Goal: Transaction & Acquisition: Purchase product/service

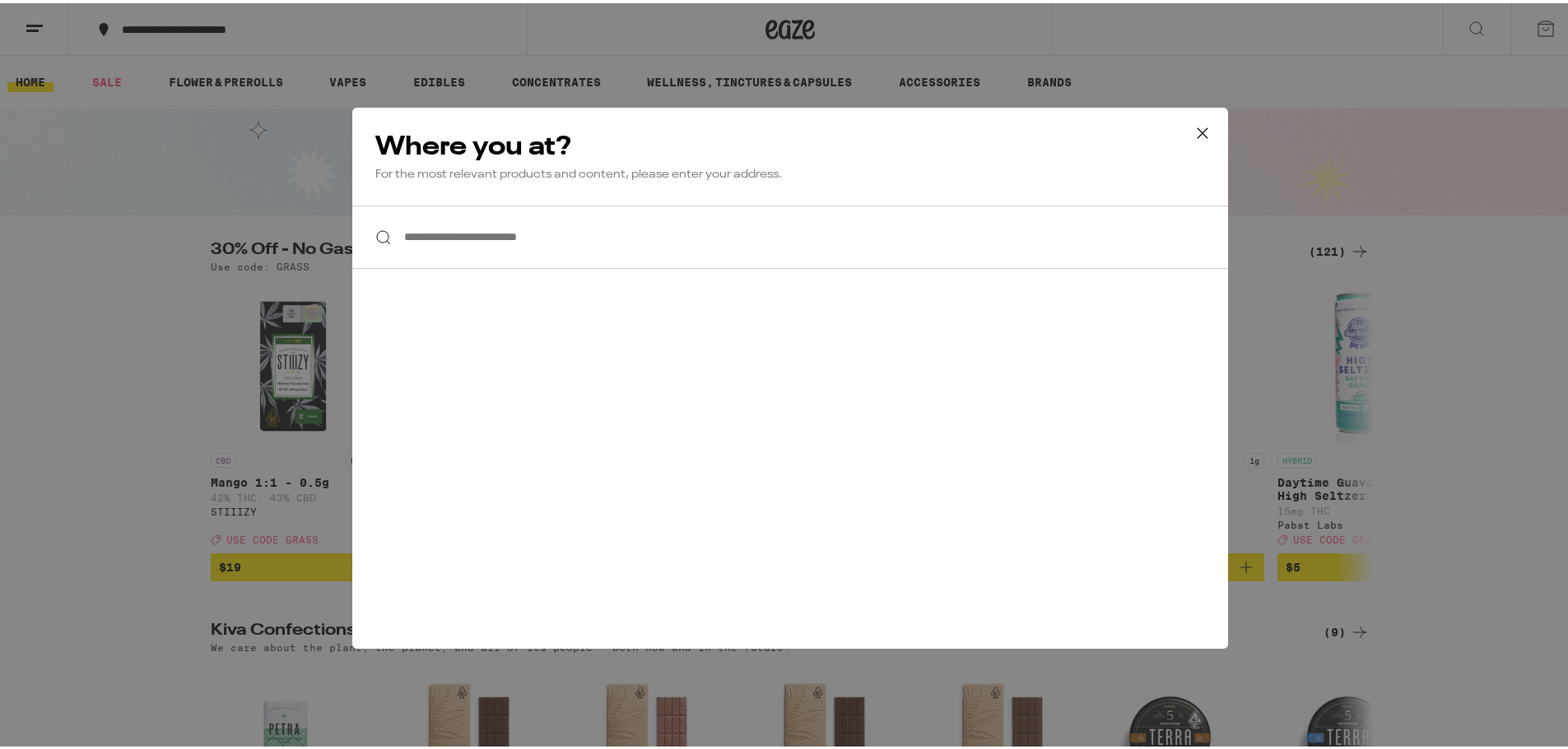
click at [582, 241] on input "**********" at bounding box center [790, 234] width 876 height 63
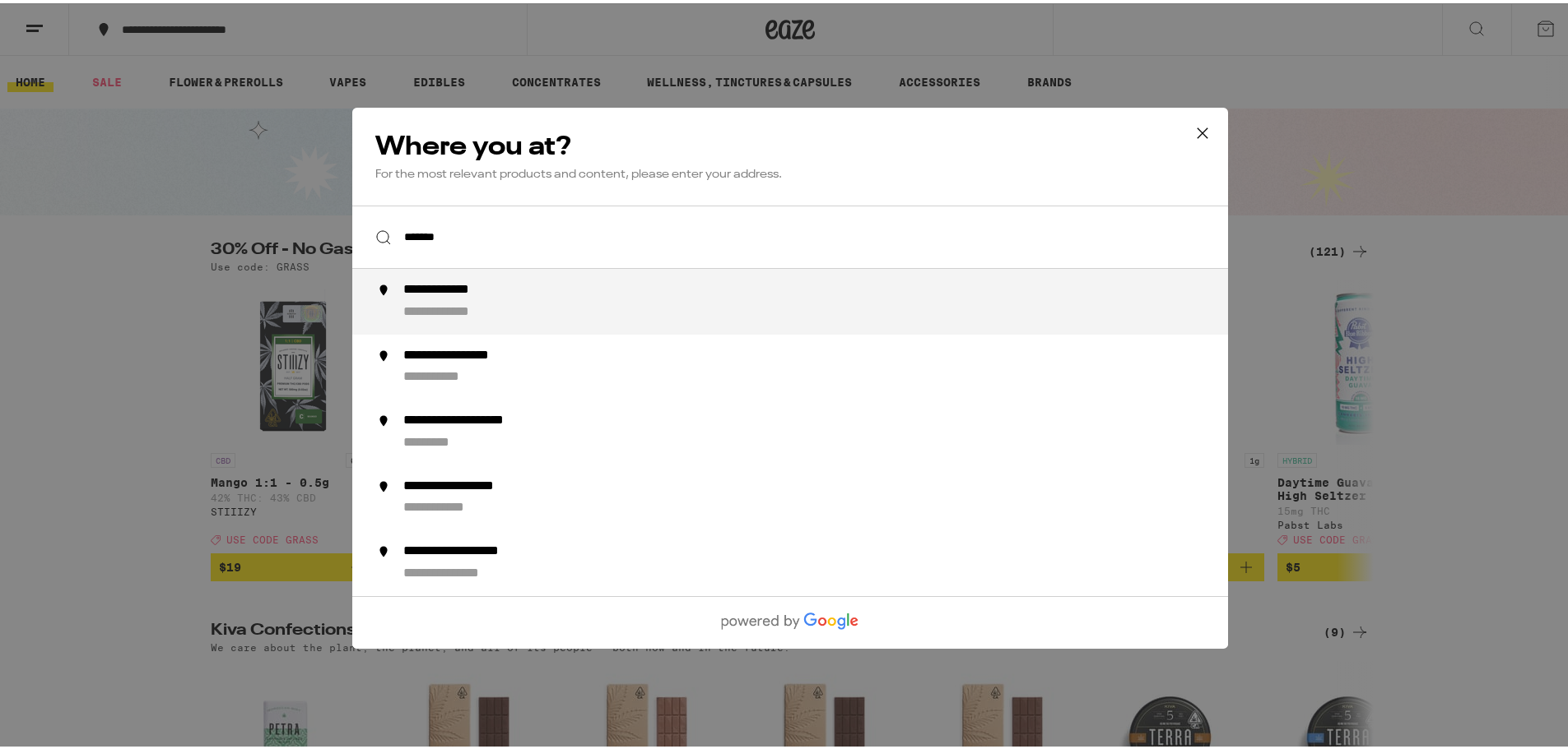
click at [504, 306] on div "**********" at bounding box center [459, 309] width 111 height 18
type input "**********"
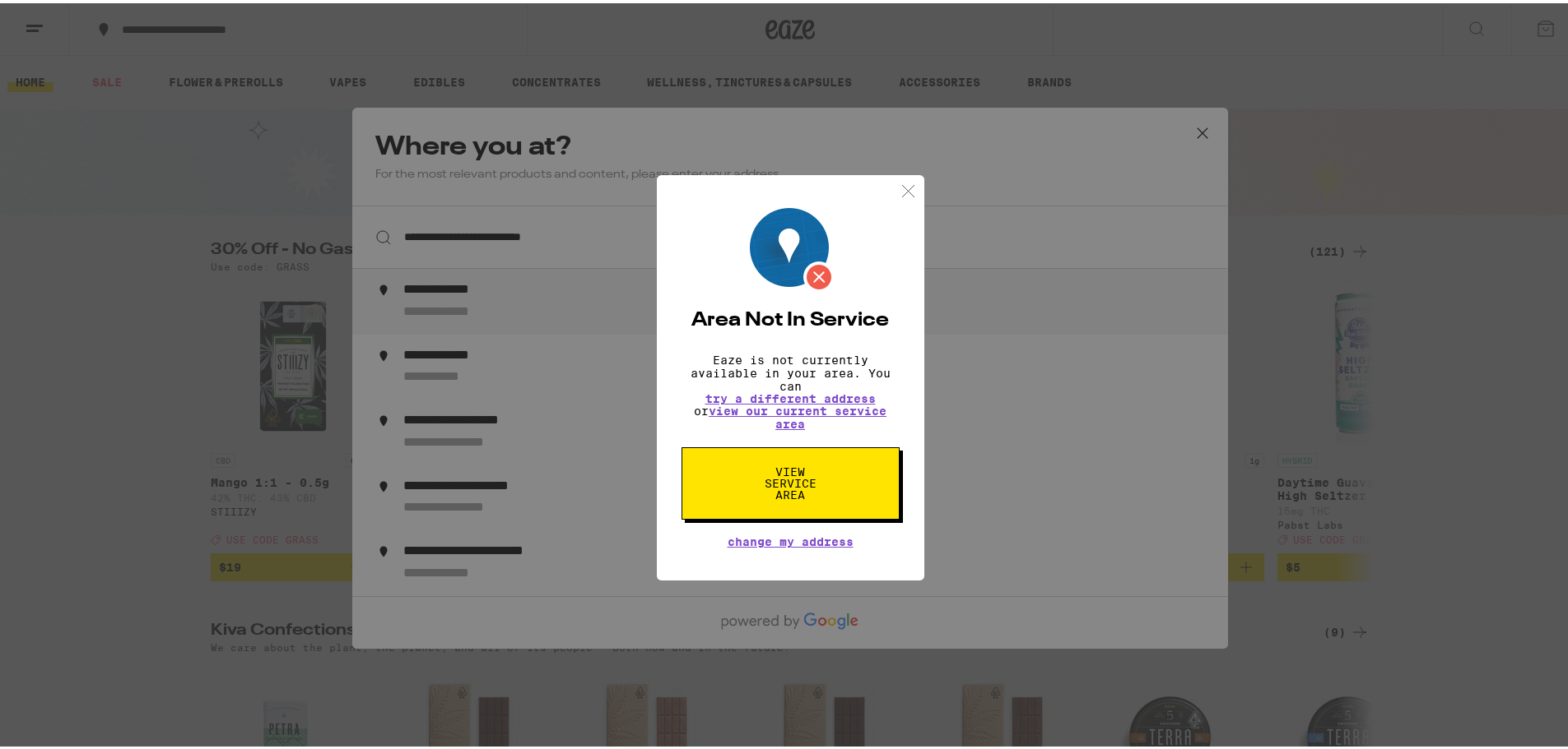
click at [898, 189] on img at bounding box center [907, 187] width 20 height 20
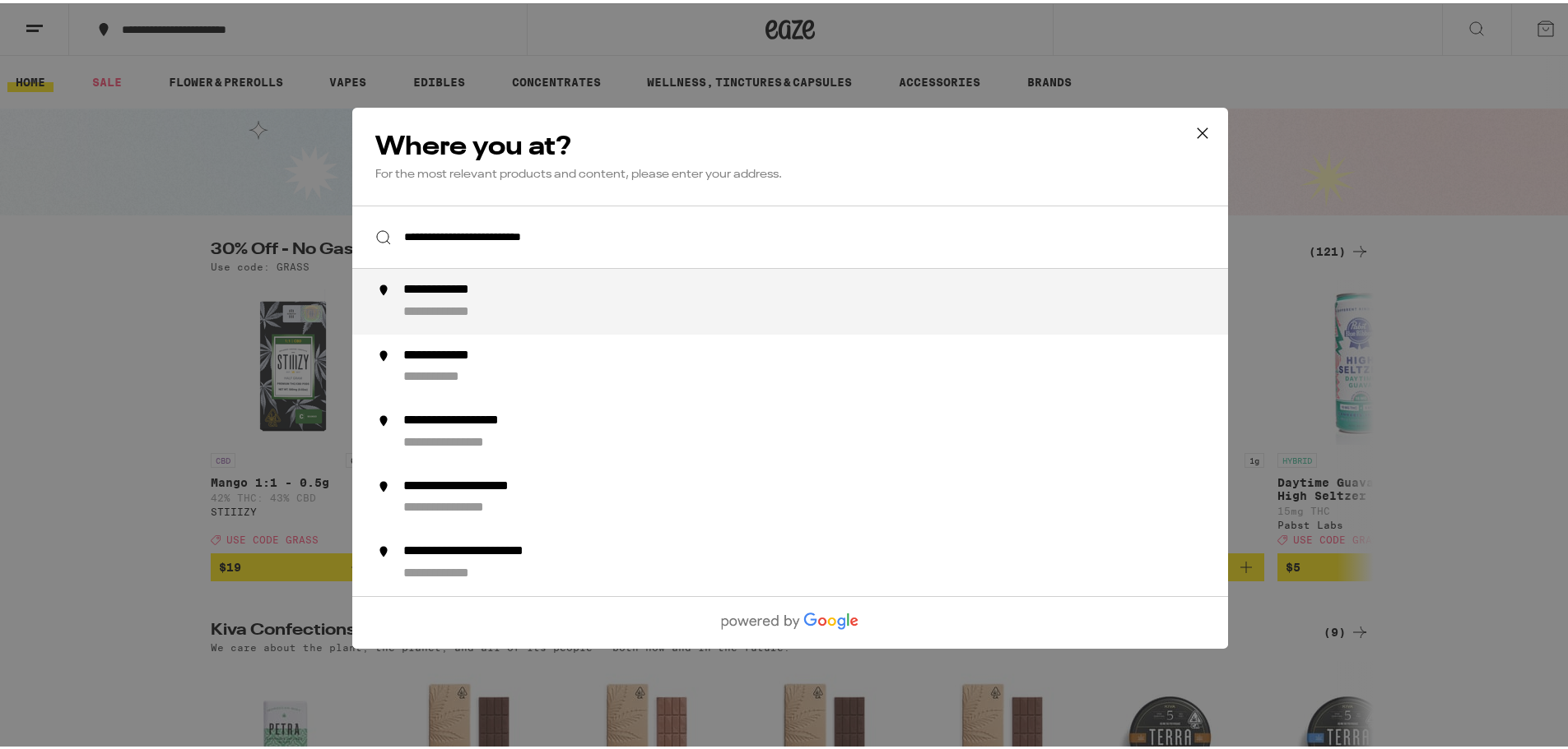
click at [545, 296] on div "**********" at bounding box center [823, 299] width 840 height 40
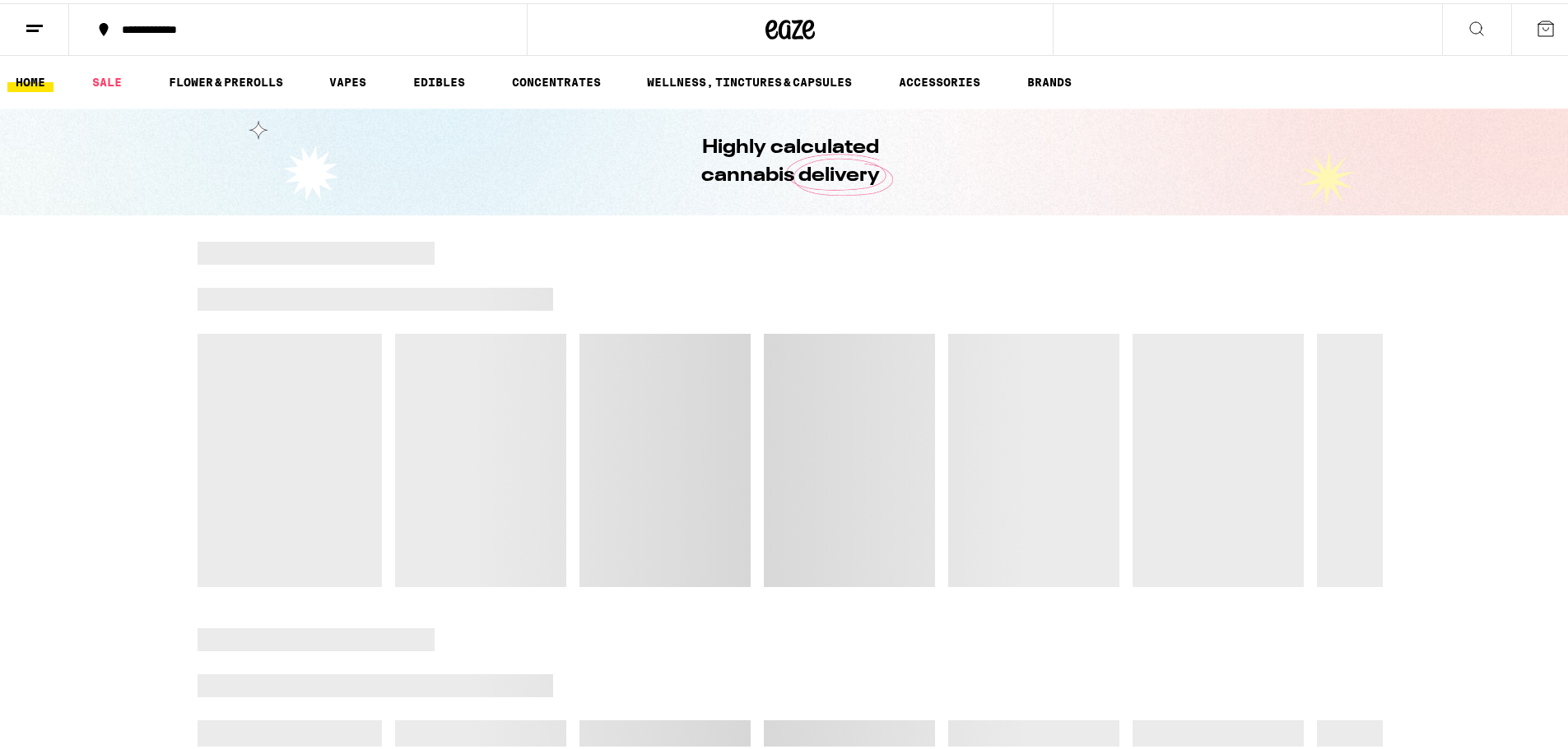
click at [191, 30] on div "**********" at bounding box center [306, 25] width 385 height 11
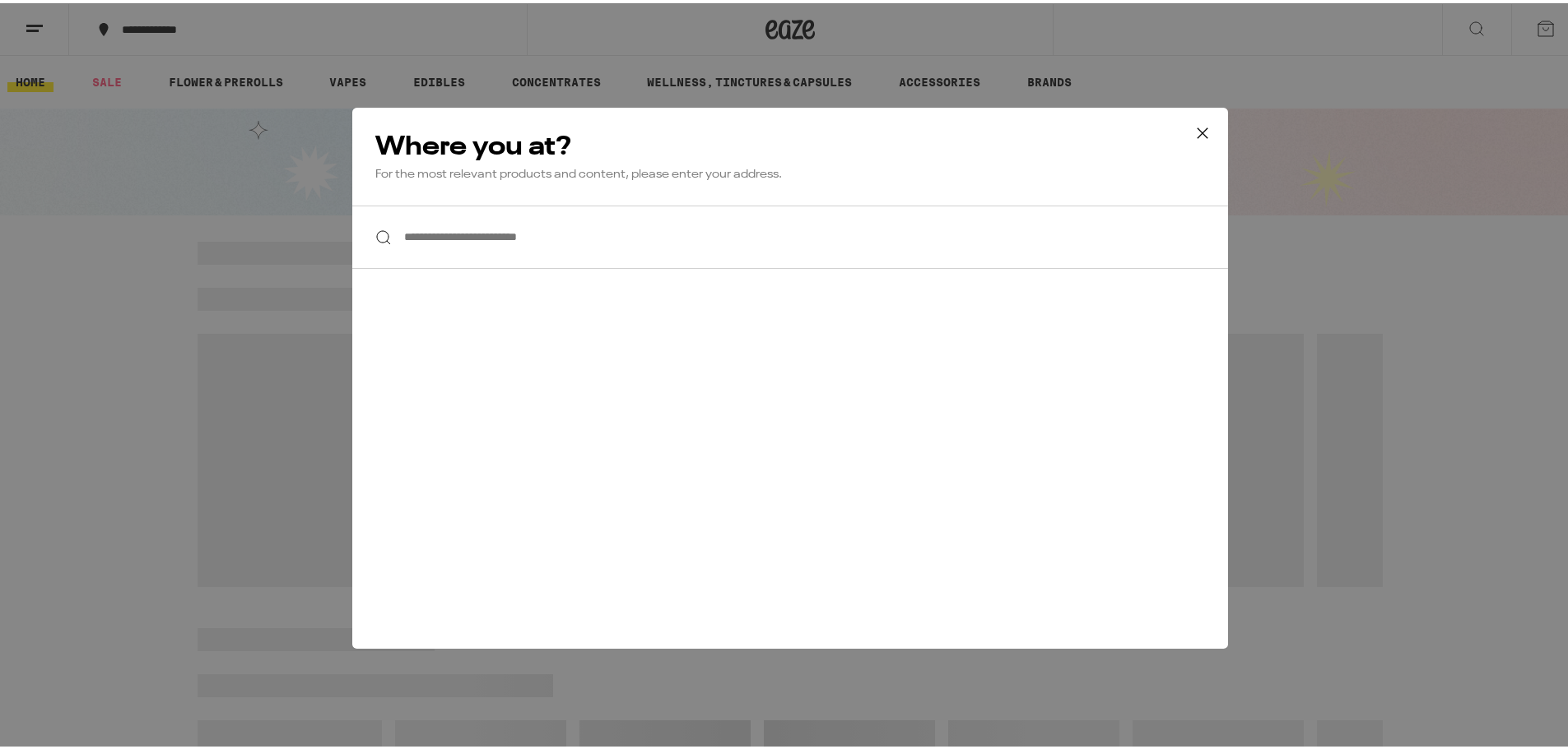
click at [1201, 124] on icon at bounding box center [1203, 130] width 25 height 25
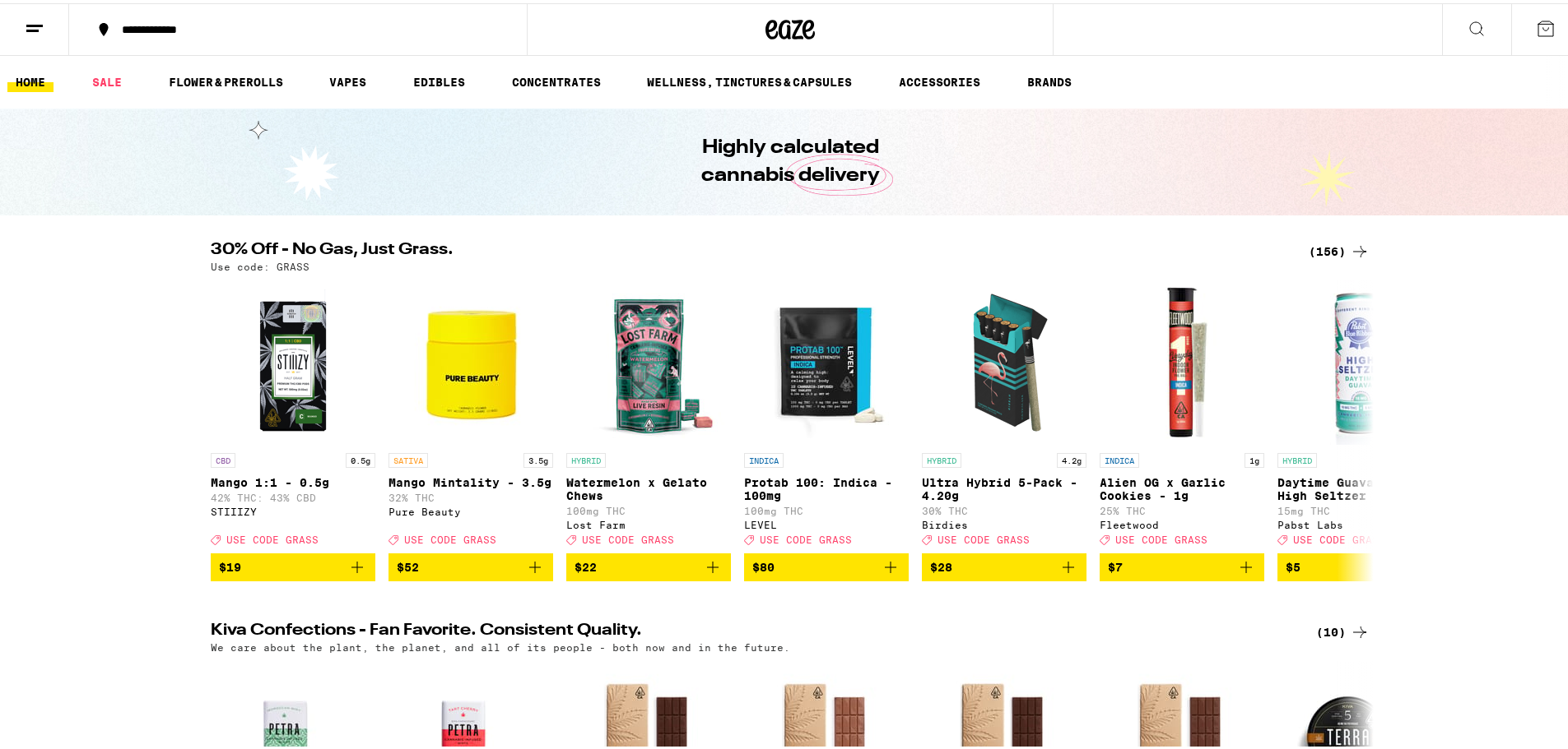
click at [105, 32] on icon at bounding box center [104, 26] width 19 height 19
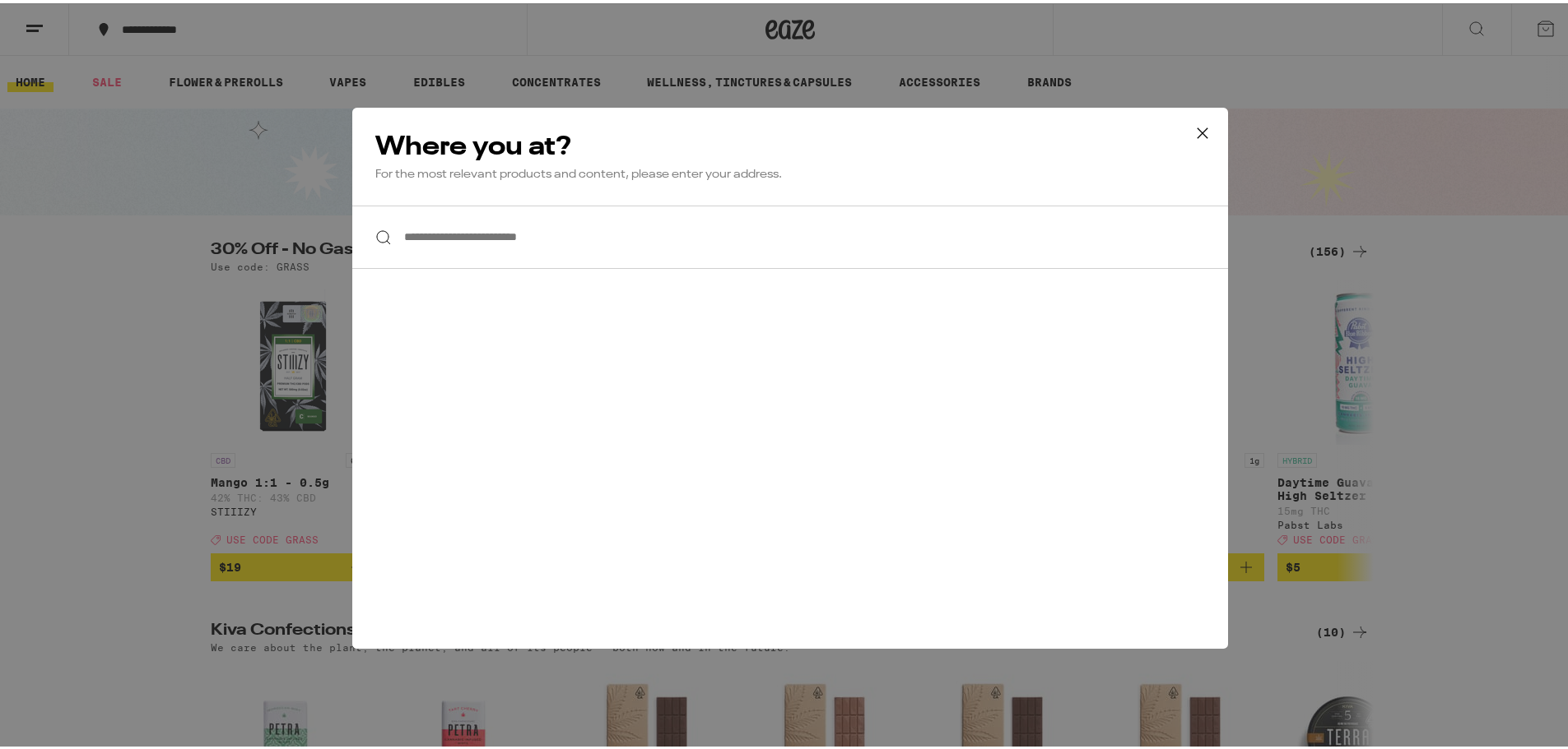
click at [563, 237] on input "**********" at bounding box center [790, 234] width 876 height 63
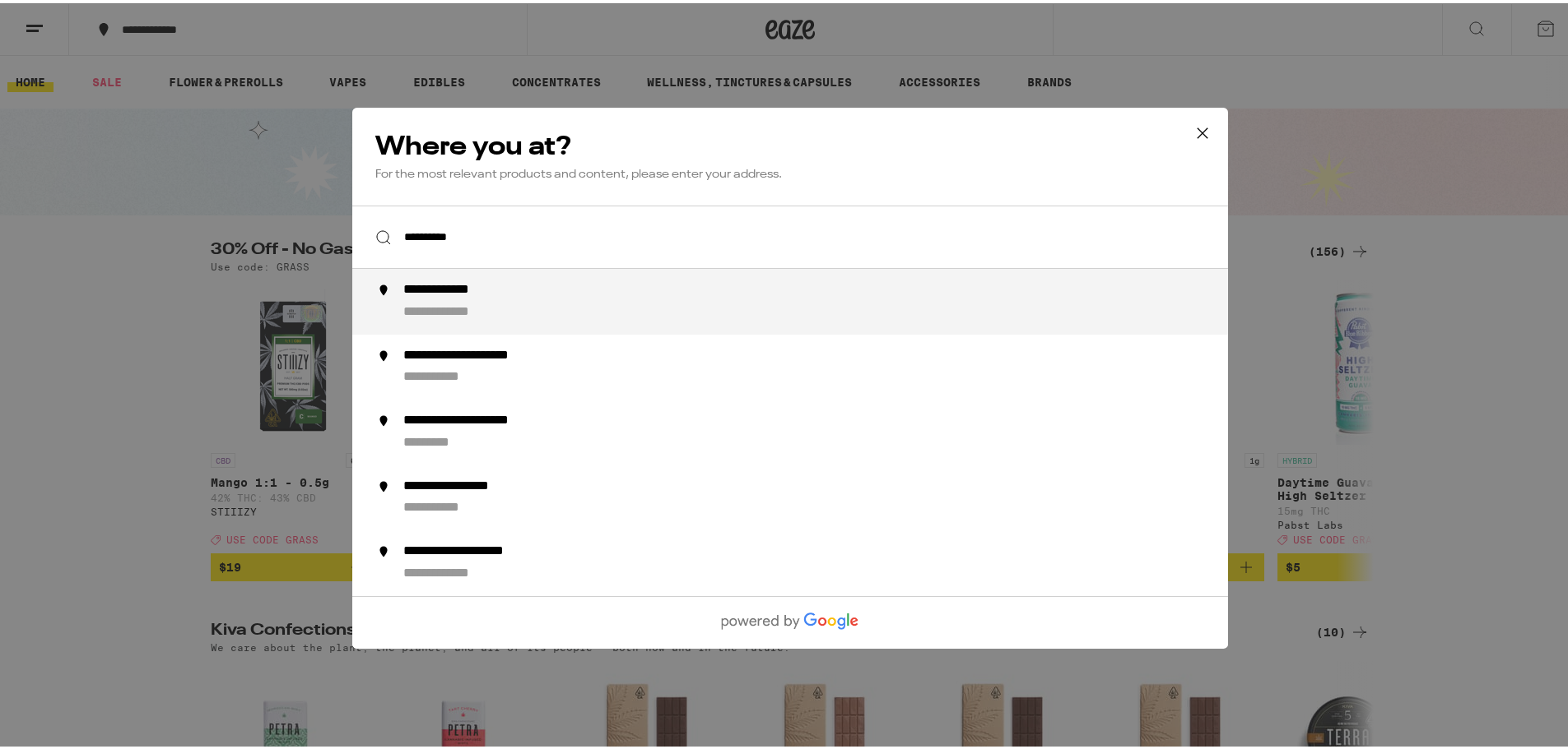
click at [437, 285] on div "**********" at bounding box center [459, 288] width 111 height 18
type input "**********"
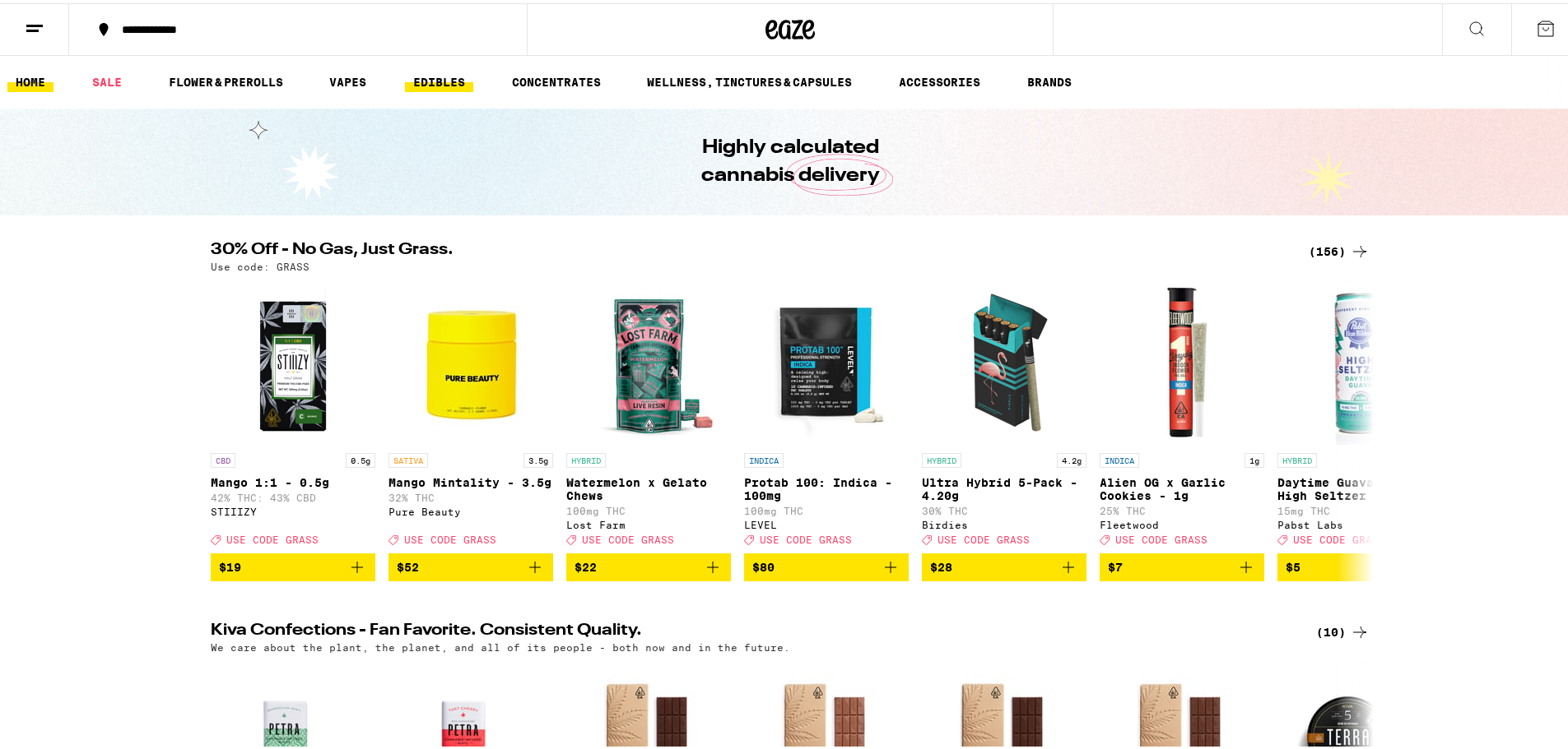
click at [435, 76] on link "EDIBLES" at bounding box center [439, 79] width 69 height 19
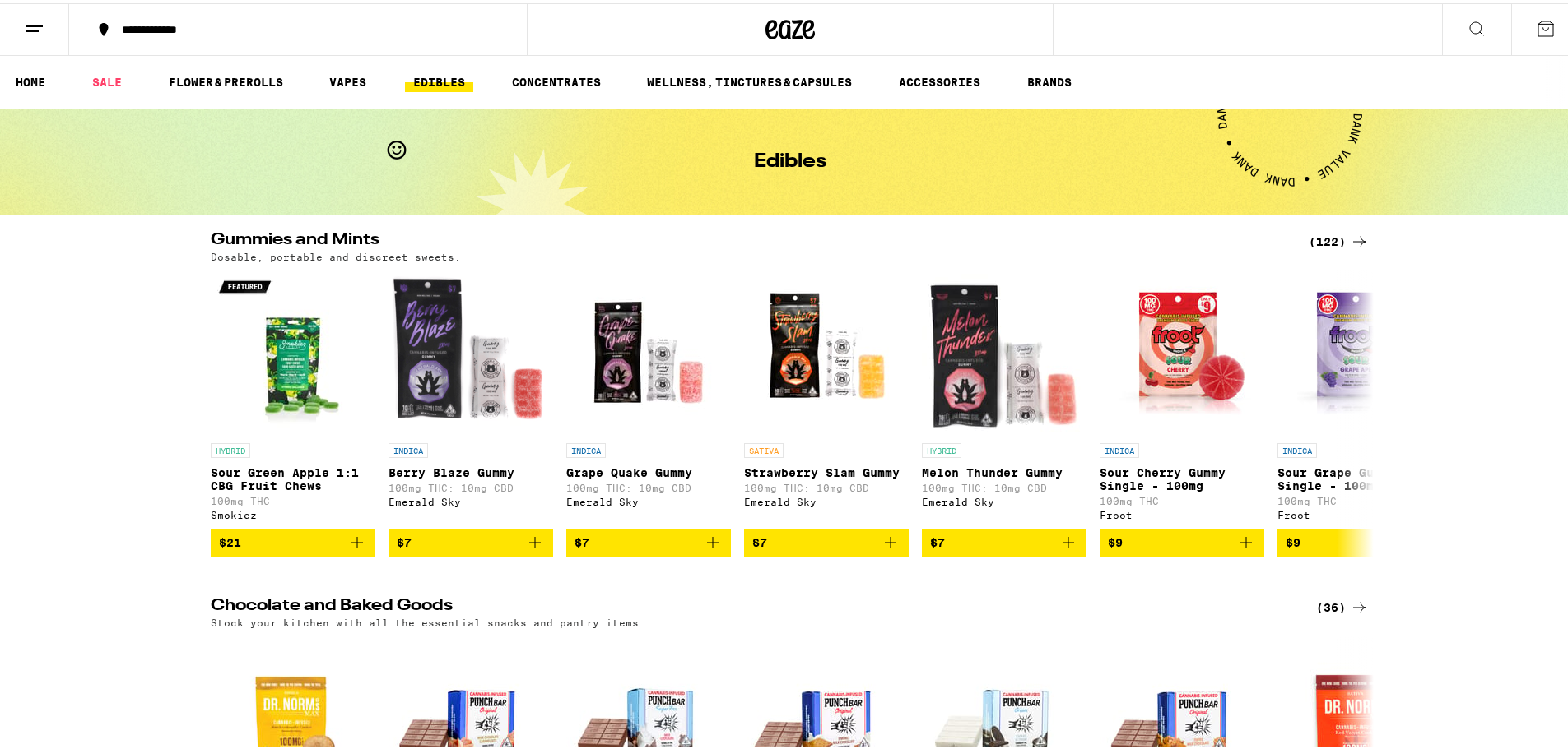
click at [1349, 240] on icon at bounding box center [1359, 238] width 19 height 19
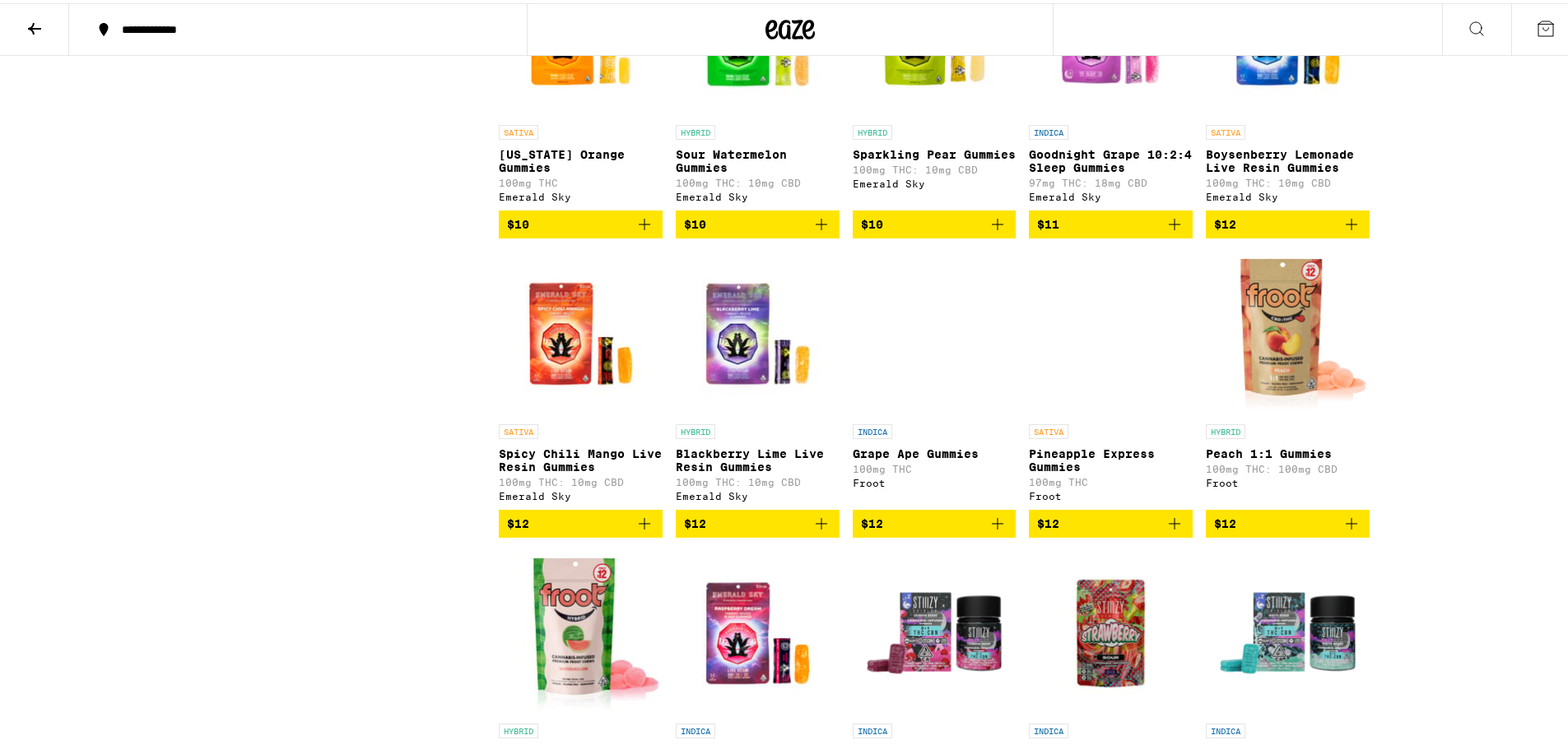
scroll to position [1234, 0]
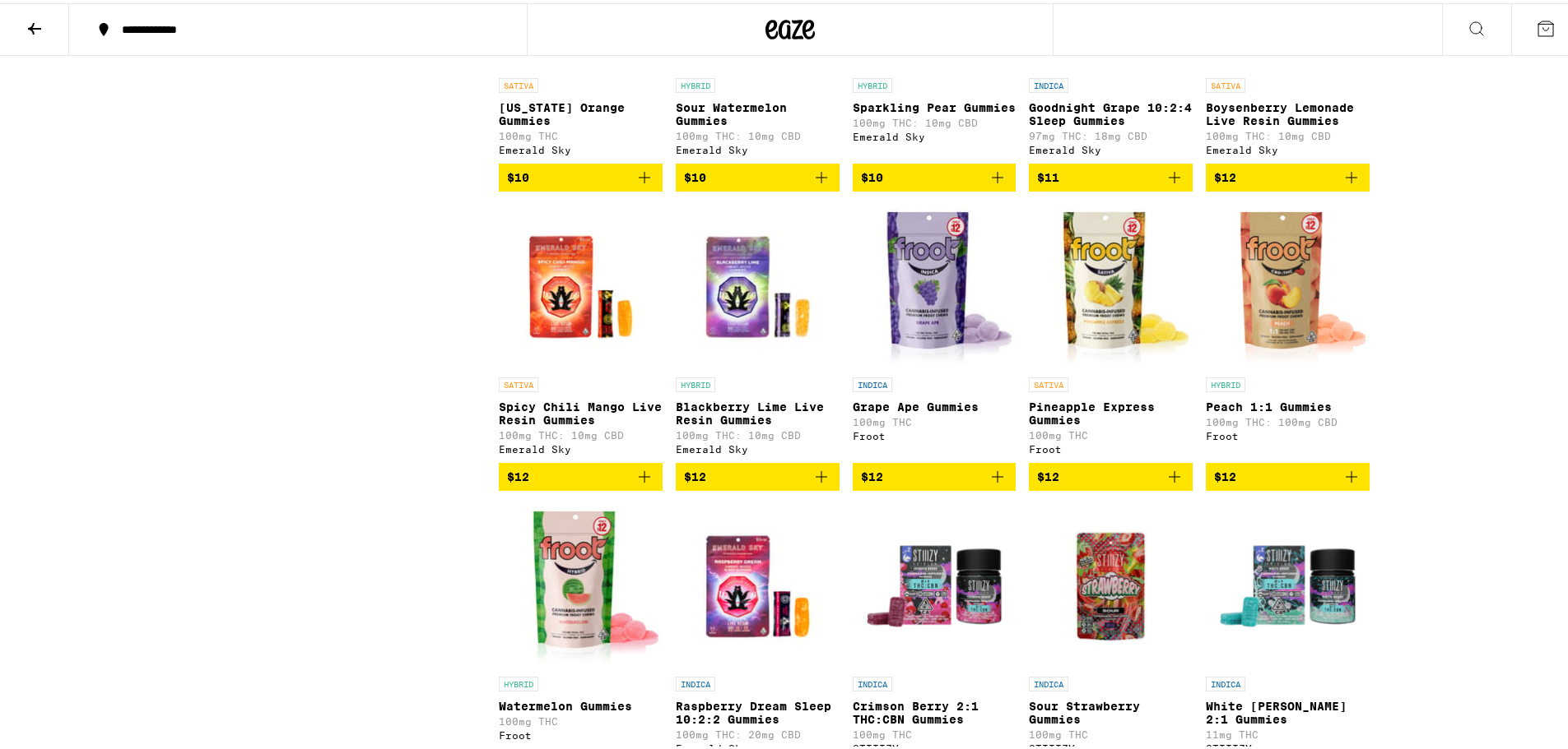
click at [1349, 479] on icon "Add to bag" at bounding box center [1351, 473] width 11 height 11
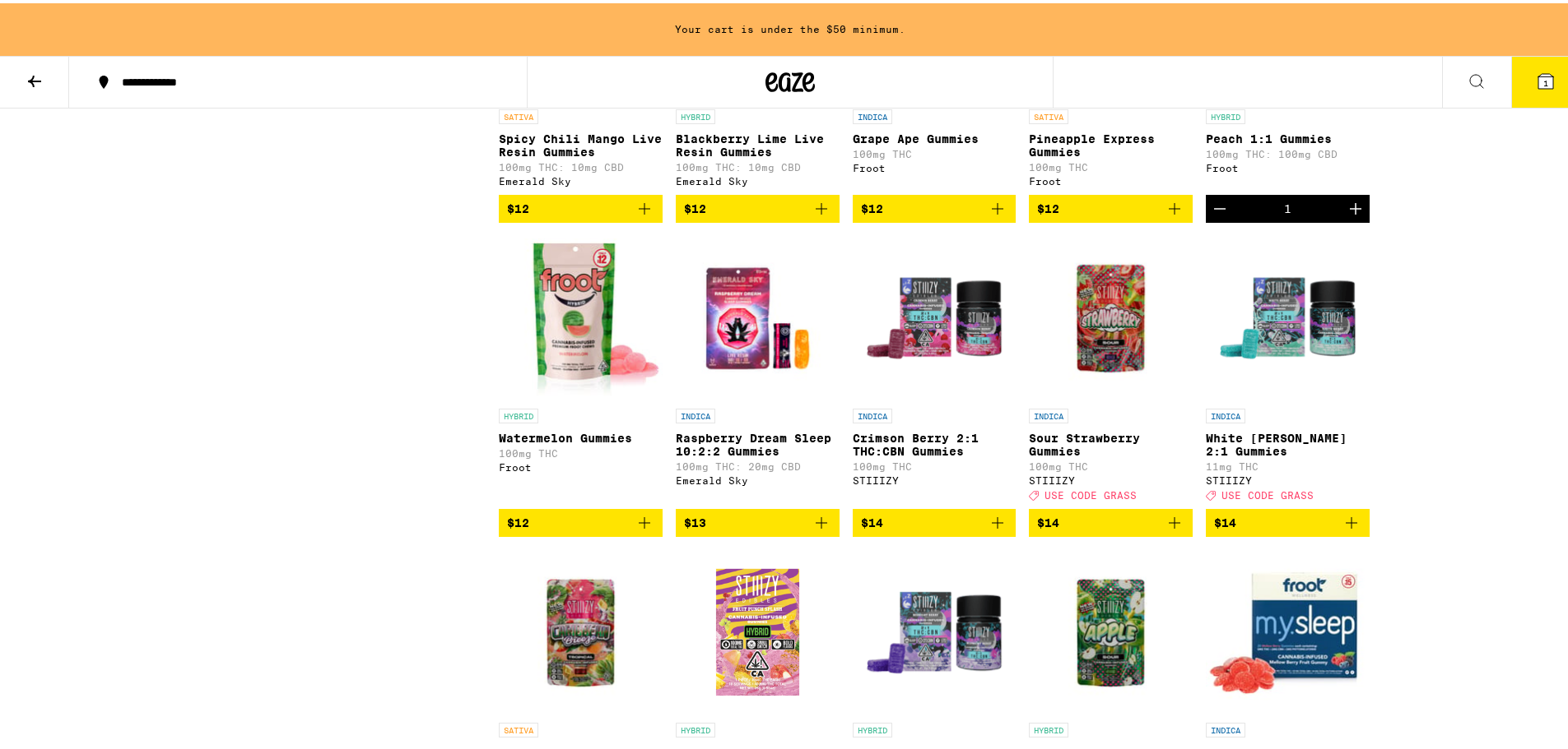
scroll to position [1616, 0]
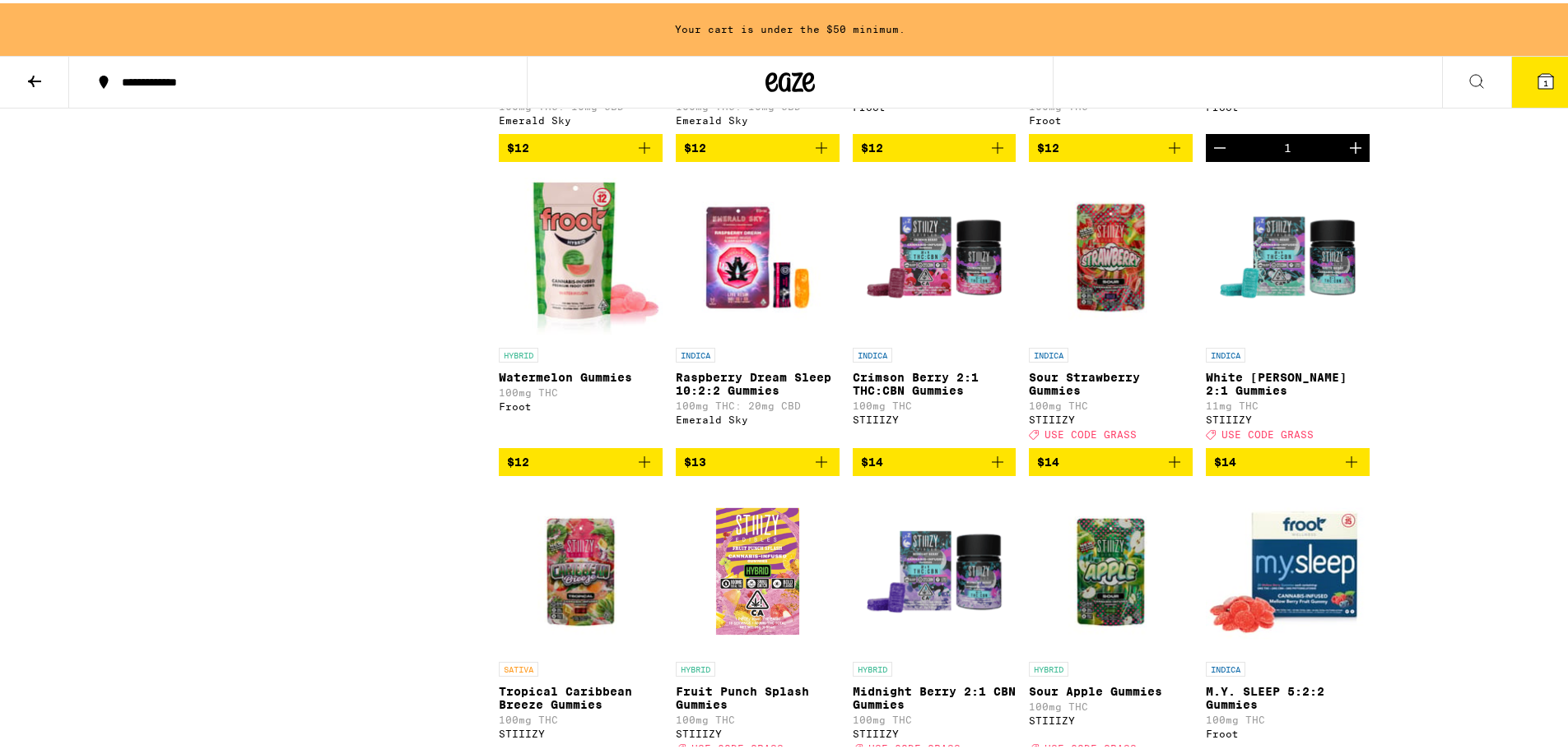
click at [643, 469] on icon "Add to bag" at bounding box center [644, 458] width 19 height 19
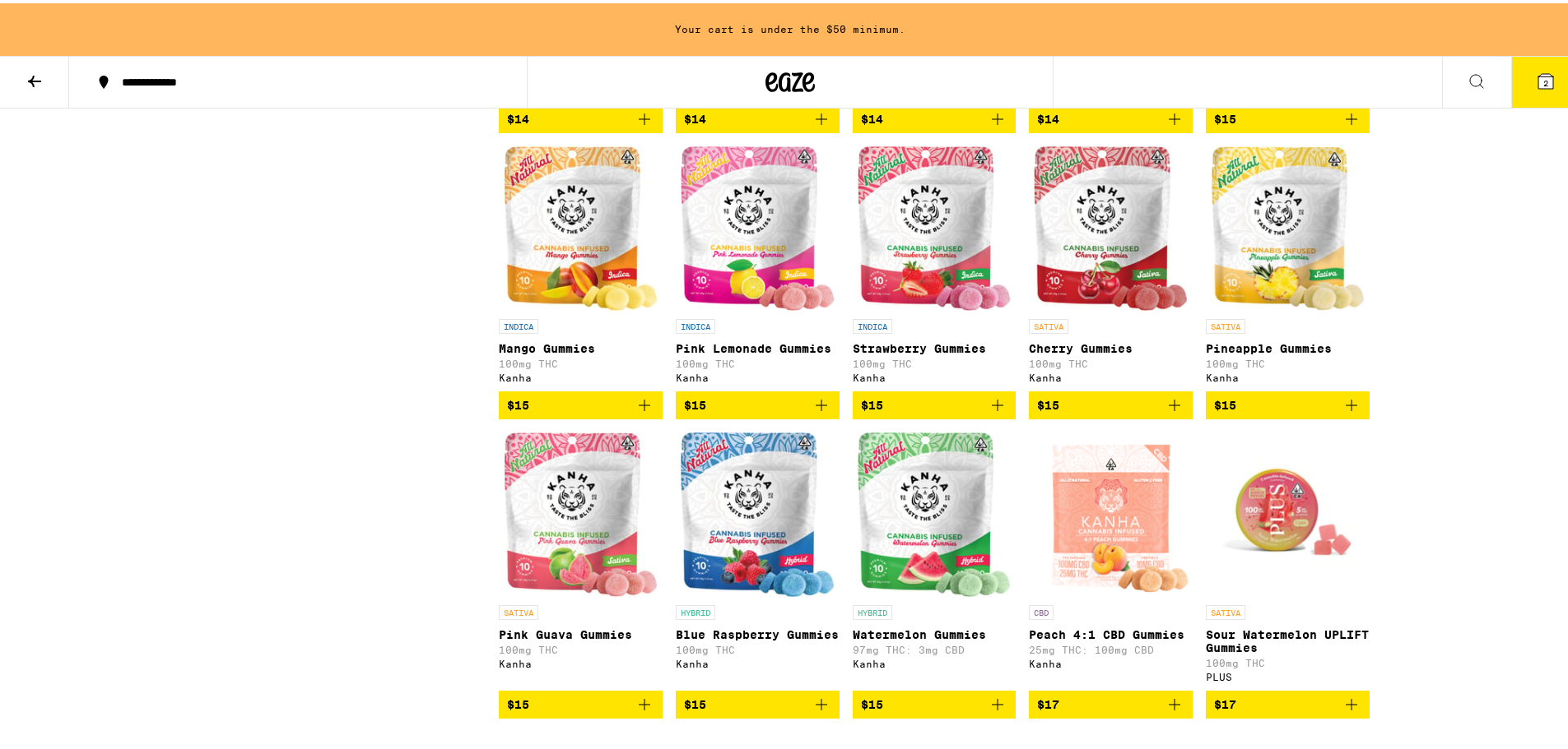
scroll to position [2356, 0]
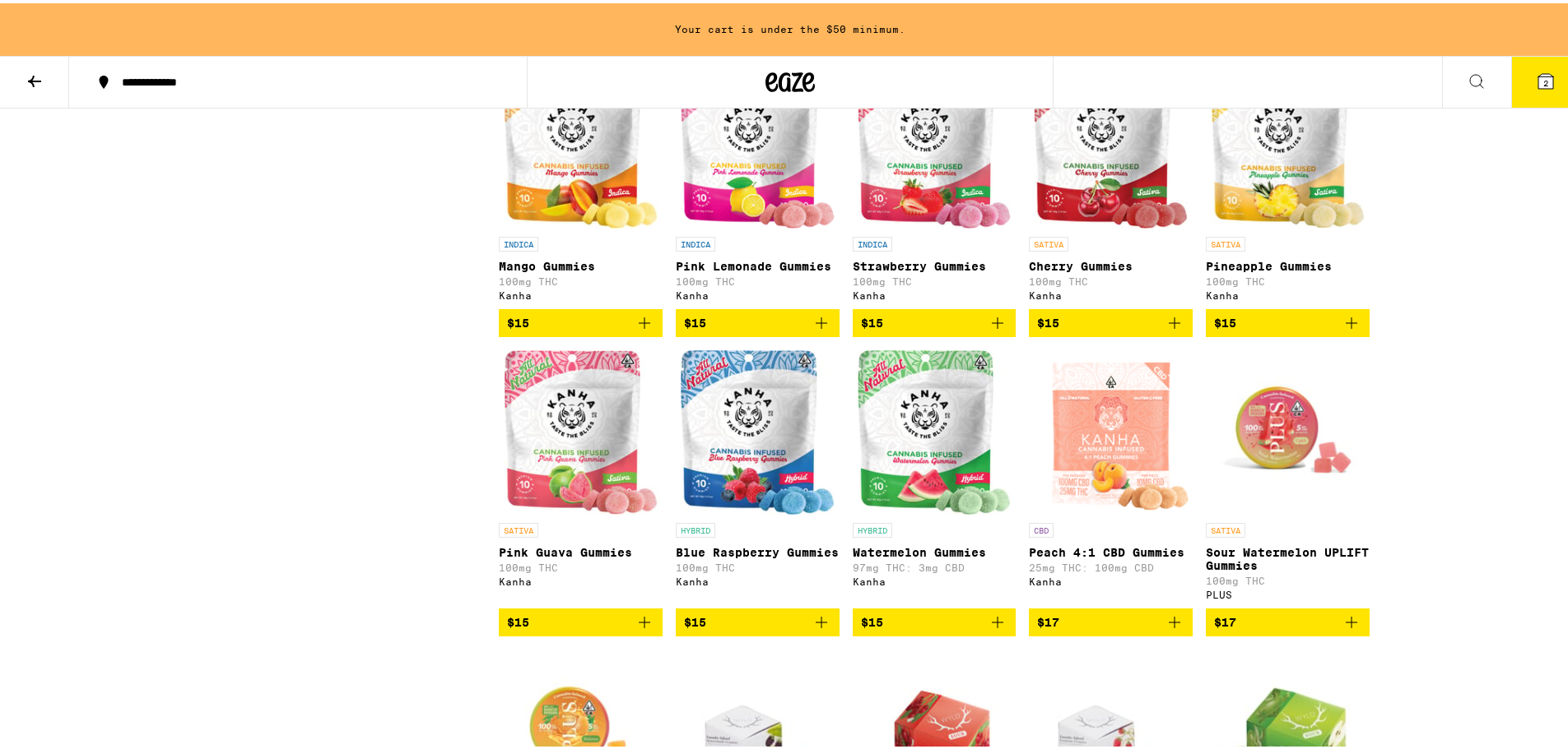
click at [817, 630] on icon "Add to bag" at bounding box center [821, 619] width 19 height 19
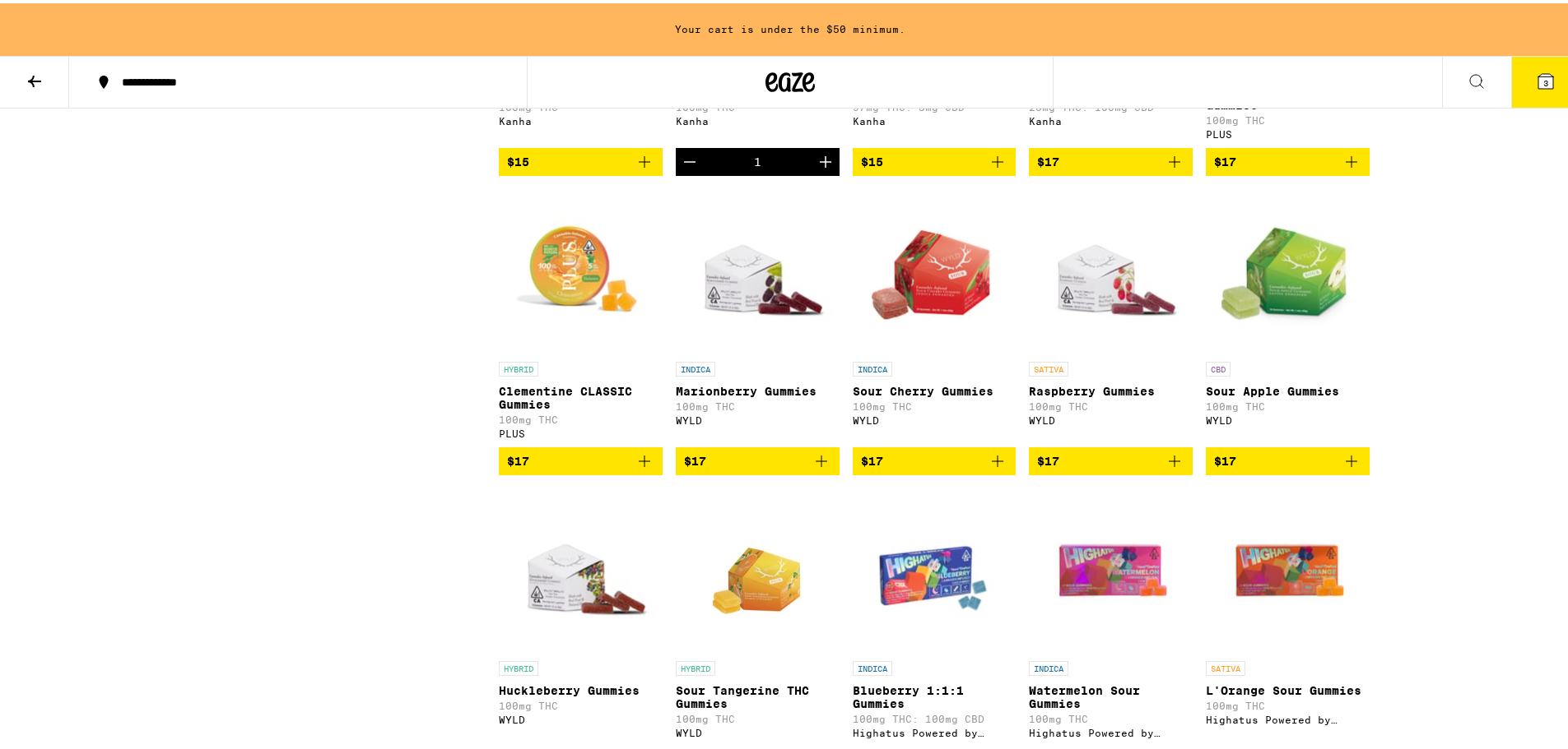
scroll to position [2849, 0]
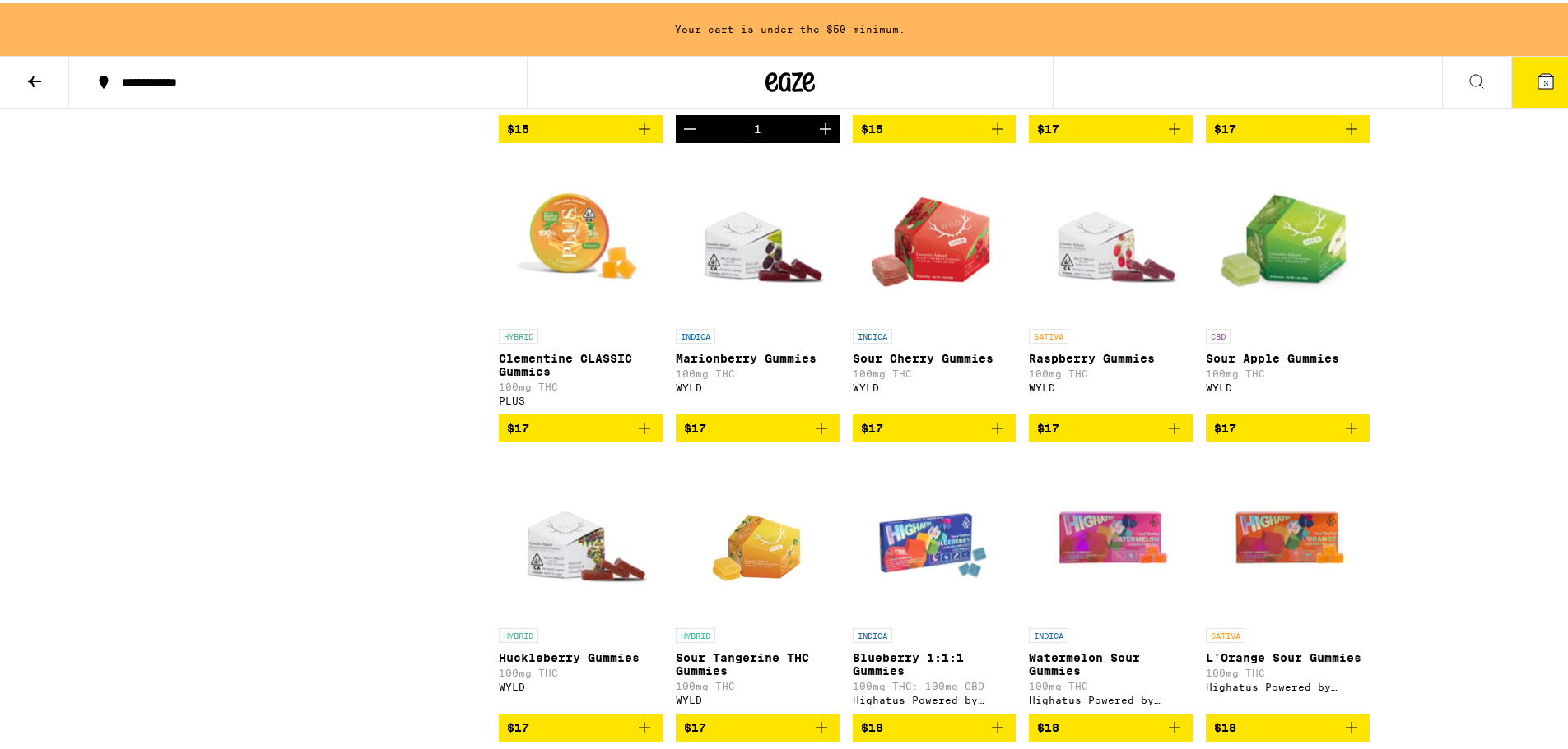
click at [818, 436] on icon "Add to bag" at bounding box center [821, 425] width 19 height 19
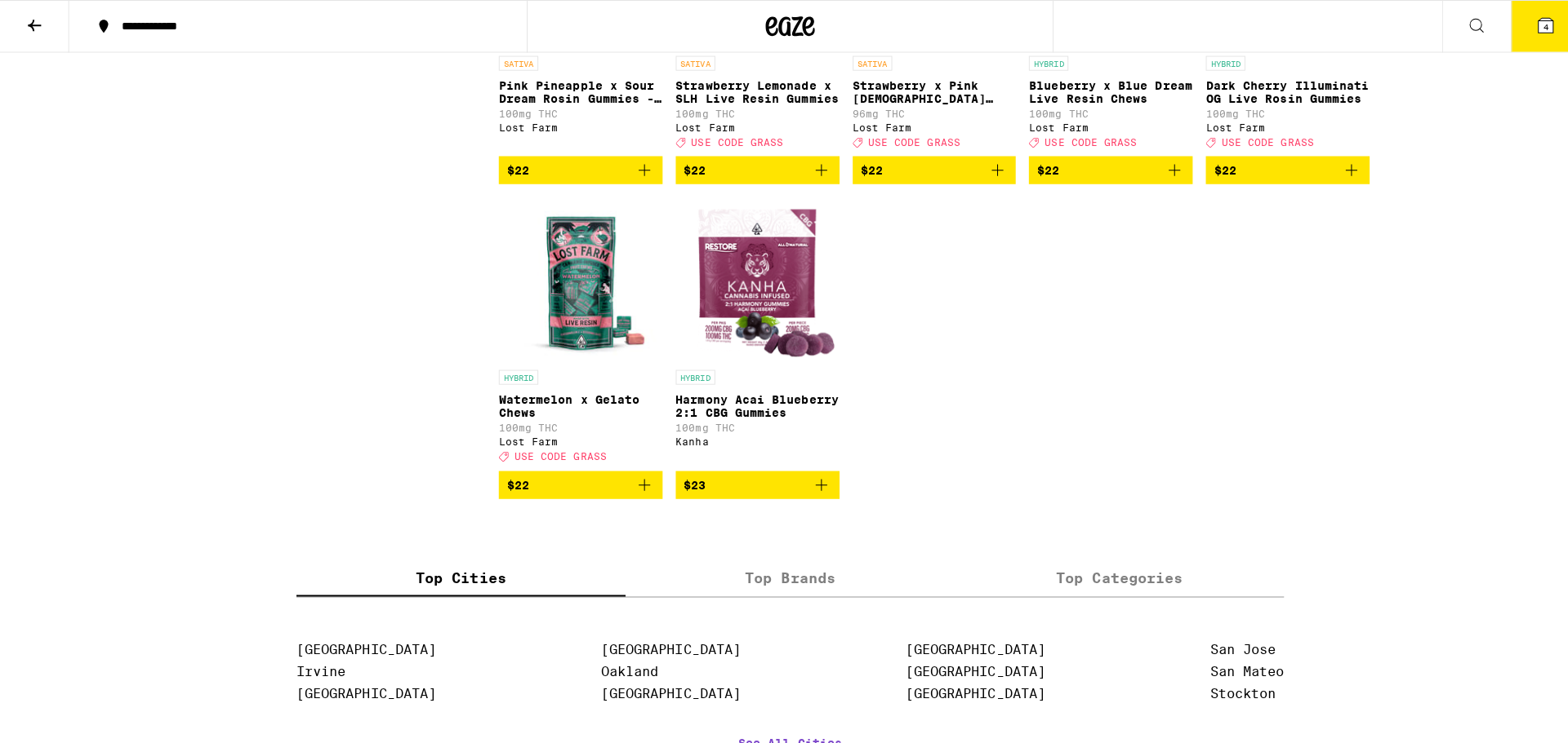
scroll to position [7262, 0]
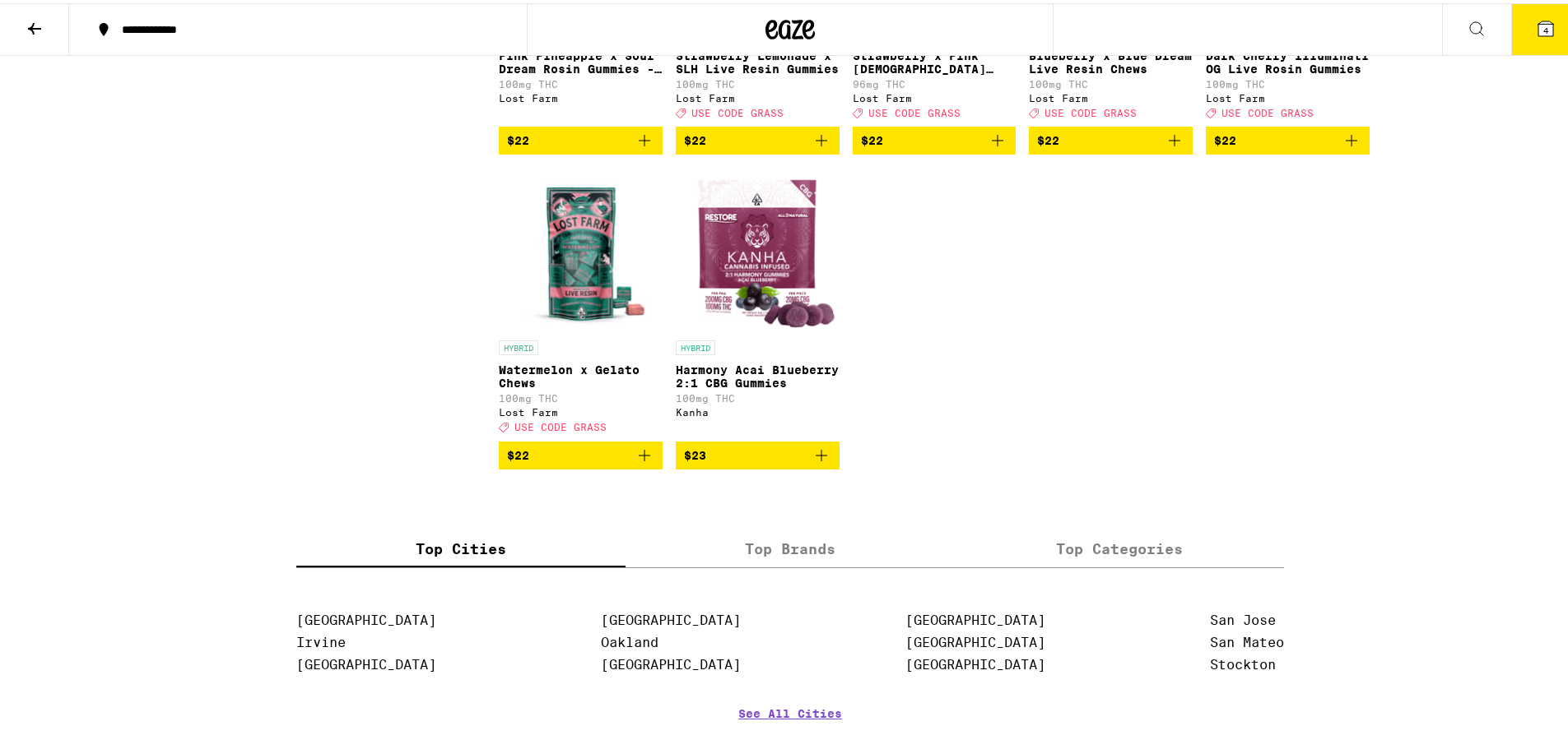
click at [580, 329] on img "Open page for Watermelon x Gelato Chews from Lost Farm" at bounding box center [581, 246] width 163 height 164
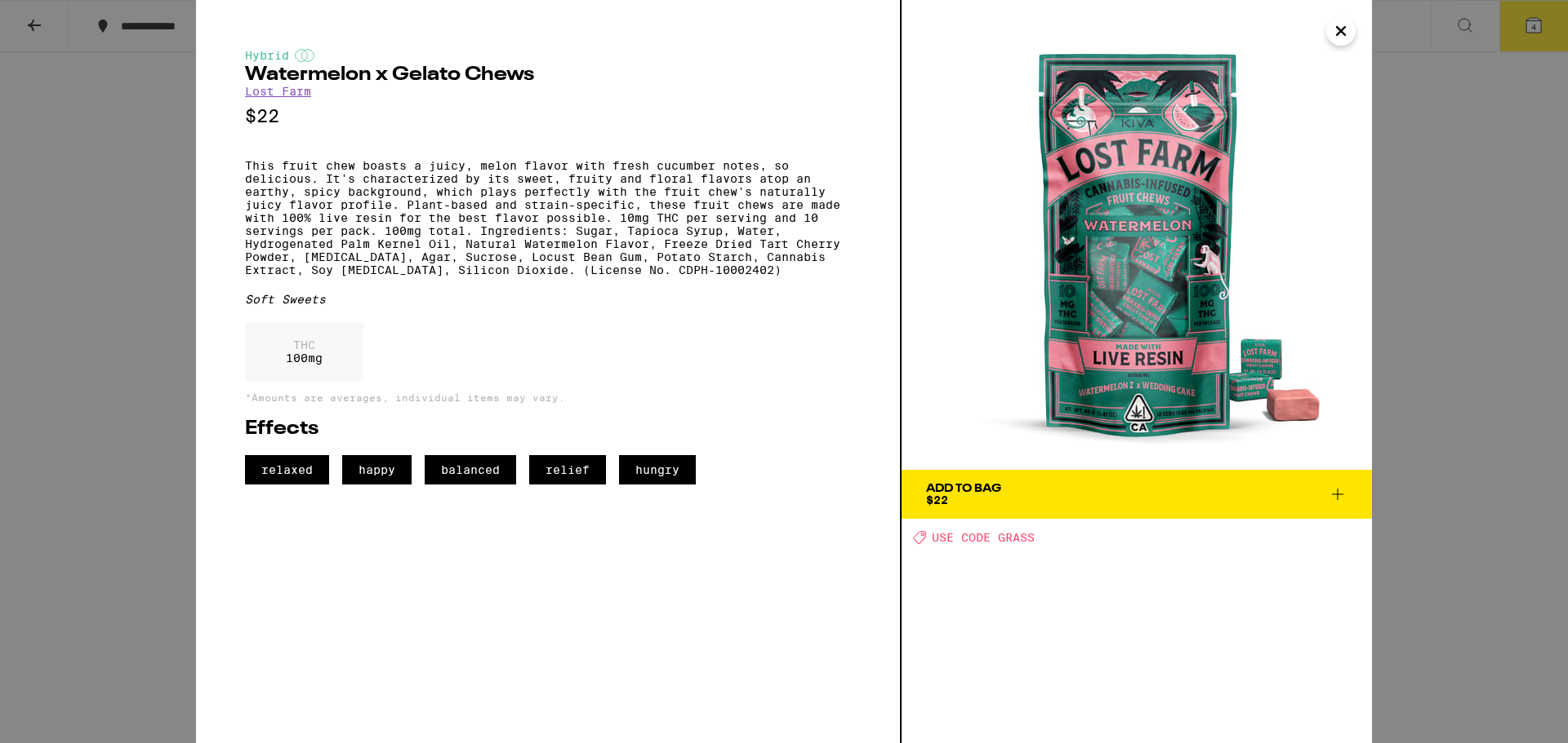
click at [1327, 496] on icon at bounding box center [1337, 494] width 19 height 19
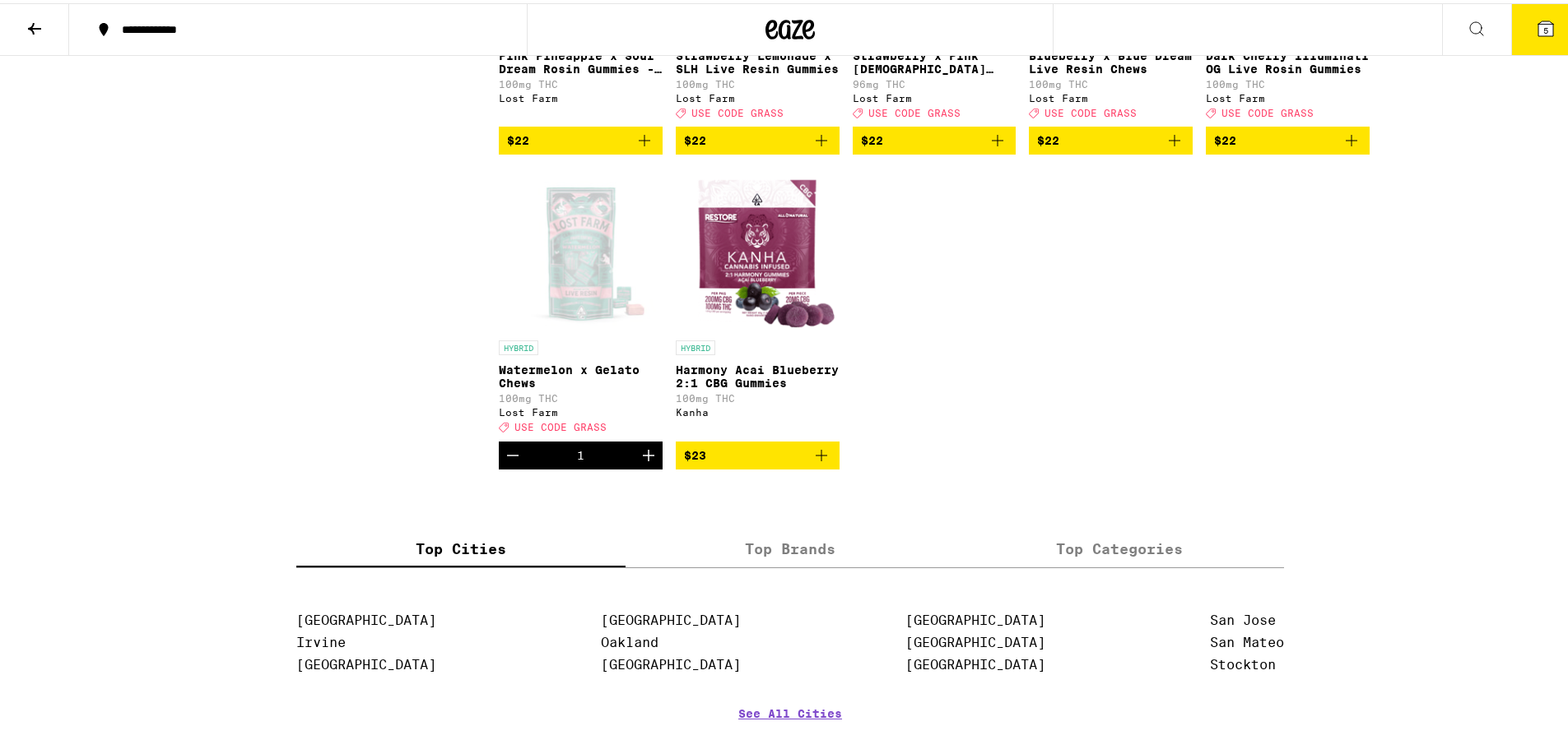
click at [1516, 24] on button "5" at bounding box center [1545, 26] width 69 height 51
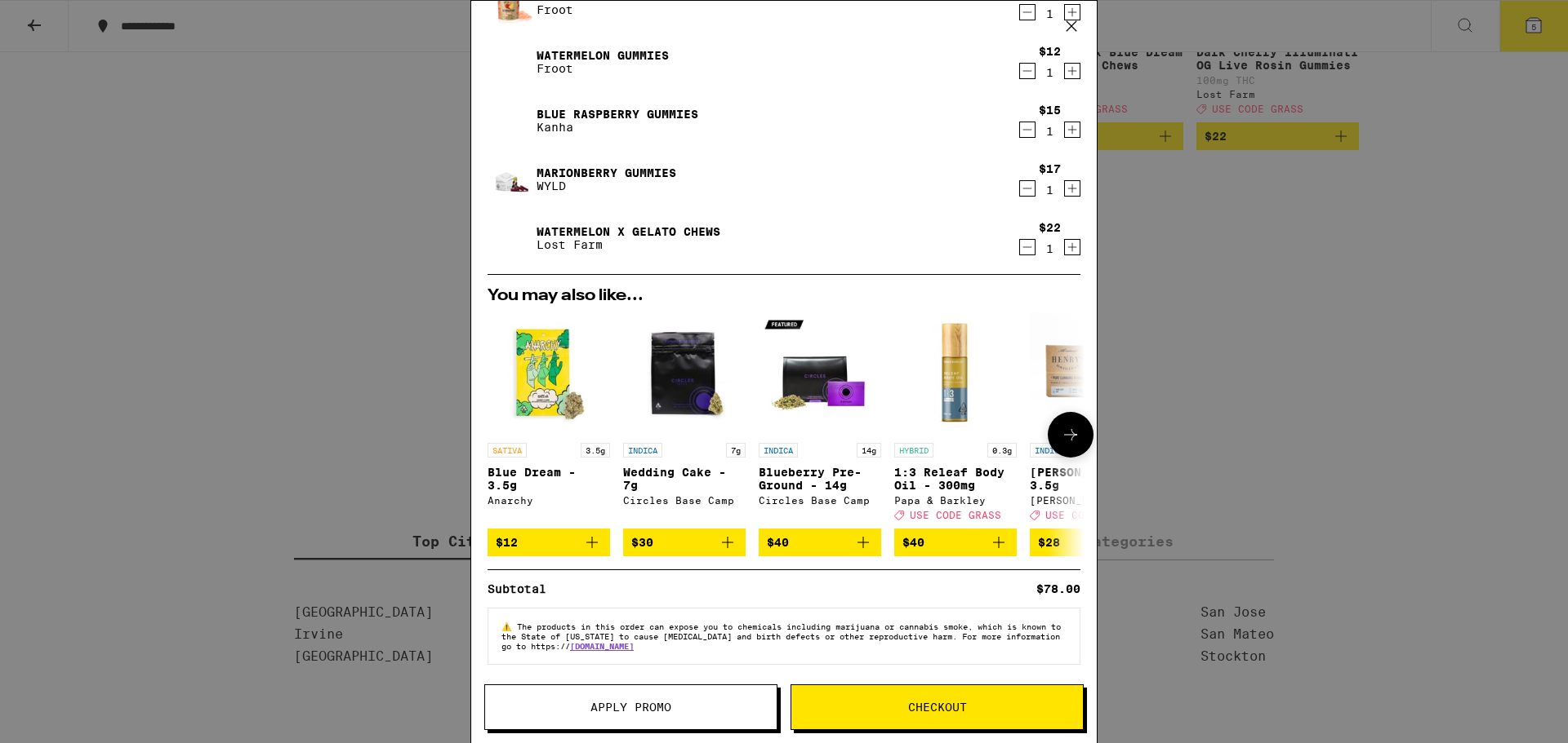
scroll to position [85, 0]
click at [696, 713] on span "Apply Promo" at bounding box center [630, 707] width 291 height 11
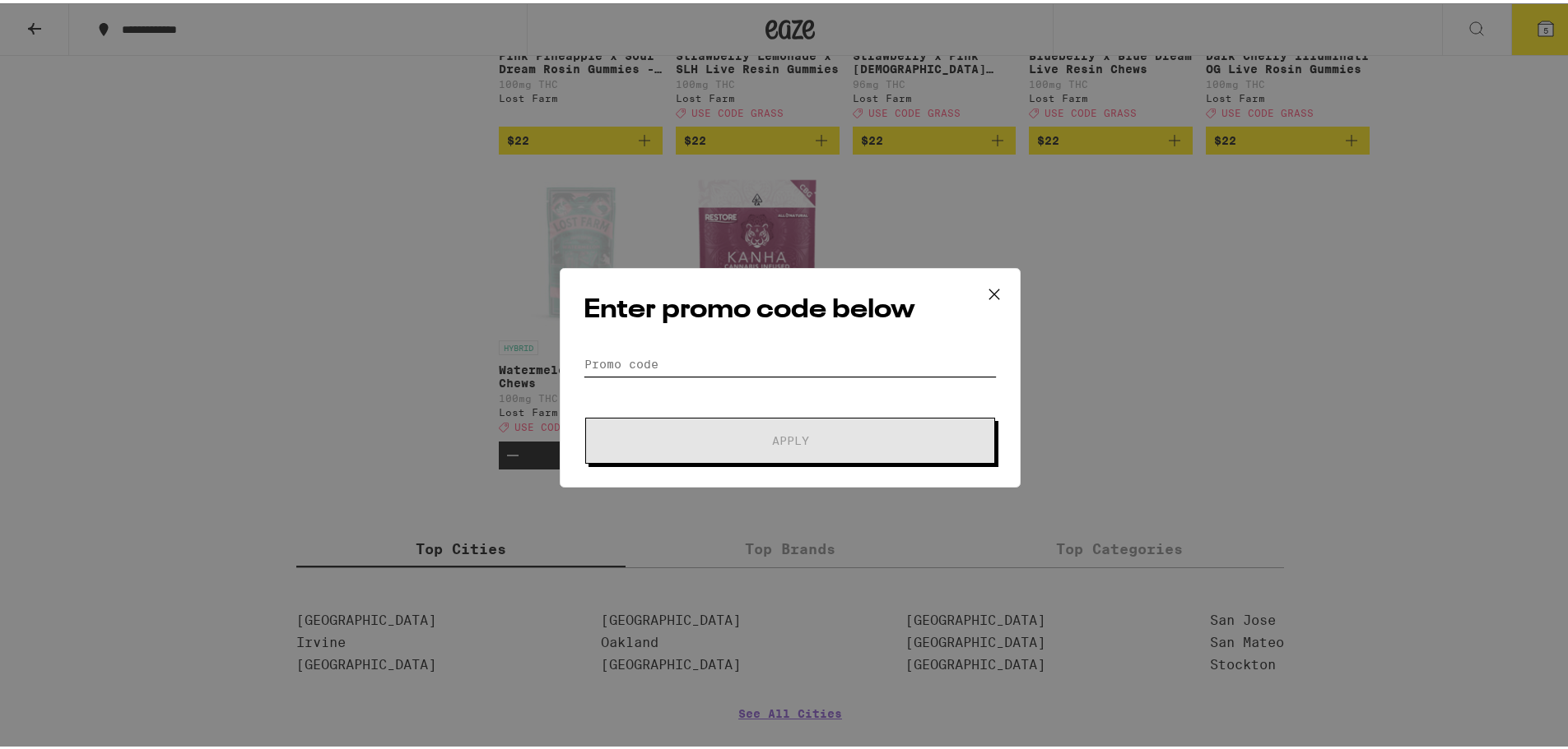
click at [608, 361] on input "Promo Code" at bounding box center [790, 361] width 413 height 25
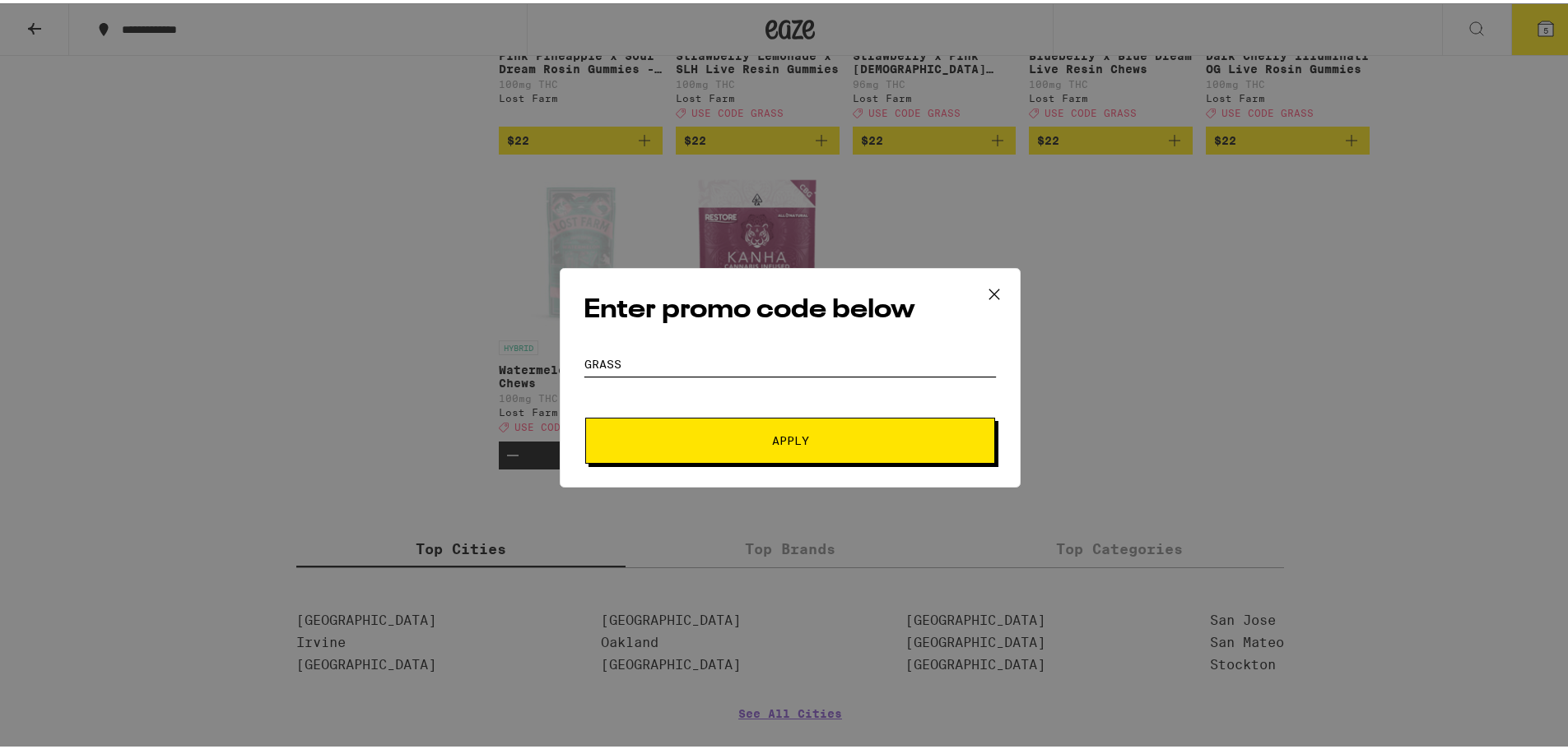
type input "grass"
click at [699, 442] on span "Apply" at bounding box center [790, 437] width 296 height 11
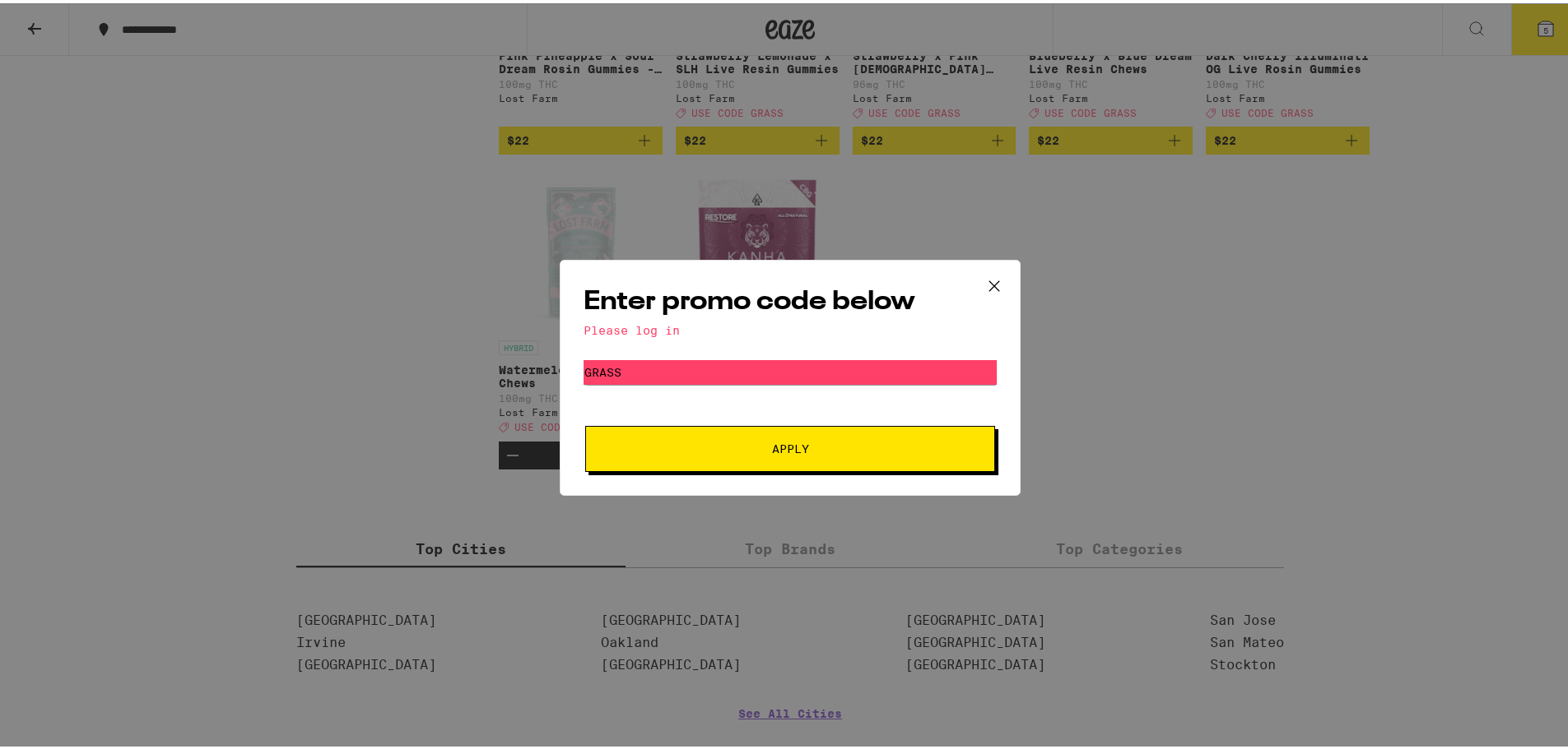
click at [748, 445] on span "Apply" at bounding box center [790, 445] width 296 height 11
click at [596, 328] on div "Please log in" at bounding box center [790, 327] width 413 height 13
click at [974, 279] on button at bounding box center [994, 284] width 51 height 53
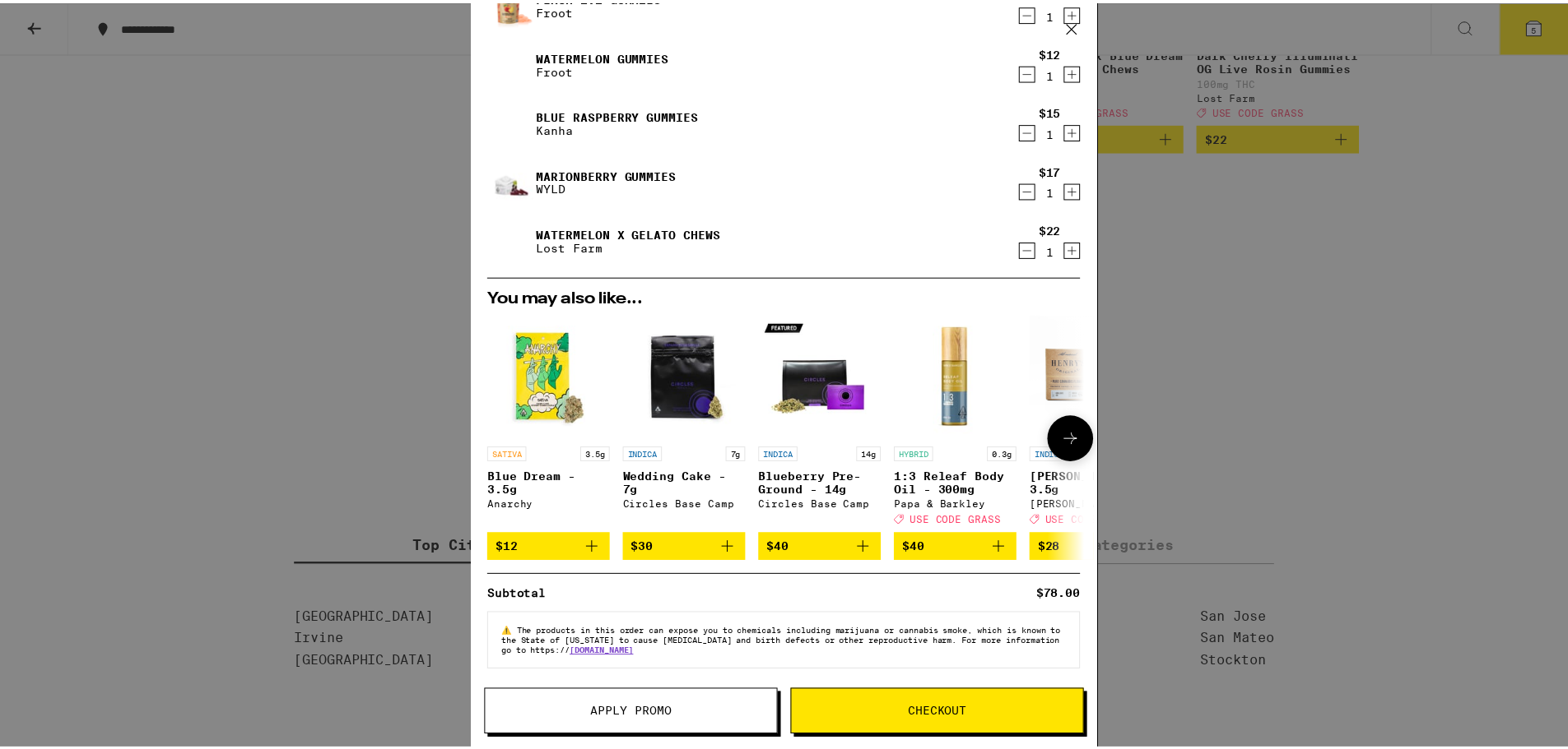
scroll to position [86, 0]
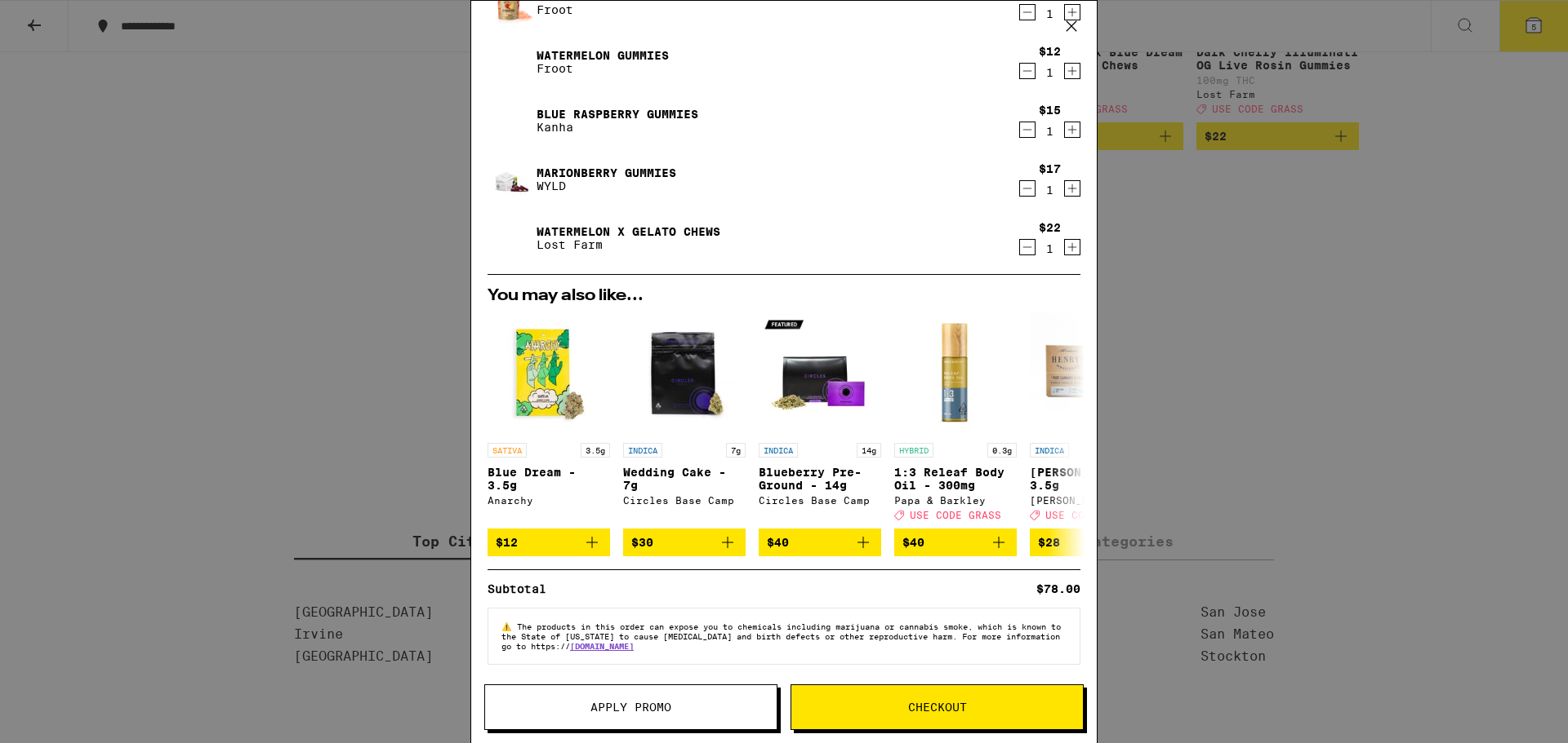
click at [655, 710] on span "Apply Promo" at bounding box center [630, 707] width 81 height 11
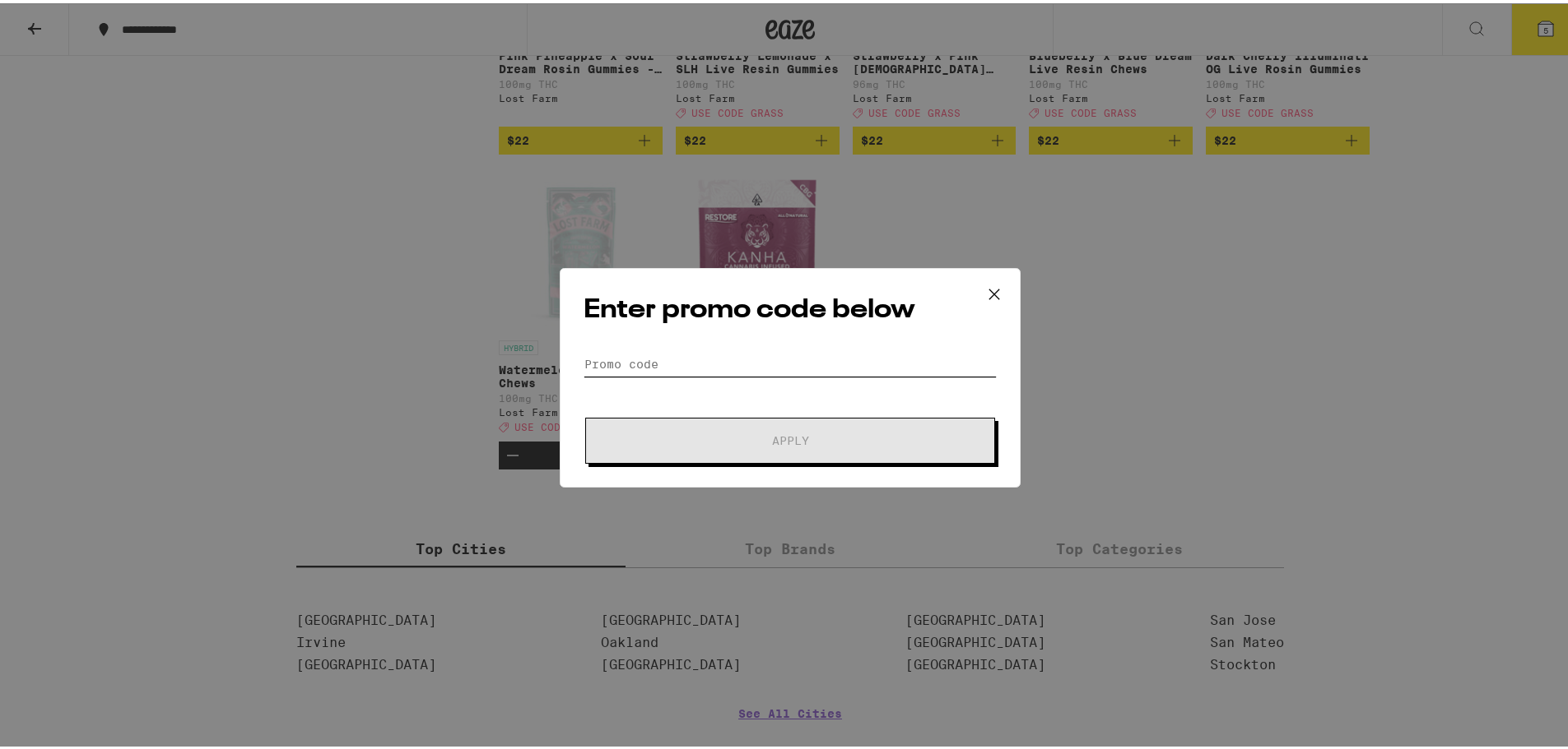
click at [627, 353] on input "Promo Code" at bounding box center [790, 361] width 413 height 25
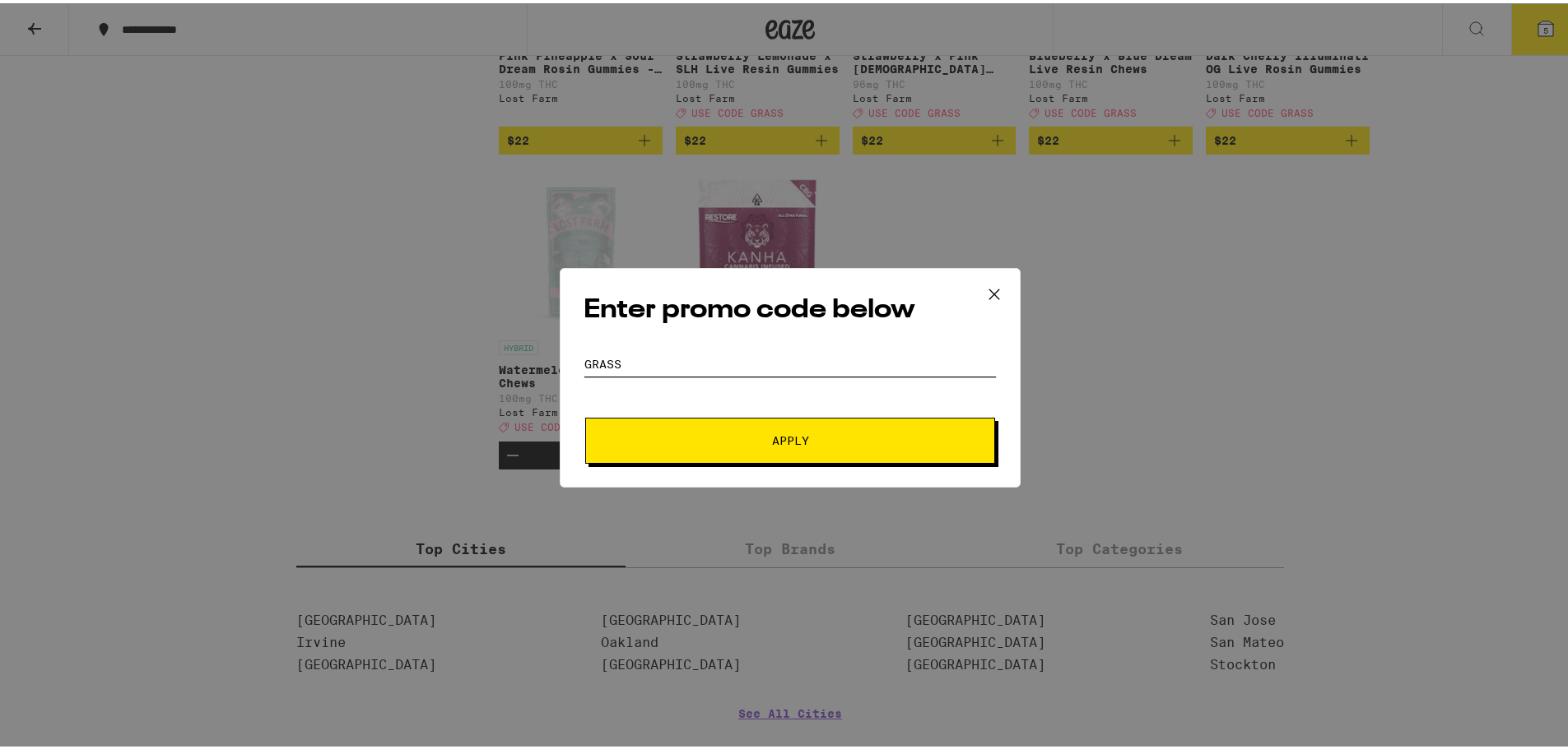
type input "grass"
click at [733, 437] on span "Apply" at bounding box center [790, 437] width 296 height 11
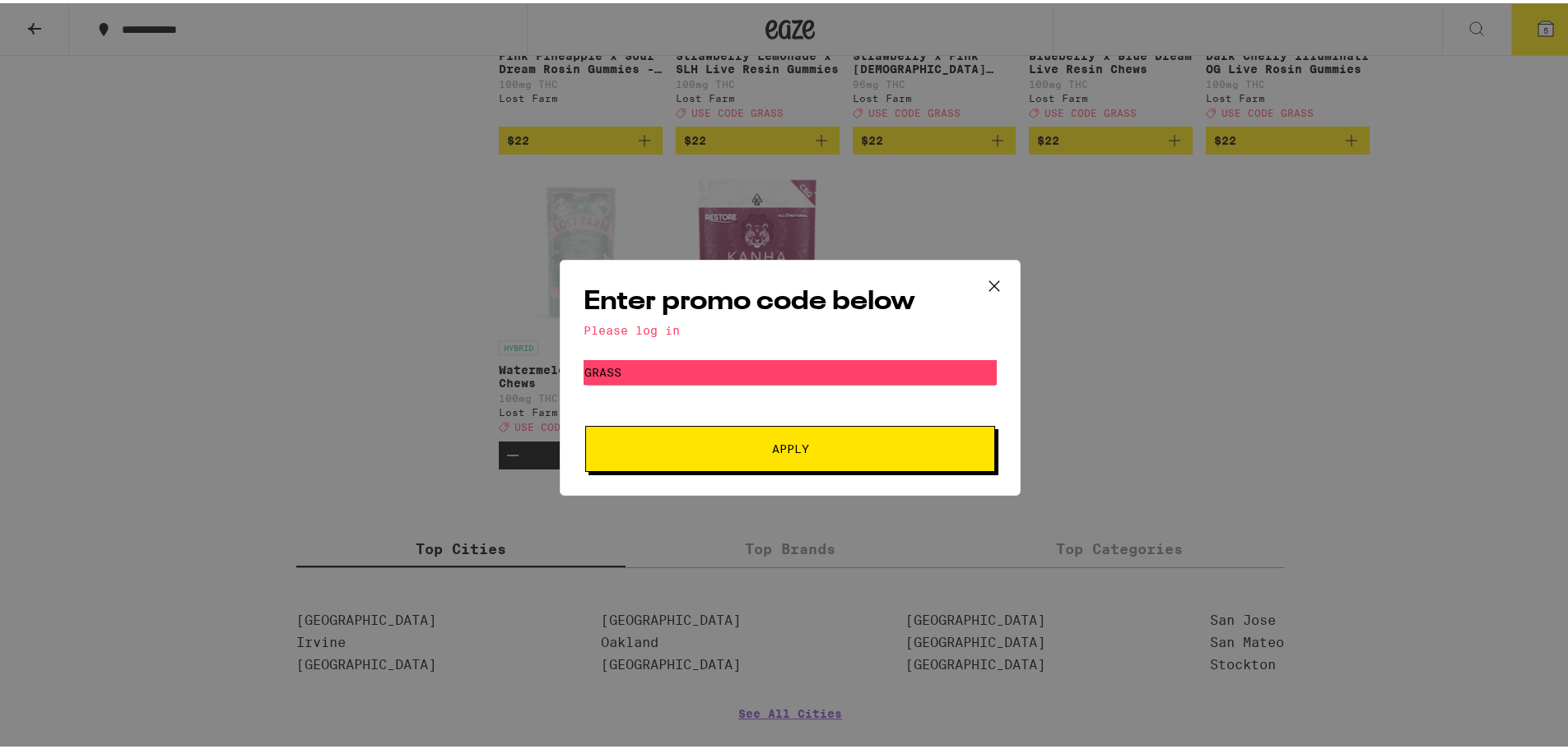
drag, startPoint x: 645, startPoint y: 328, endPoint x: 874, endPoint y: 269, distance: 236.5
click at [649, 323] on div "Please log in" at bounding box center [790, 327] width 413 height 13
click at [986, 284] on icon at bounding box center [994, 283] width 25 height 25
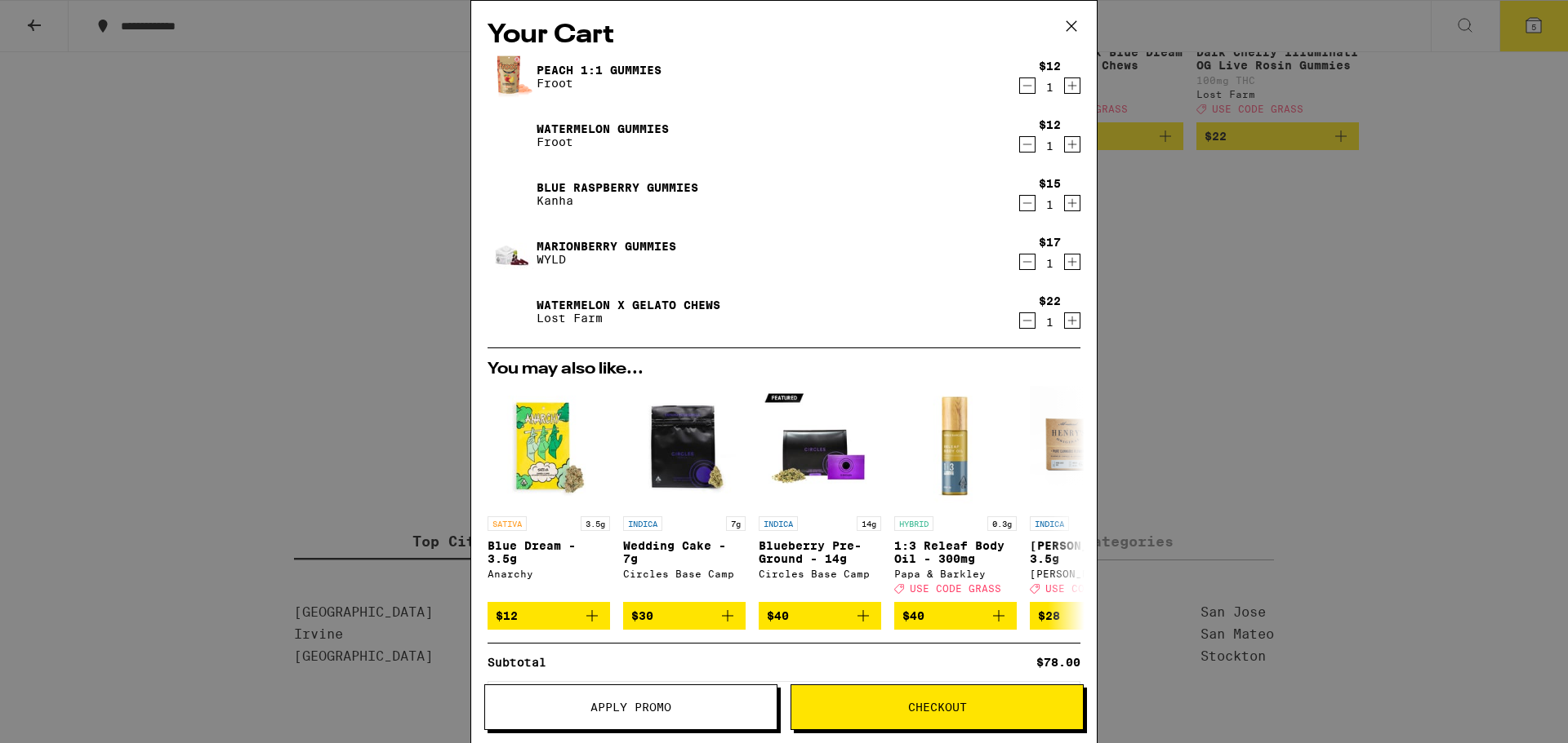
click at [1078, 27] on icon at bounding box center [1071, 26] width 24 height 24
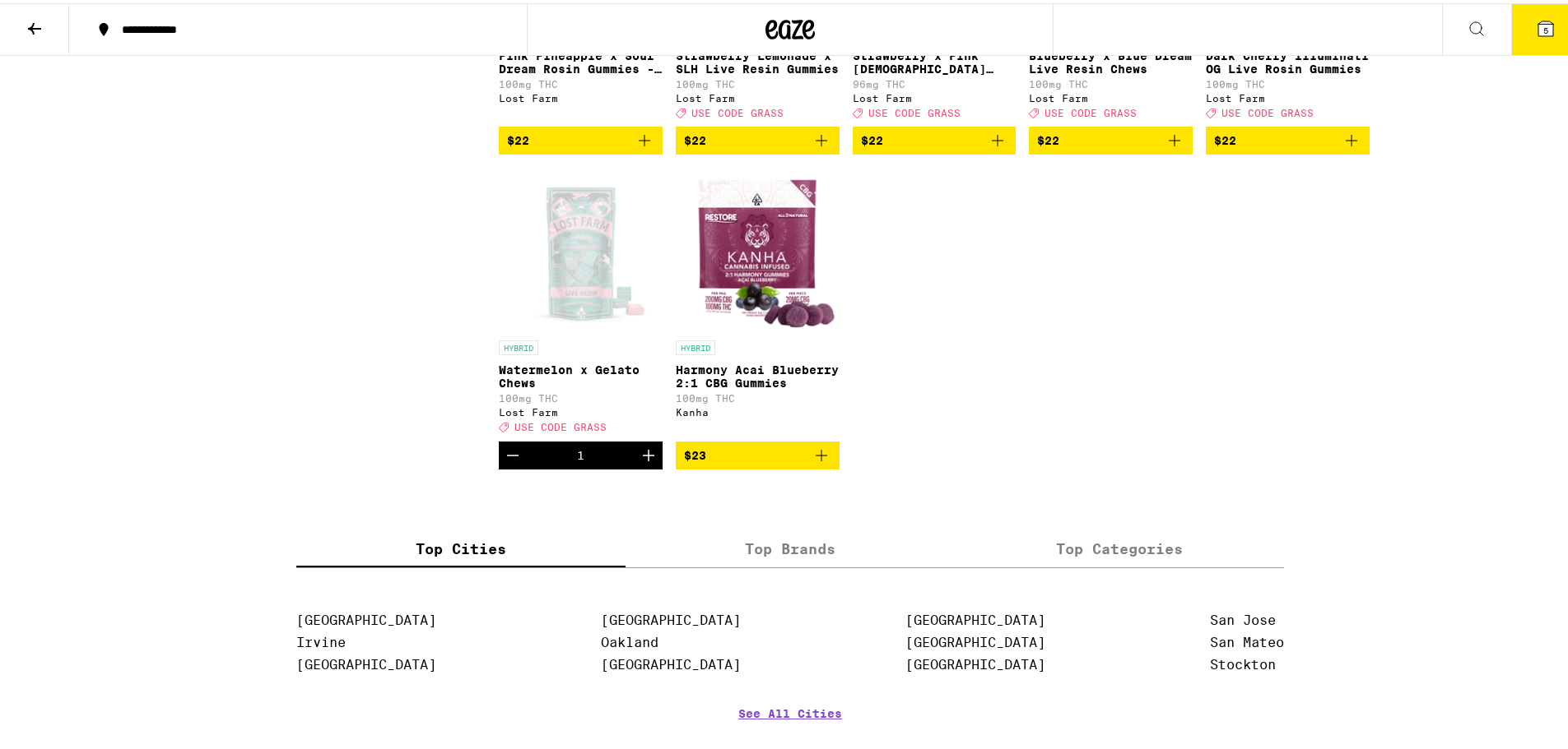
click at [1543, 23] on span "5" at bounding box center [1545, 26] width 5 height 10
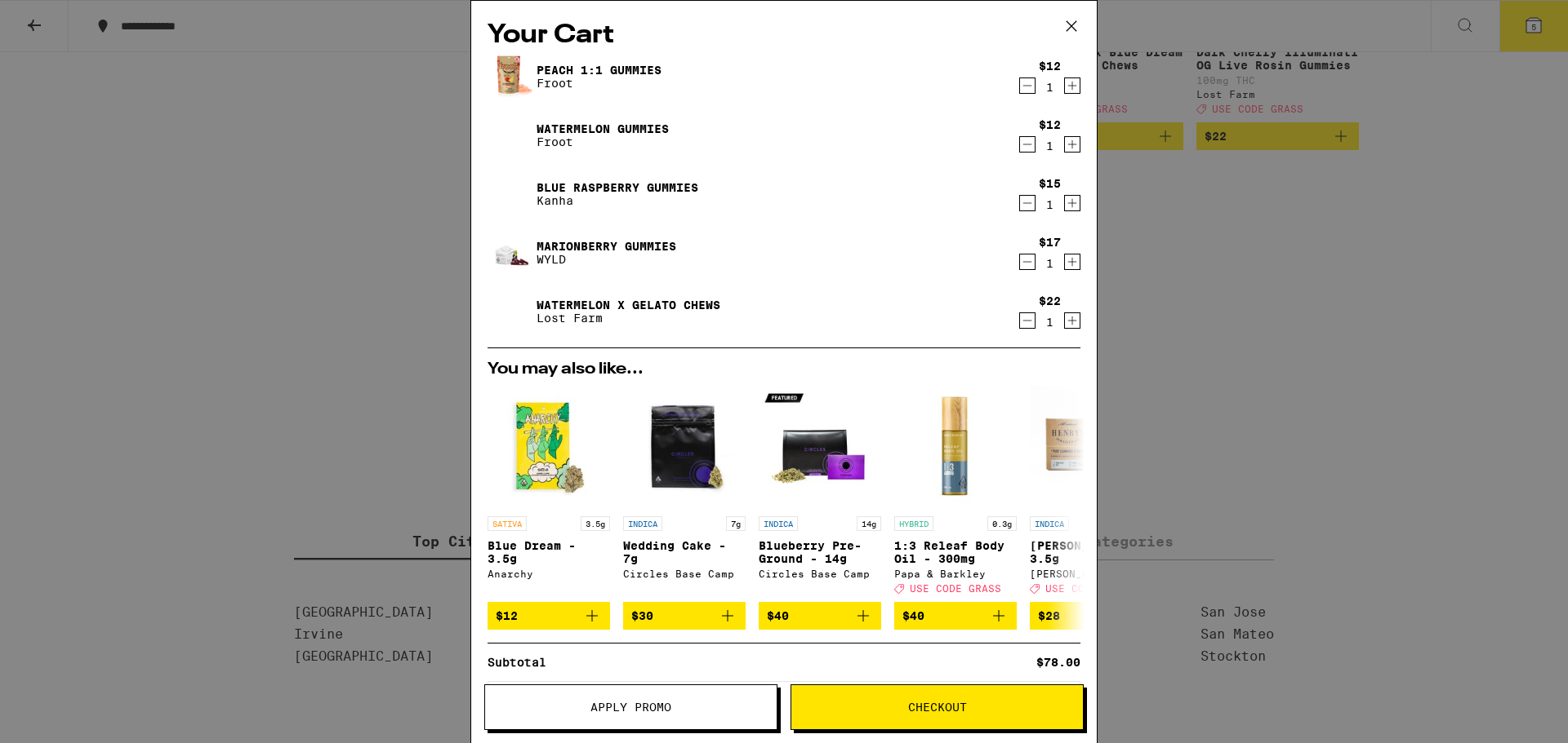
click at [201, 80] on div "Your Cart Peach 1:1 Gummies Froot $12 1 Watermelon Gummies Froot $12 1 Blue Ras…" at bounding box center [784, 371] width 1568 height 743
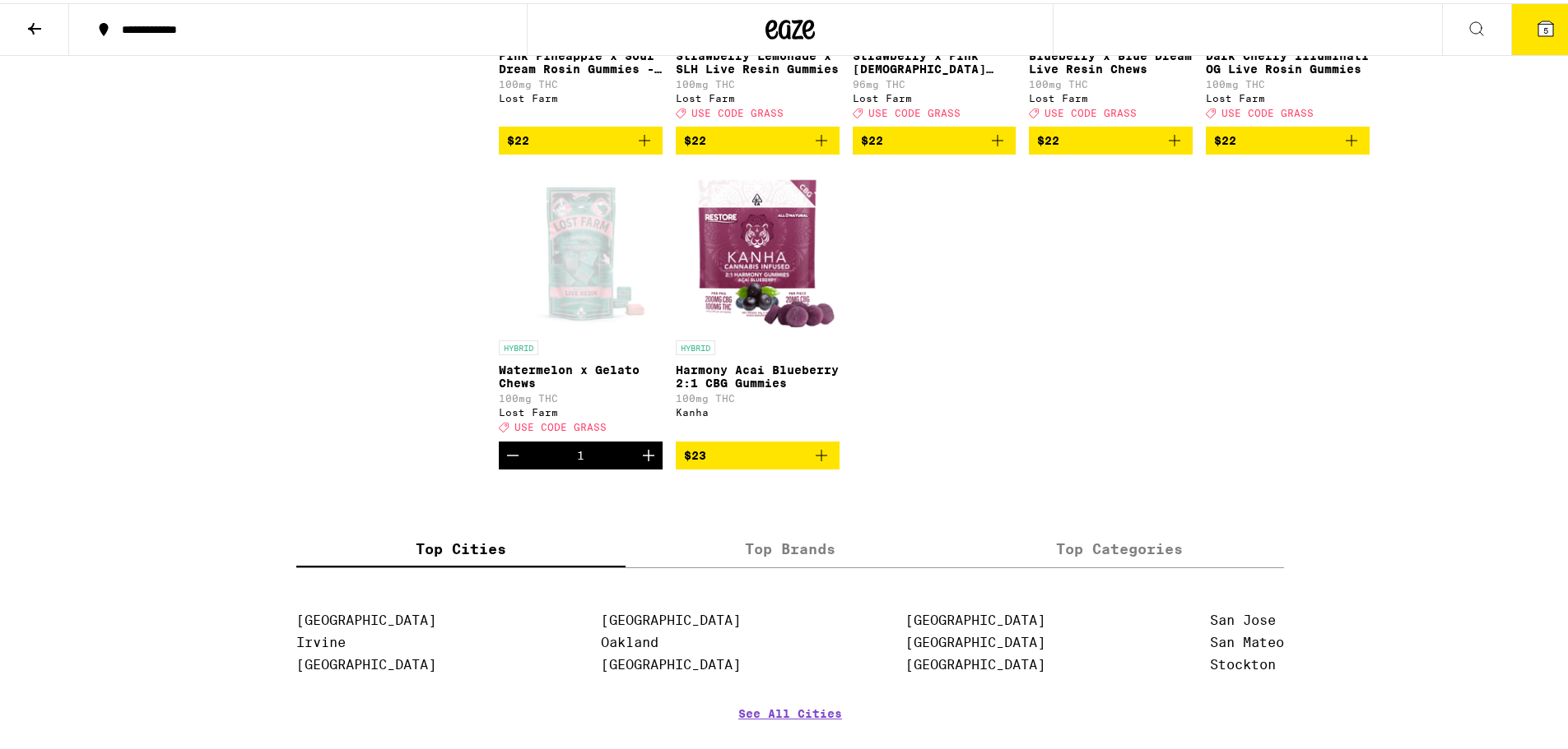
click at [36, 25] on icon at bounding box center [34, 25] width 13 height 11
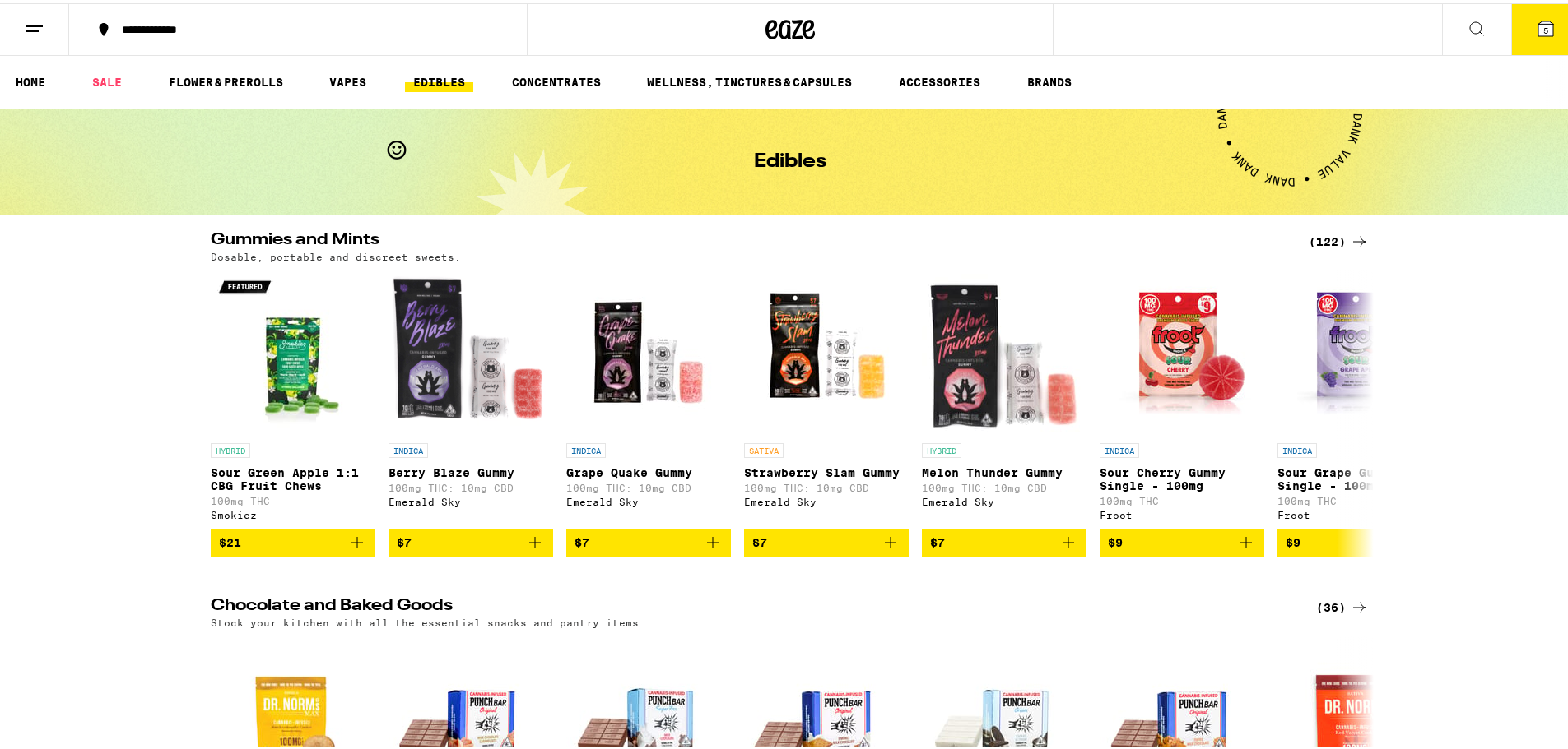
click at [45, 25] on button at bounding box center [34, 26] width 69 height 52
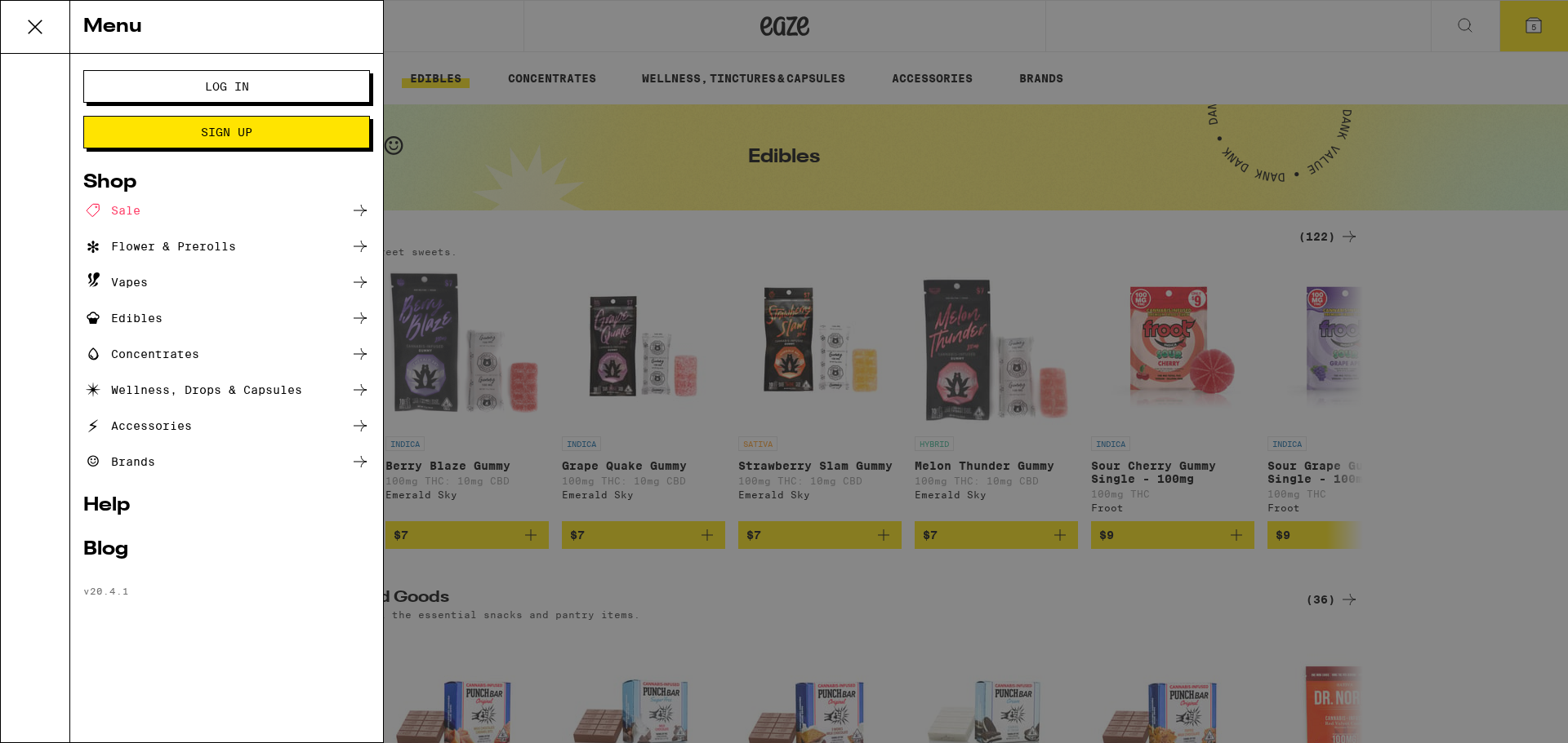
drag, startPoint x: 1380, startPoint y: 59, endPoint x: 1395, endPoint y: 50, distance: 17.5
click at [1381, 58] on div "Menu Log In Sign Up Shop Sale Flower & Prerolls Vapes Edibles Concentrates Well…" at bounding box center [784, 371] width 1568 height 743
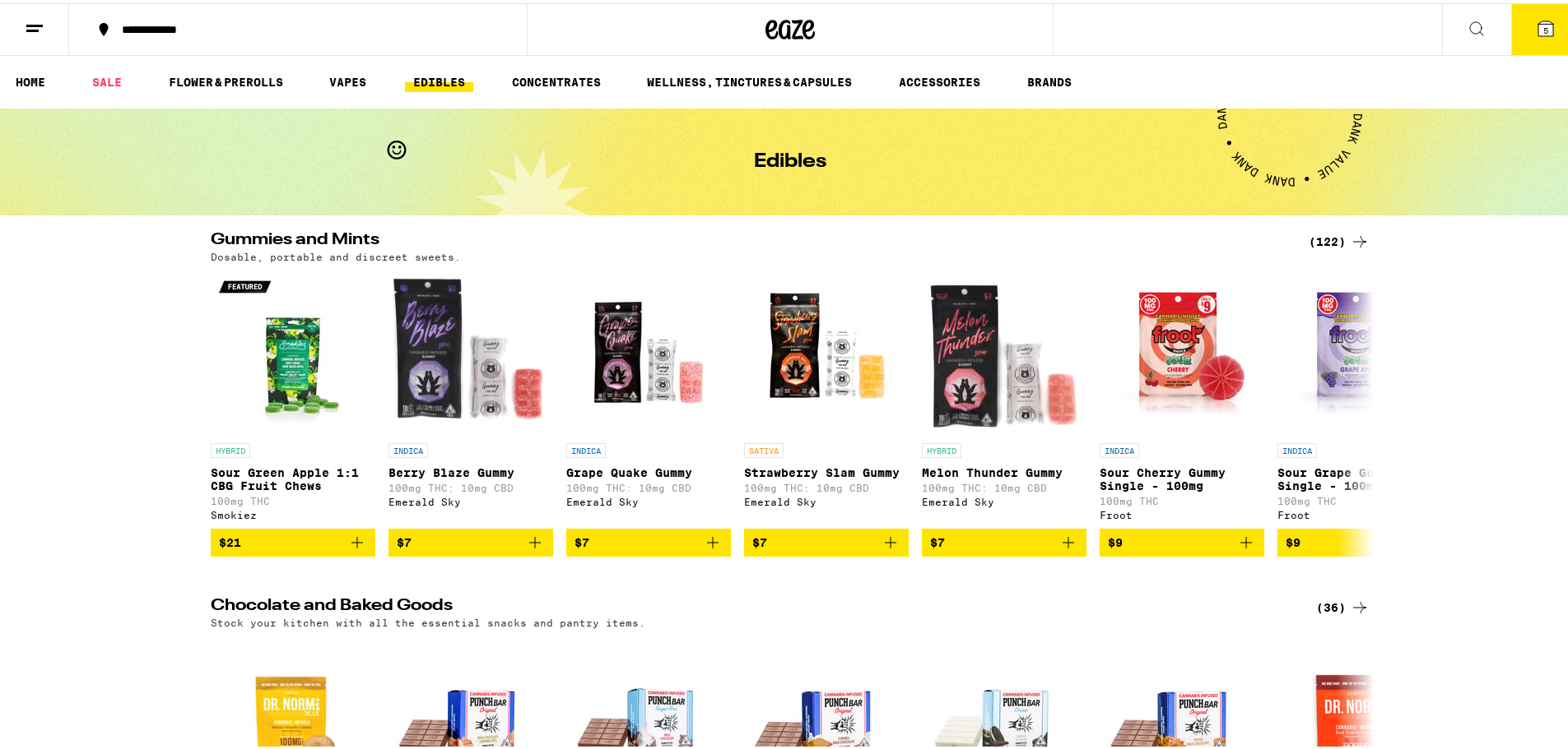
click at [1538, 28] on icon at bounding box center [1545, 25] width 15 height 15
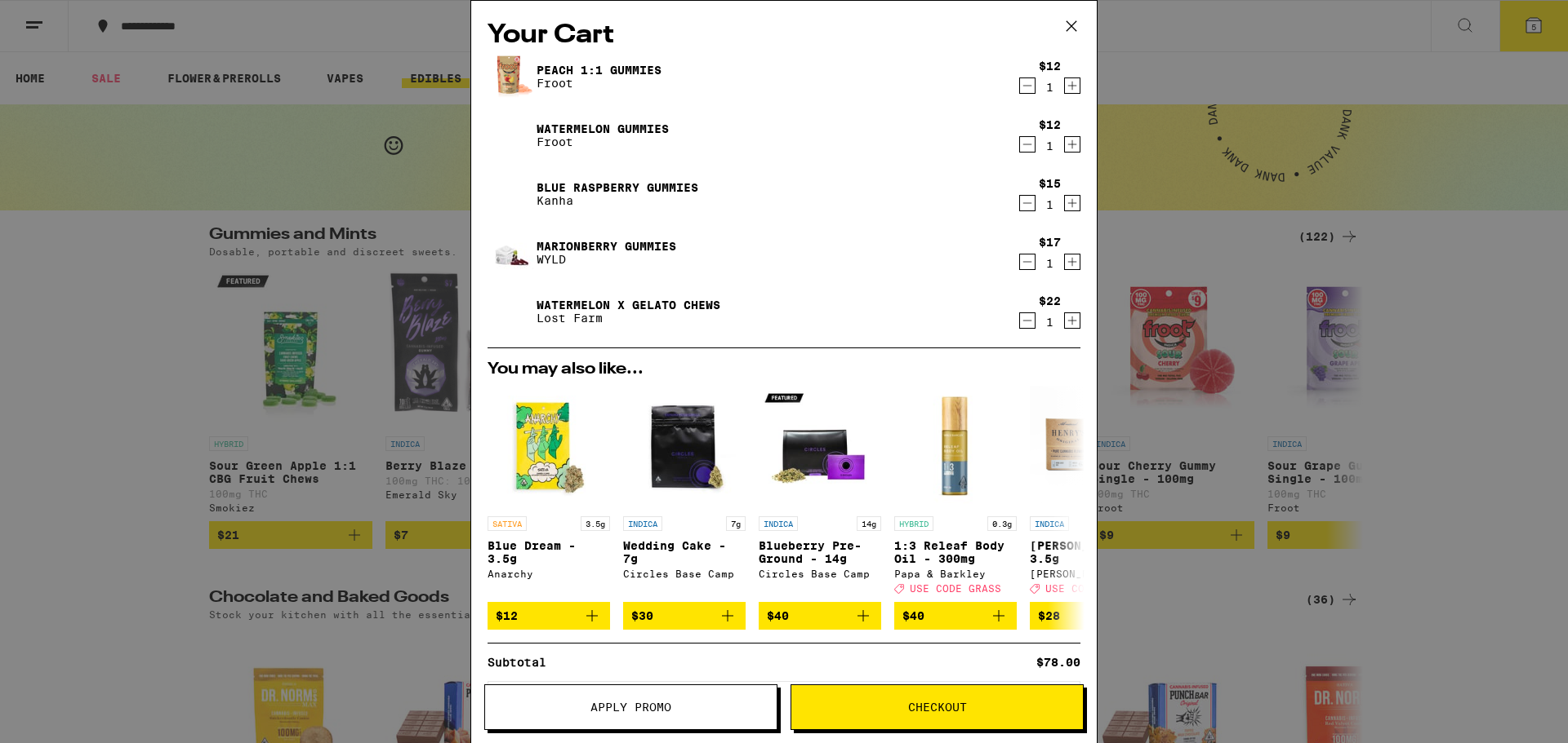
click at [879, 709] on span "Checkout" at bounding box center [937, 707] width 291 height 11
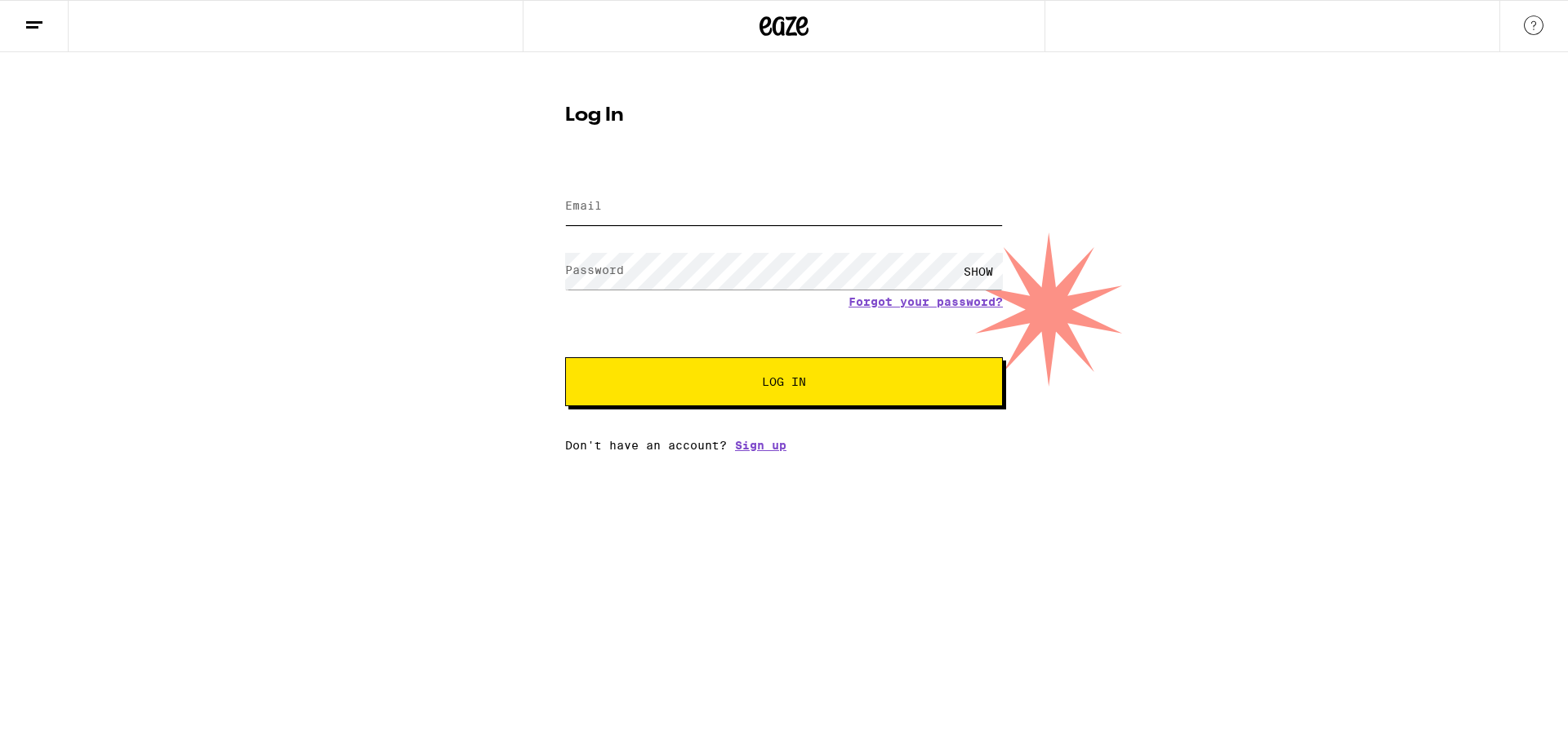
type input "[EMAIL_ADDRESS][DOMAIN_NAME]"
click at [729, 385] on span "Log In" at bounding box center [784, 382] width 305 height 11
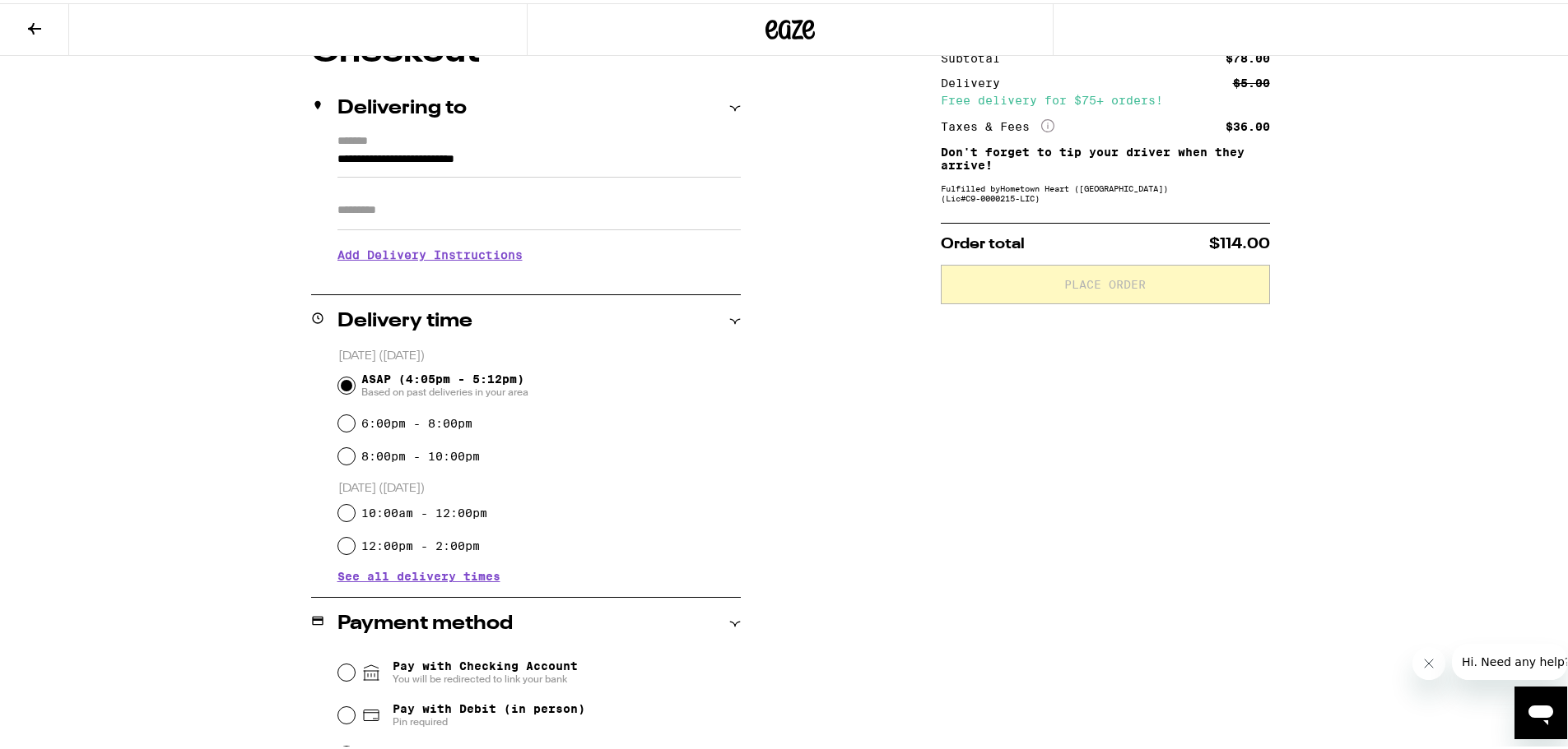
scroll to position [60, 0]
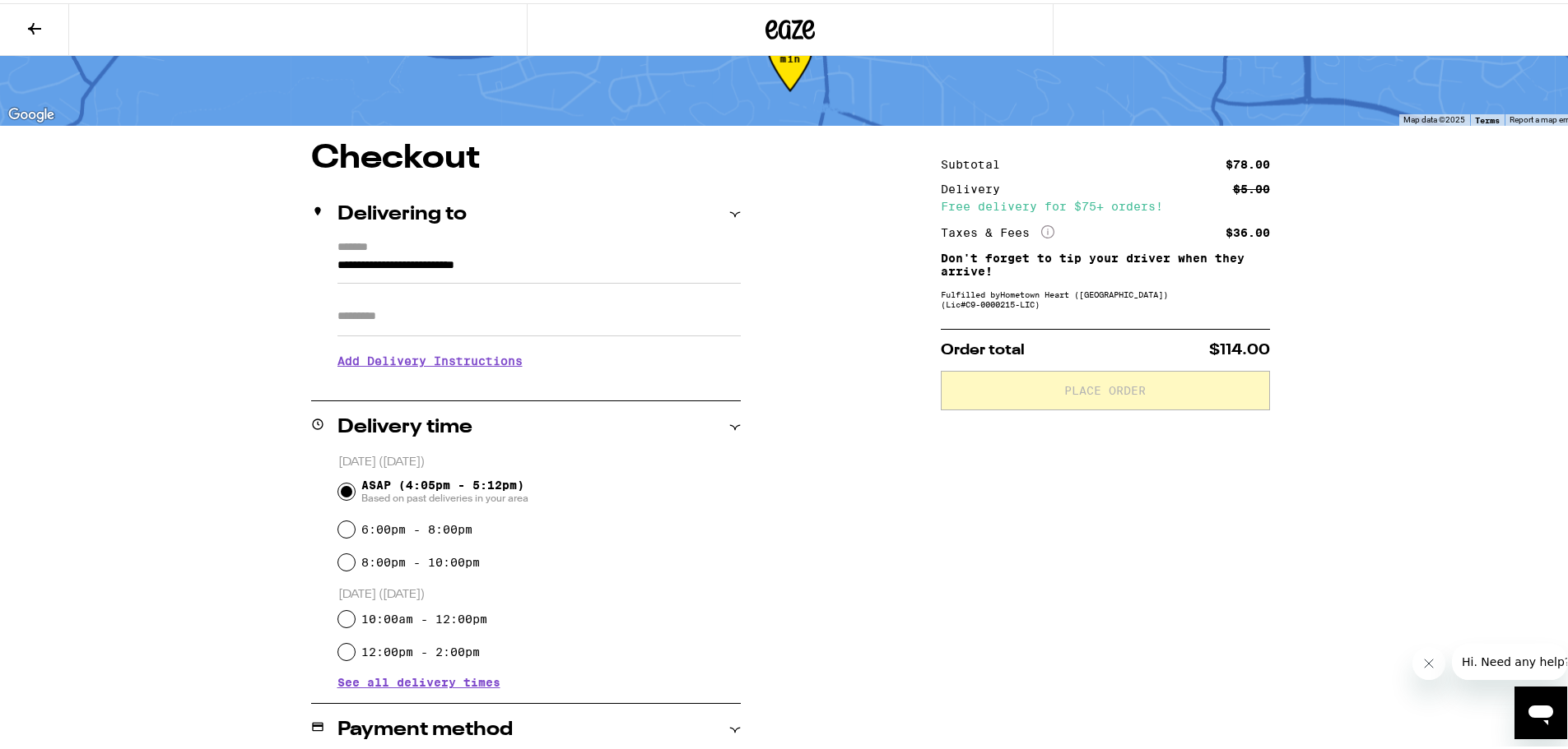
click at [443, 308] on input "Apt/Suite" at bounding box center [538, 313] width 403 height 40
type input "*******"
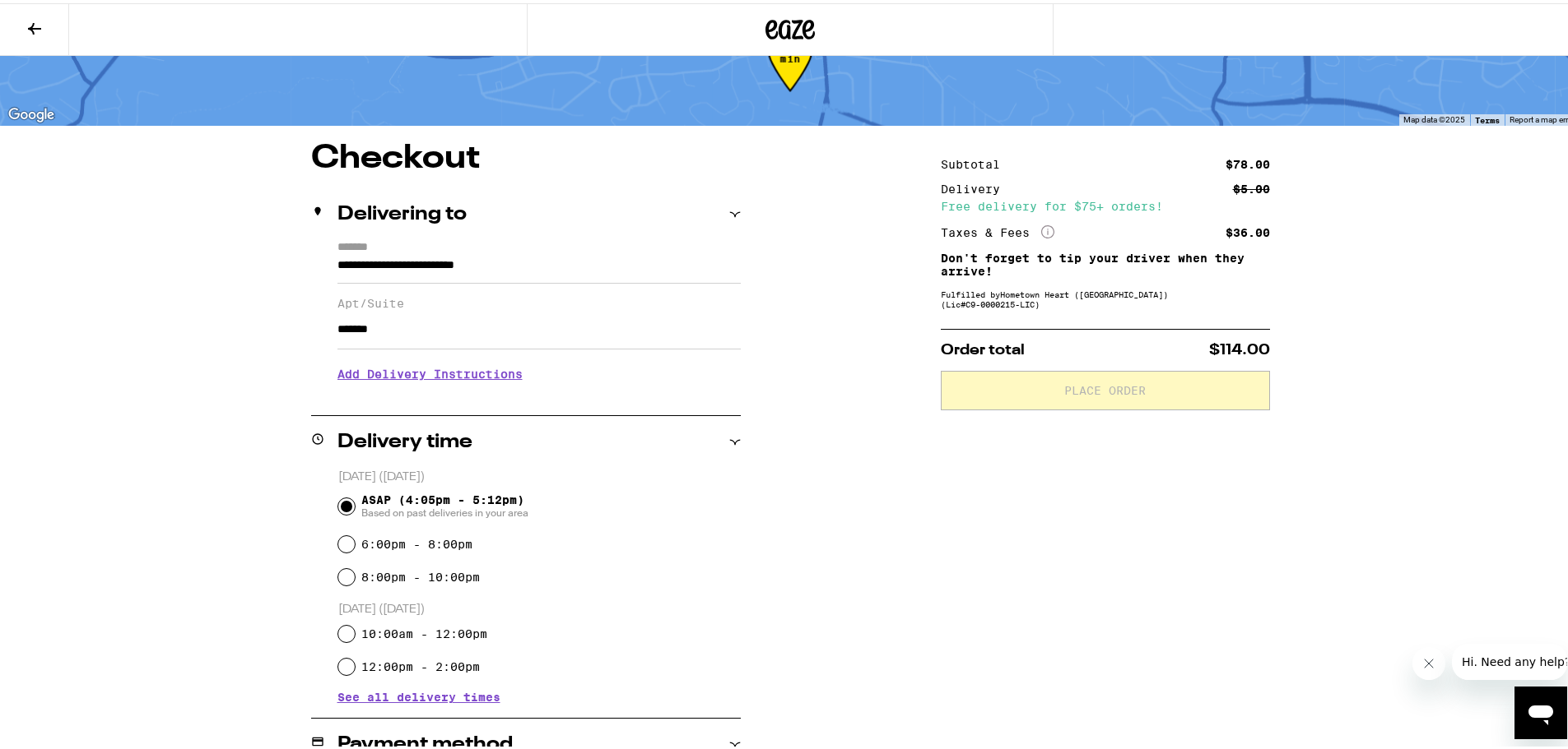
click at [411, 384] on h3 "Add Delivery Instructions" at bounding box center [538, 371] width 403 height 38
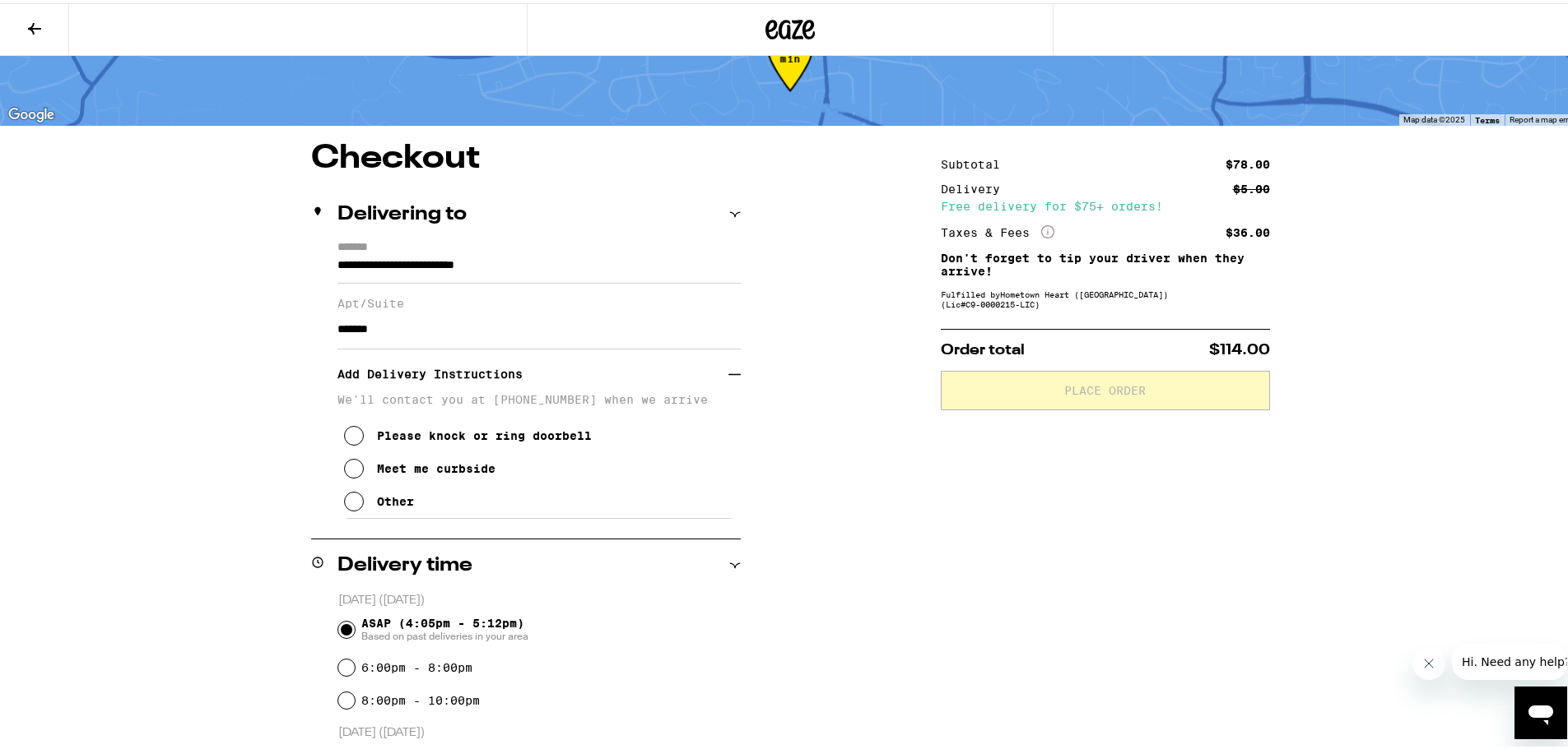
click at [348, 443] on icon at bounding box center [354, 433] width 19 height 19
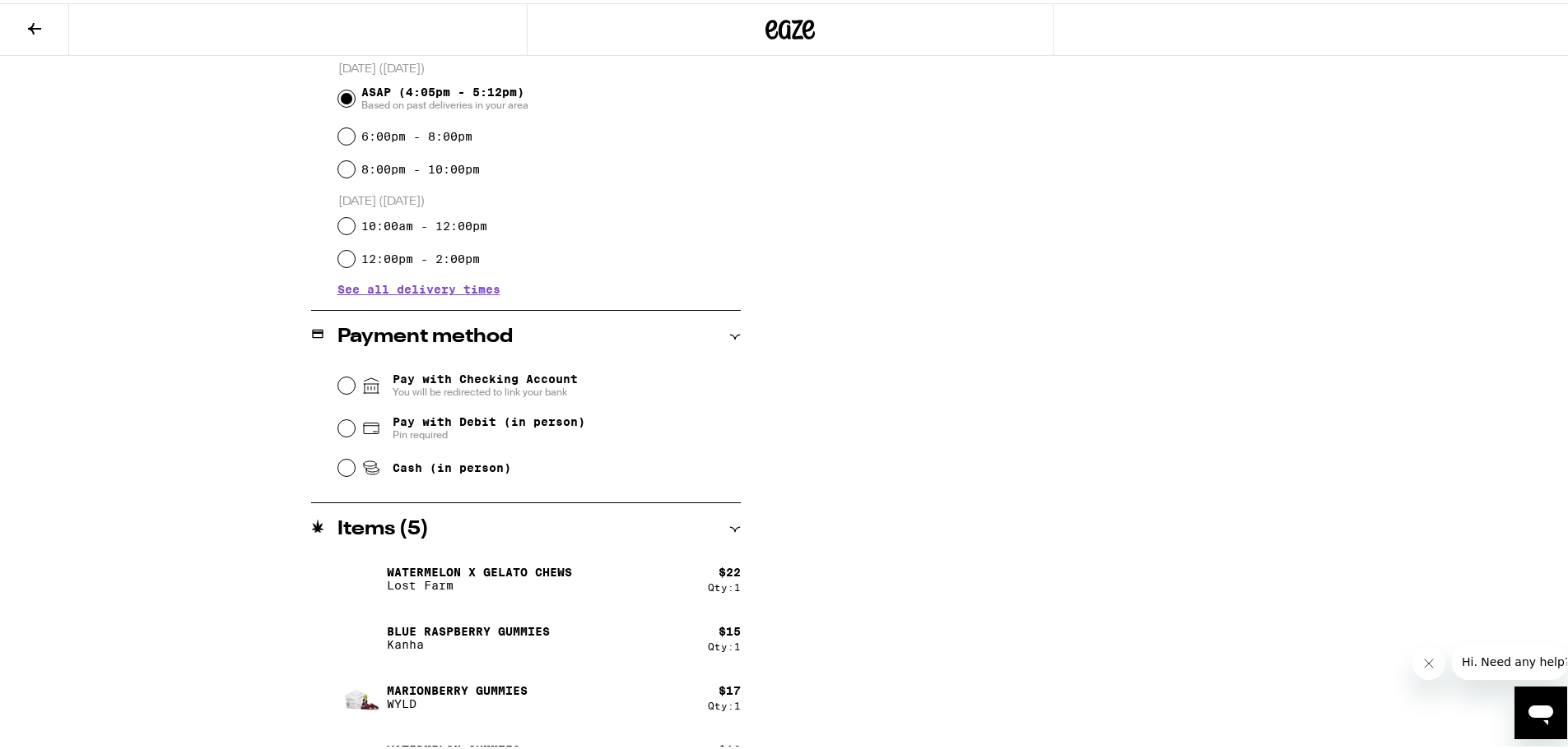
scroll to position [0, 0]
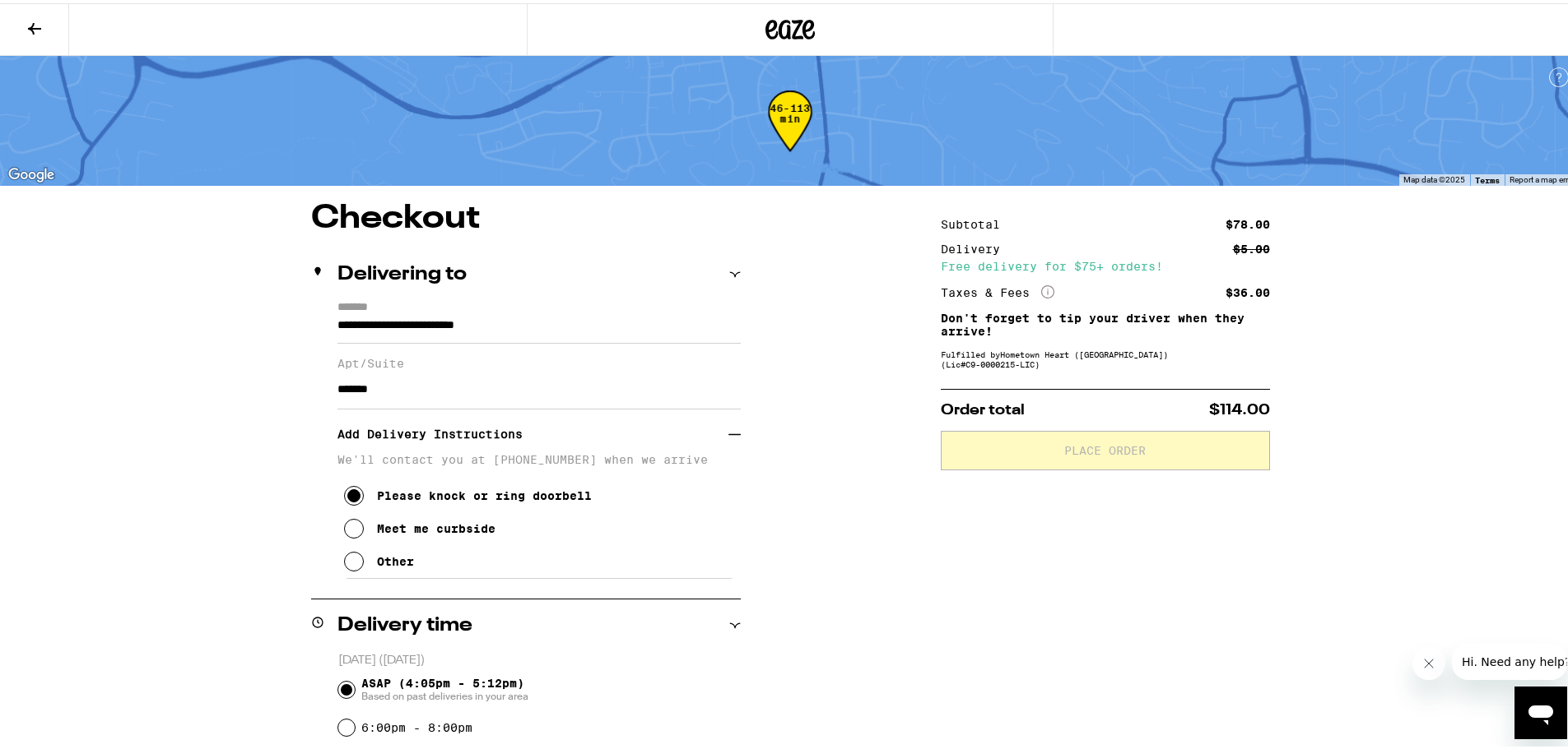
click at [43, 29] on icon at bounding box center [34, 25] width 19 height 19
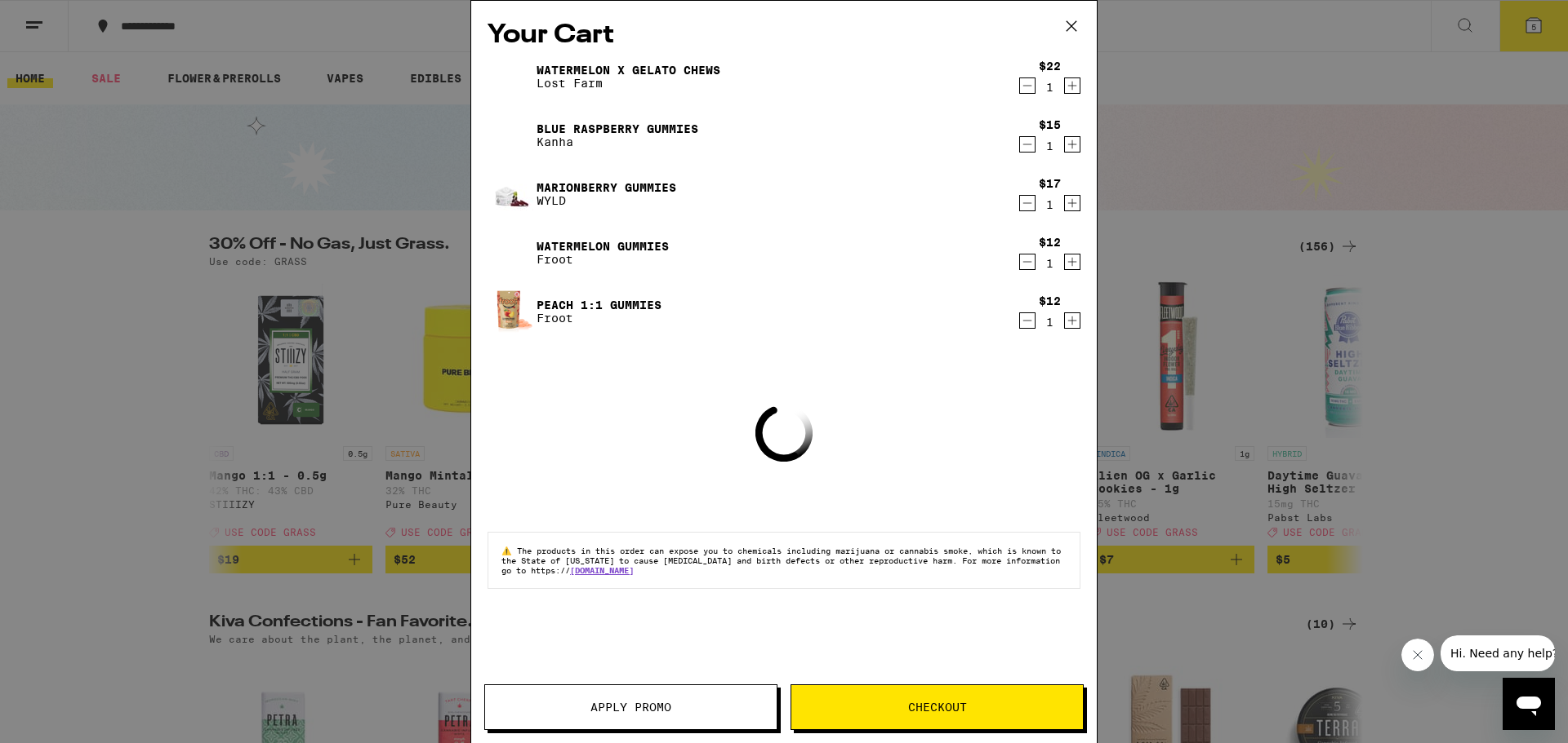
click at [593, 705] on span "Apply Promo" at bounding box center [630, 707] width 81 height 11
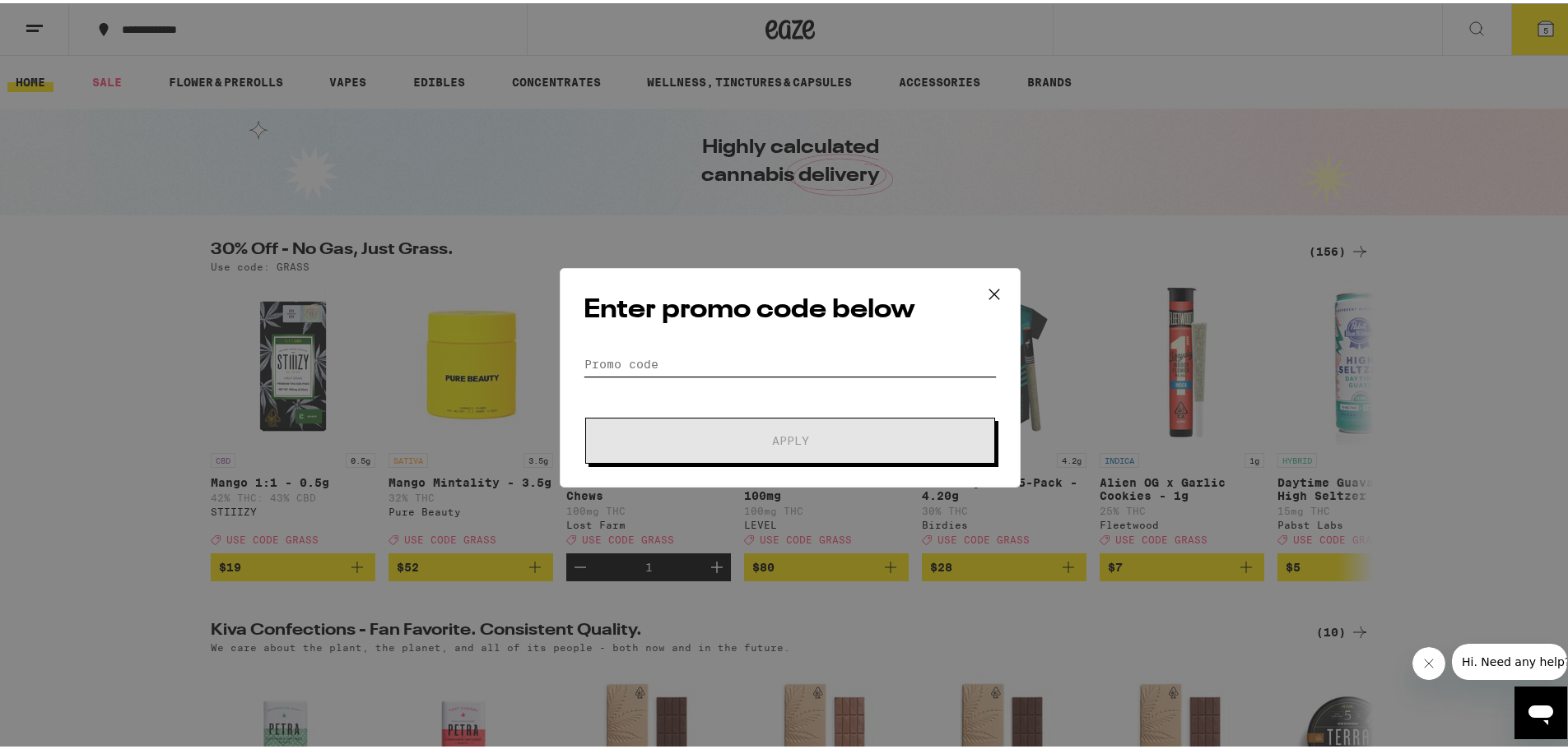
click at [599, 354] on input "Promo Code" at bounding box center [790, 361] width 413 height 25
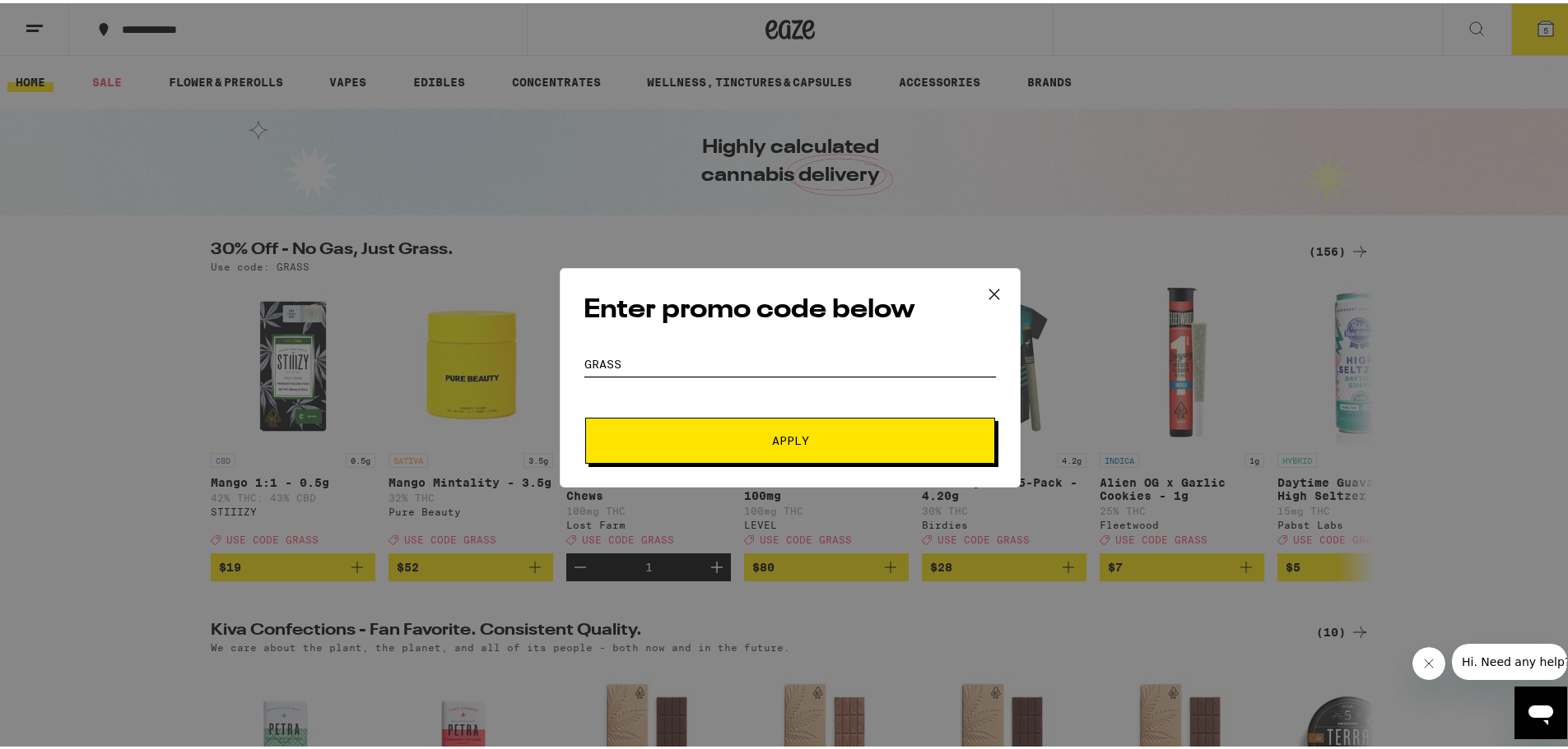
type input "grass"
click at [713, 450] on button "Apply" at bounding box center [790, 437] width 410 height 46
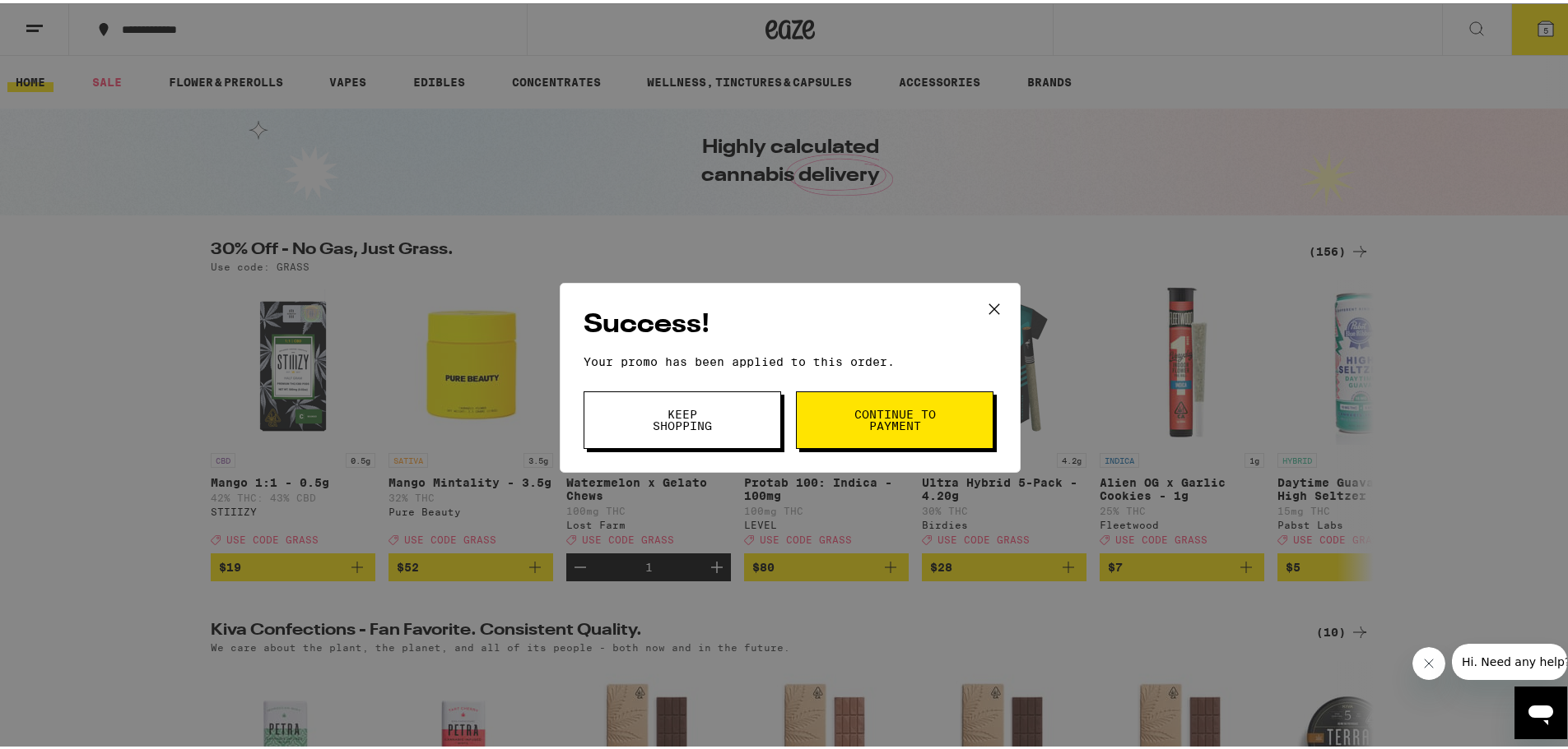
click at [725, 428] on button "Keep Shopping" at bounding box center [682, 417] width 198 height 58
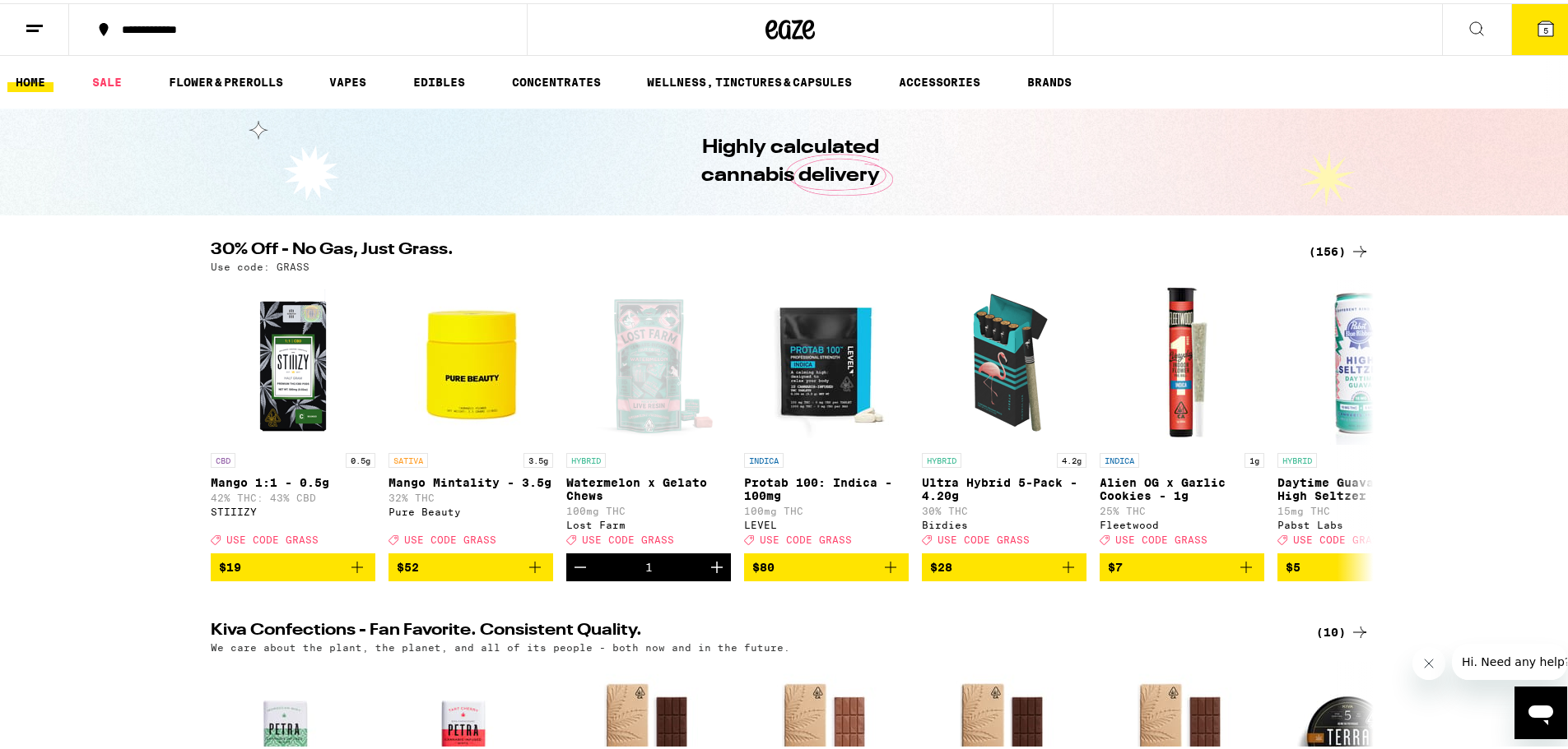
click at [1535, 26] on icon at bounding box center [1545, 25] width 19 height 19
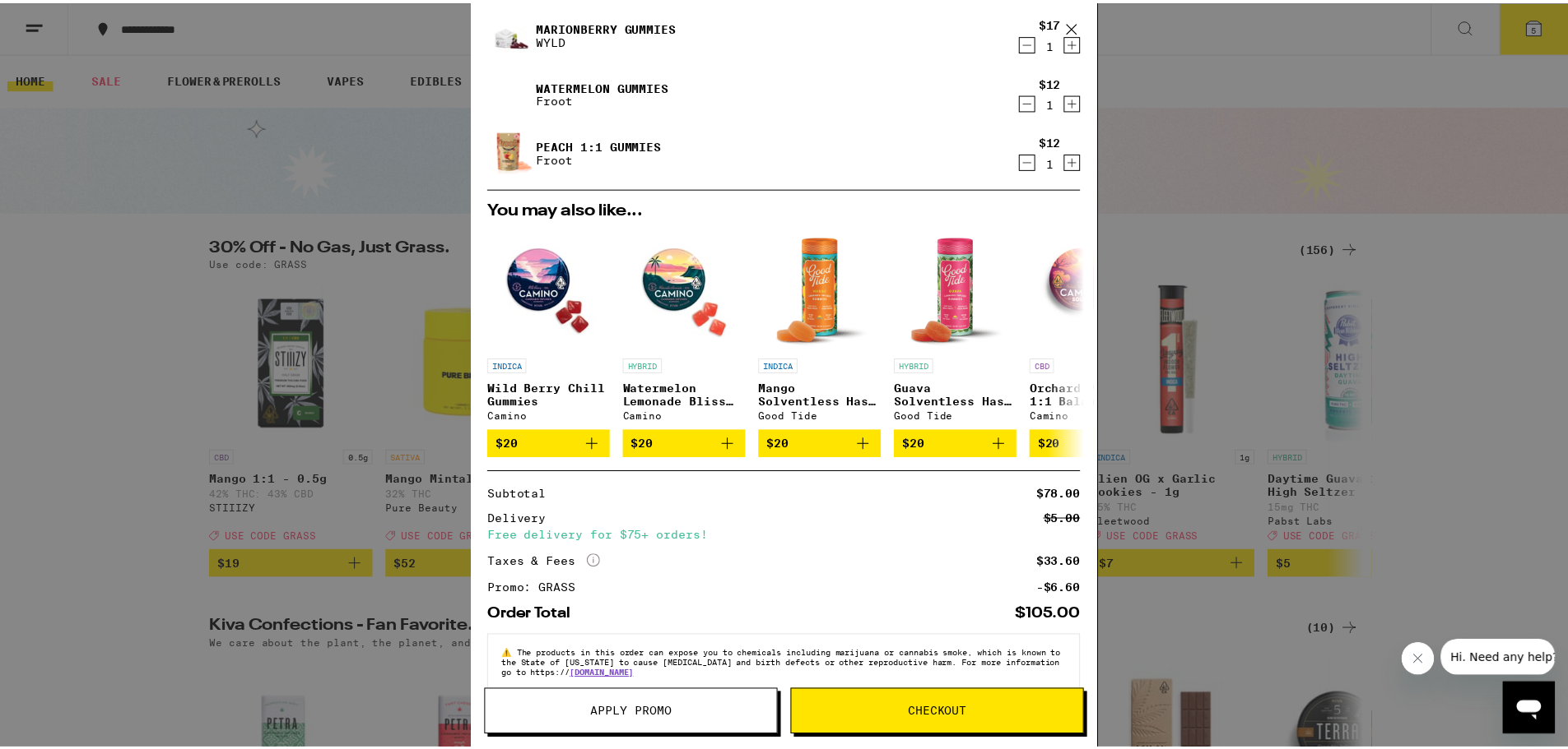
scroll to position [195, 0]
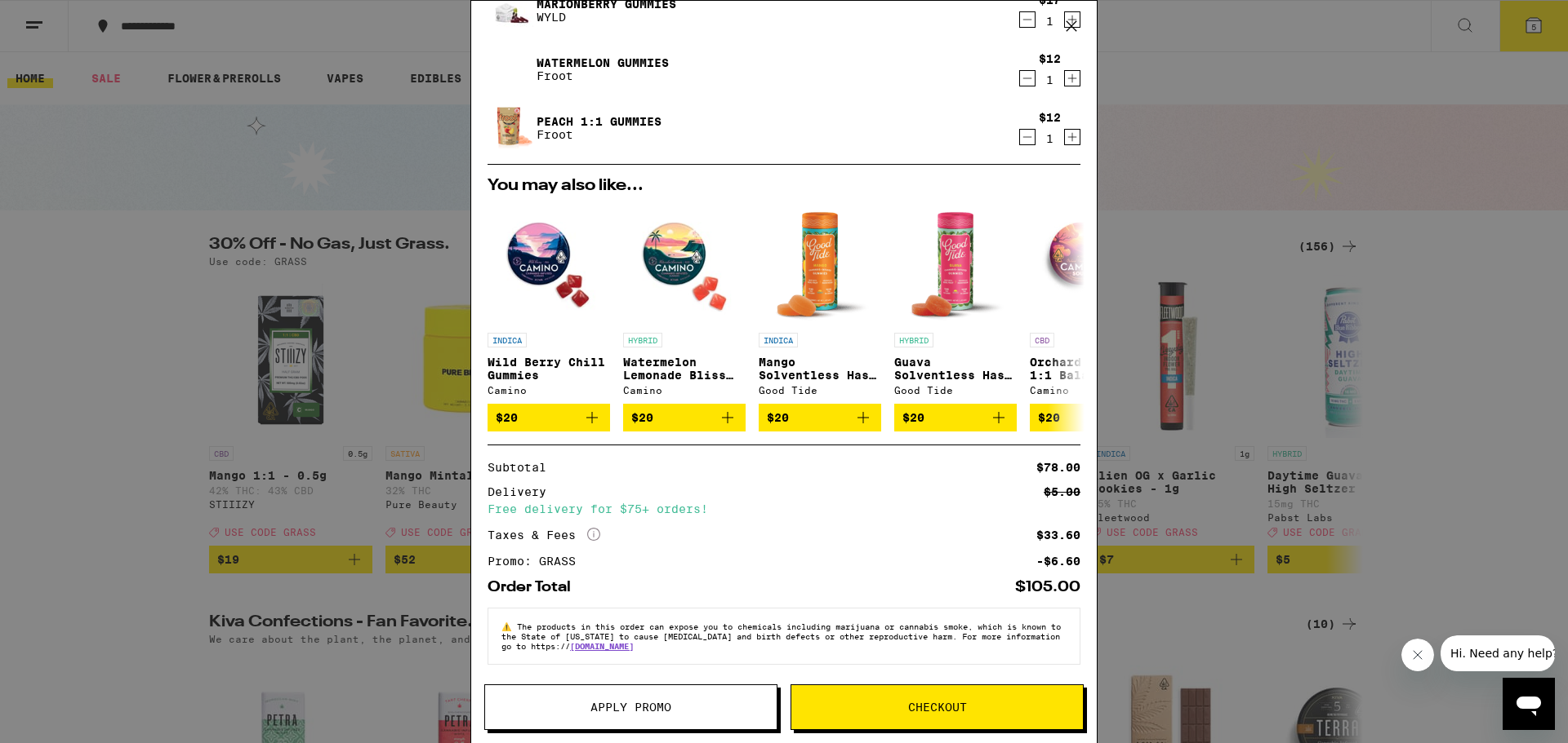
click at [911, 704] on span "Checkout" at bounding box center [937, 707] width 58 height 11
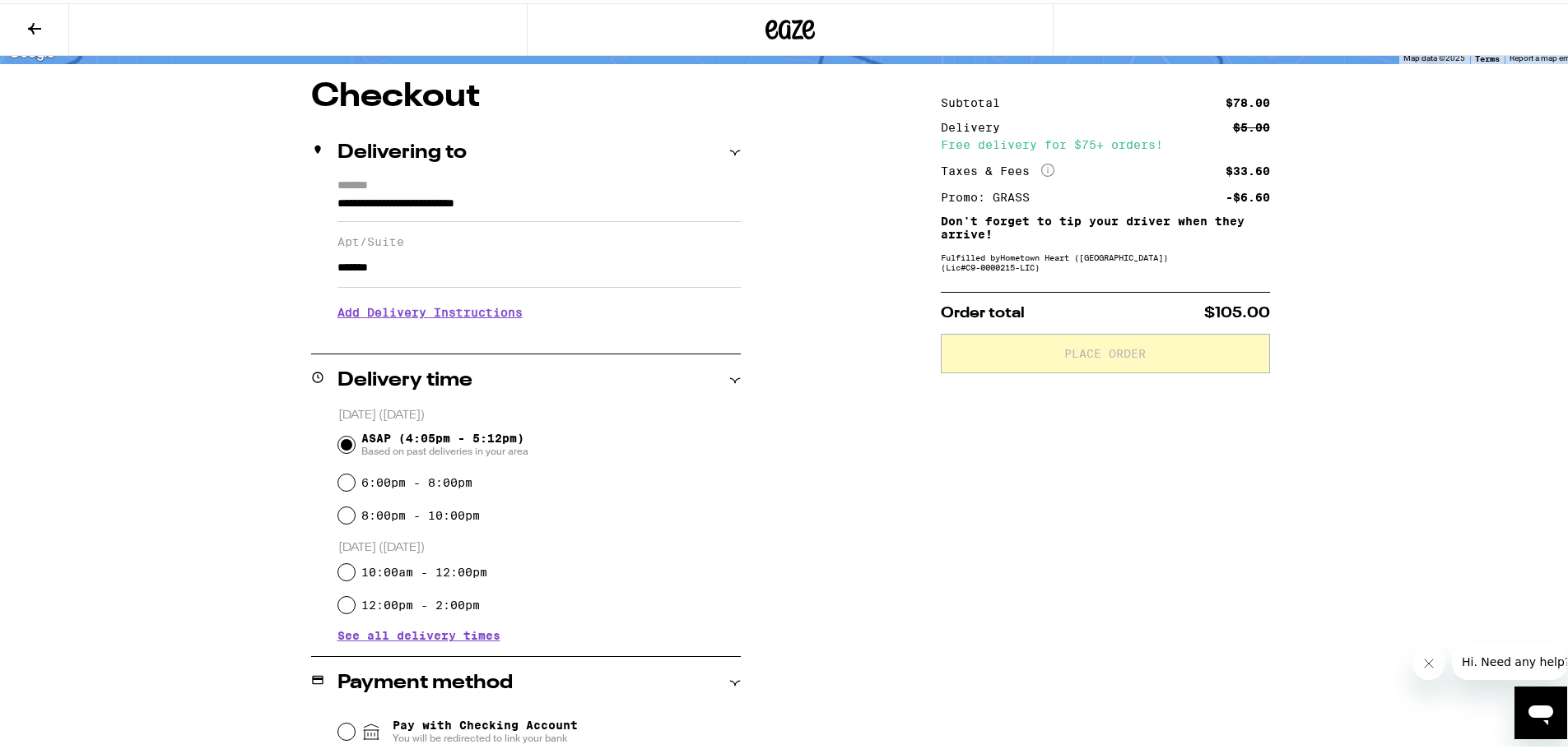
scroll to position [247, 0]
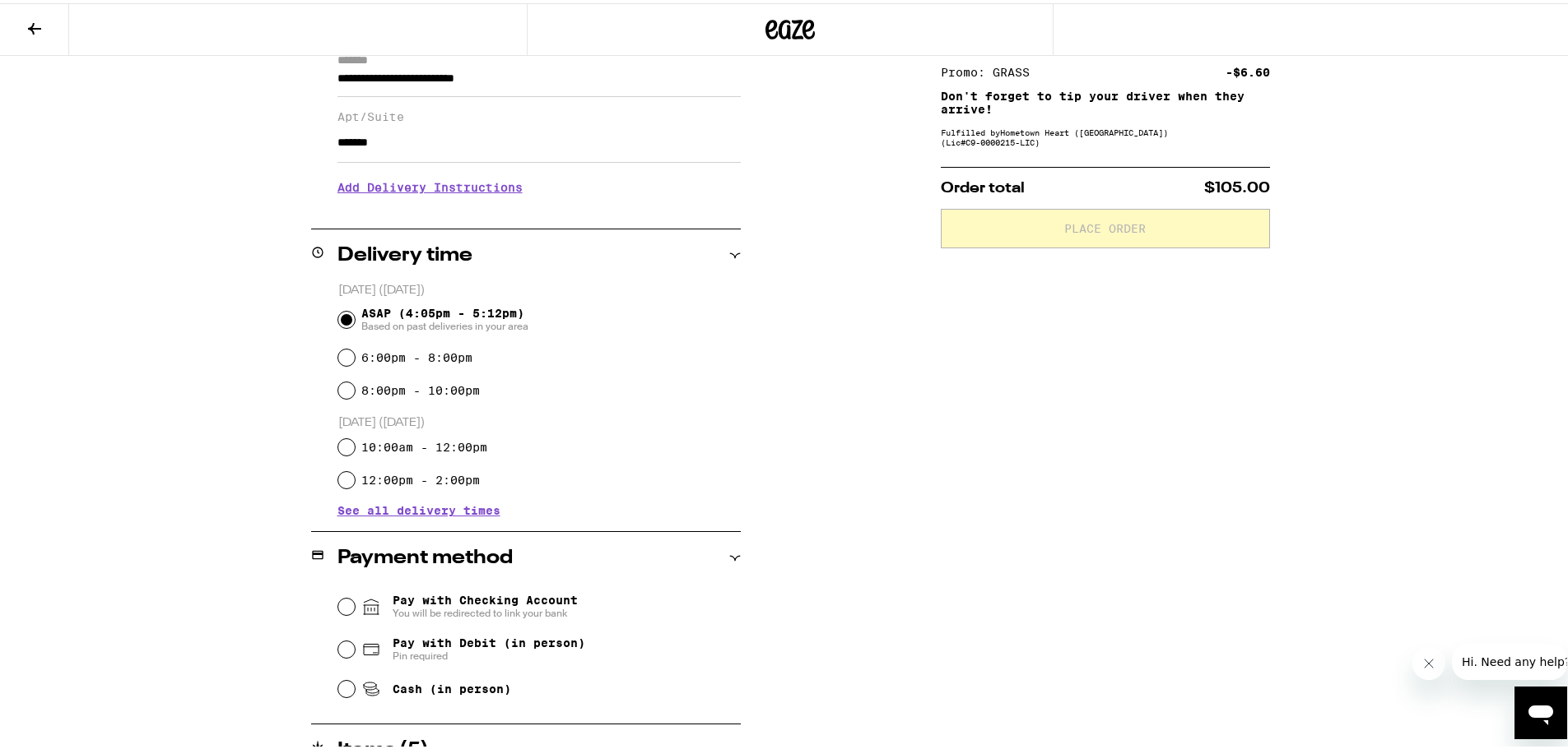
click at [423, 189] on h3 "Add Delivery Instructions" at bounding box center [538, 184] width 403 height 38
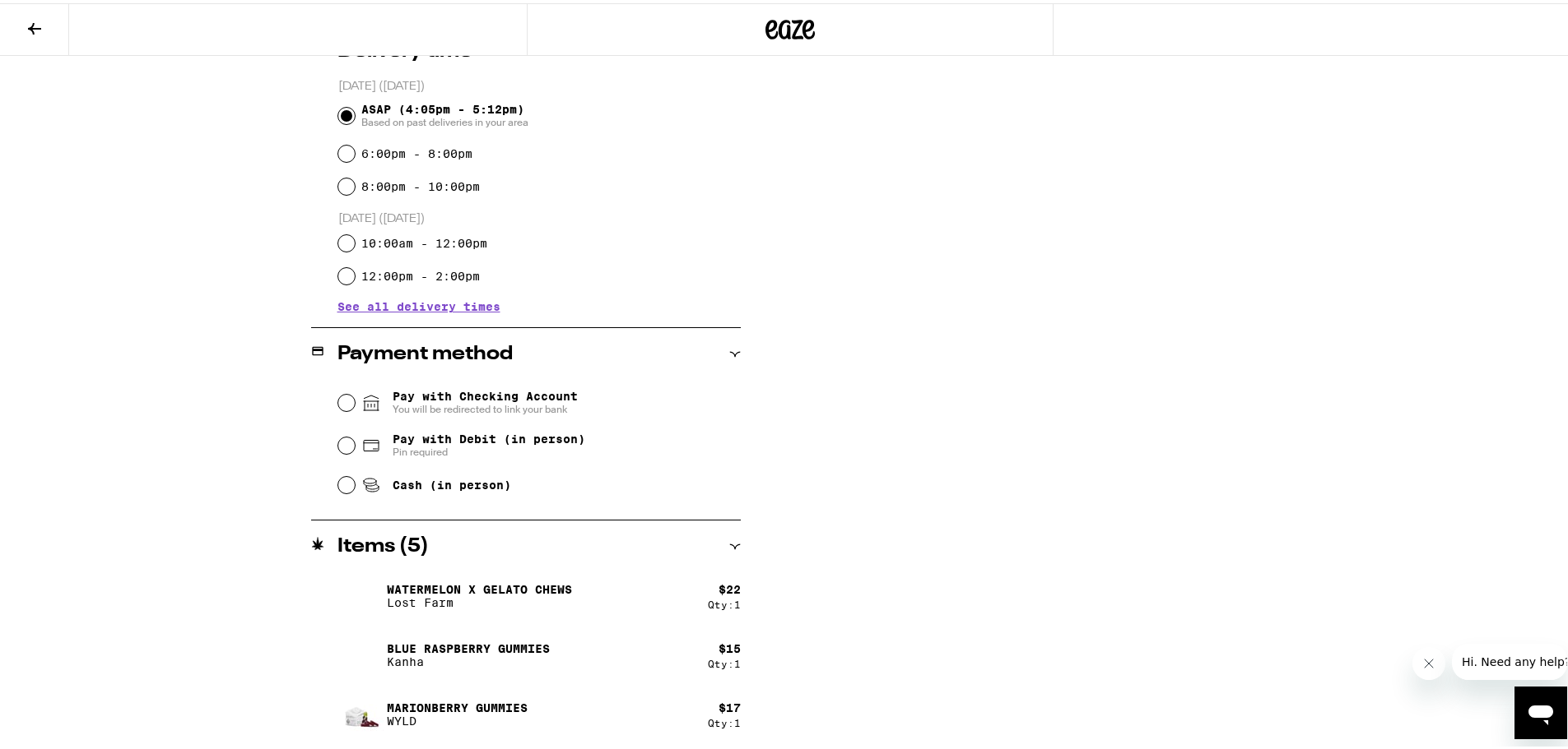
scroll to position [576, 0]
click at [330, 476] on div "Pay with Checking Account You will be redirected to link your bank Pay with Deb…" at bounding box center [525, 437] width 430 height 123
click at [347, 483] on input "Cash (in person)" at bounding box center [346, 480] width 17 height 17
radio input "true"
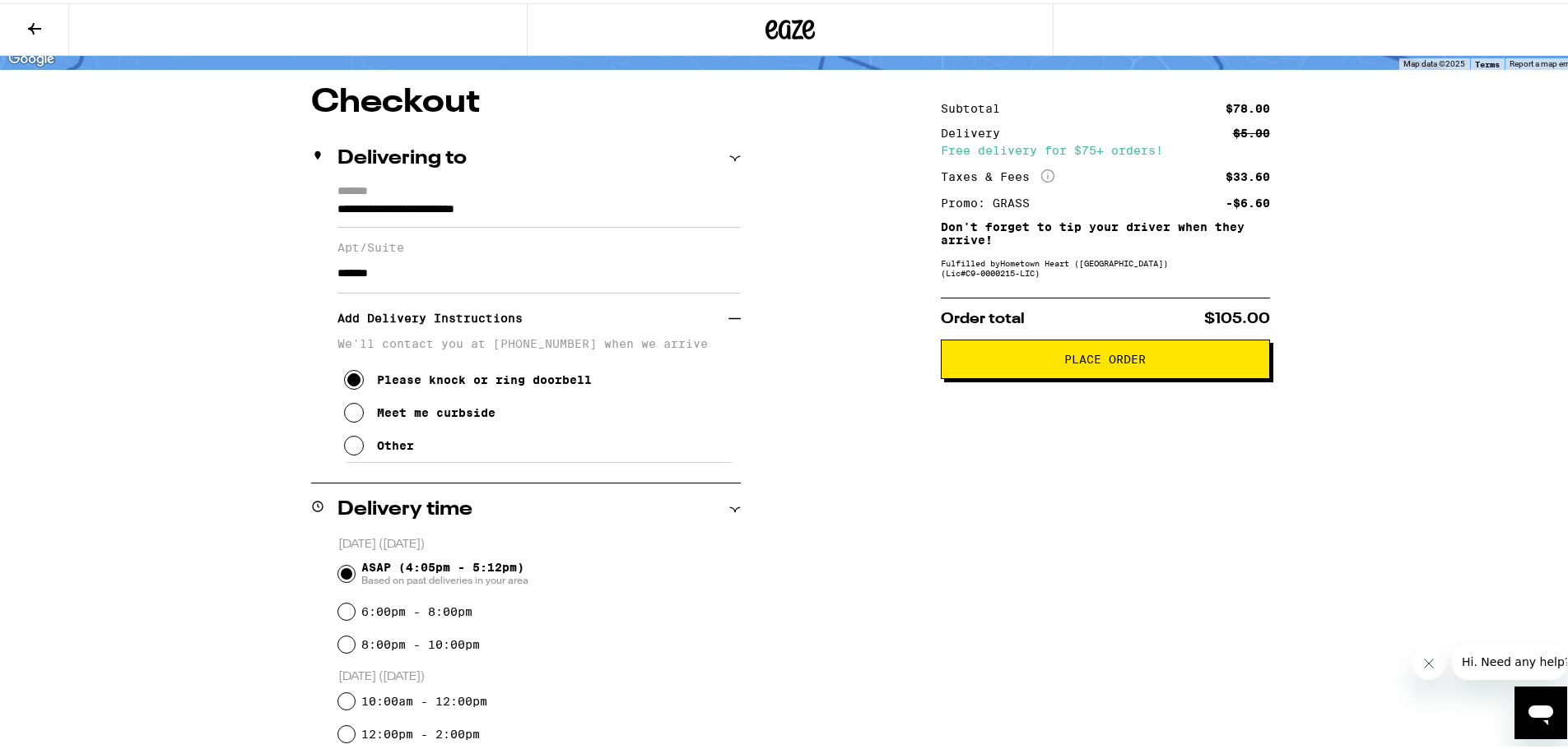
scroll to position [33, 0]
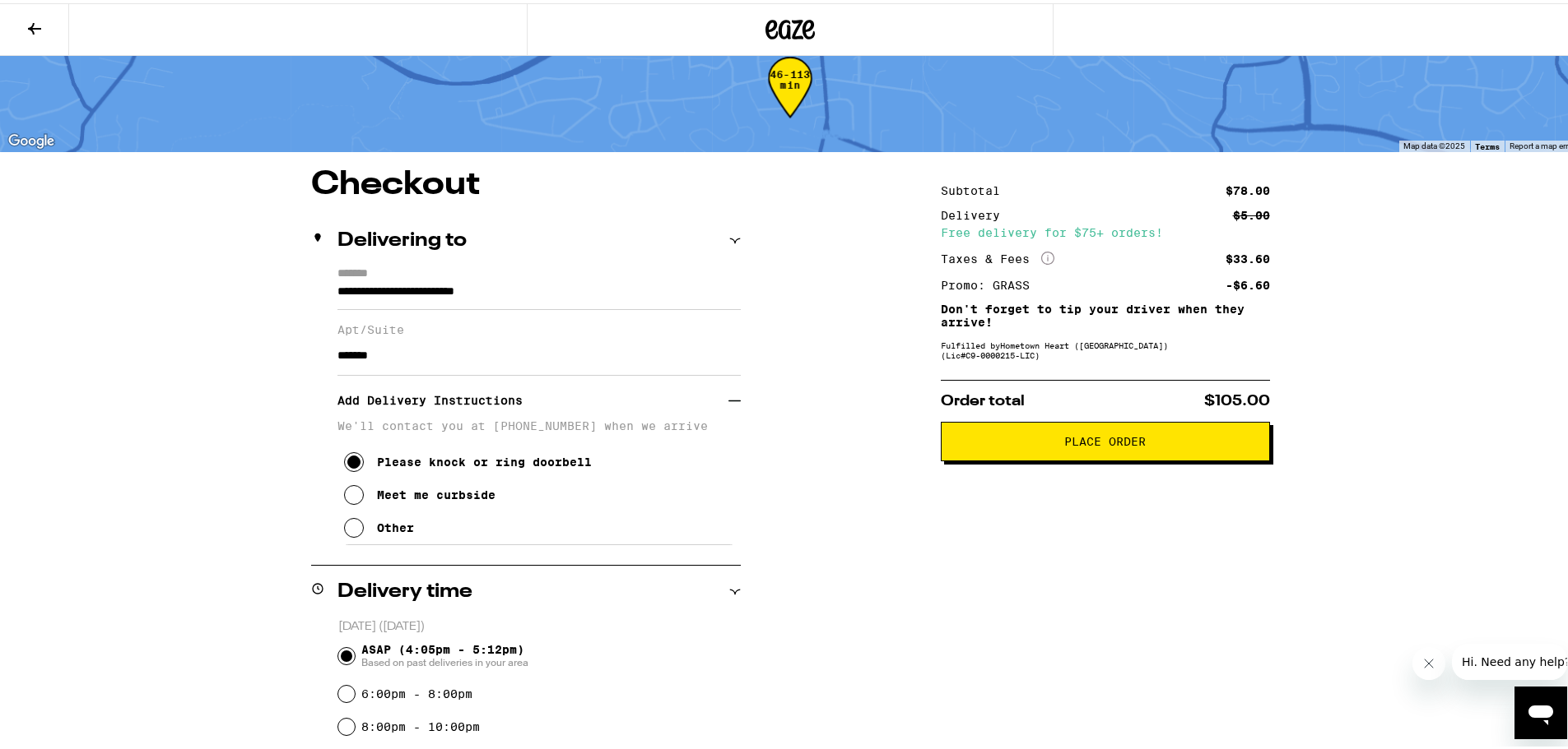
click at [1096, 444] on span "Place Order" at bounding box center [1104, 438] width 82 height 11
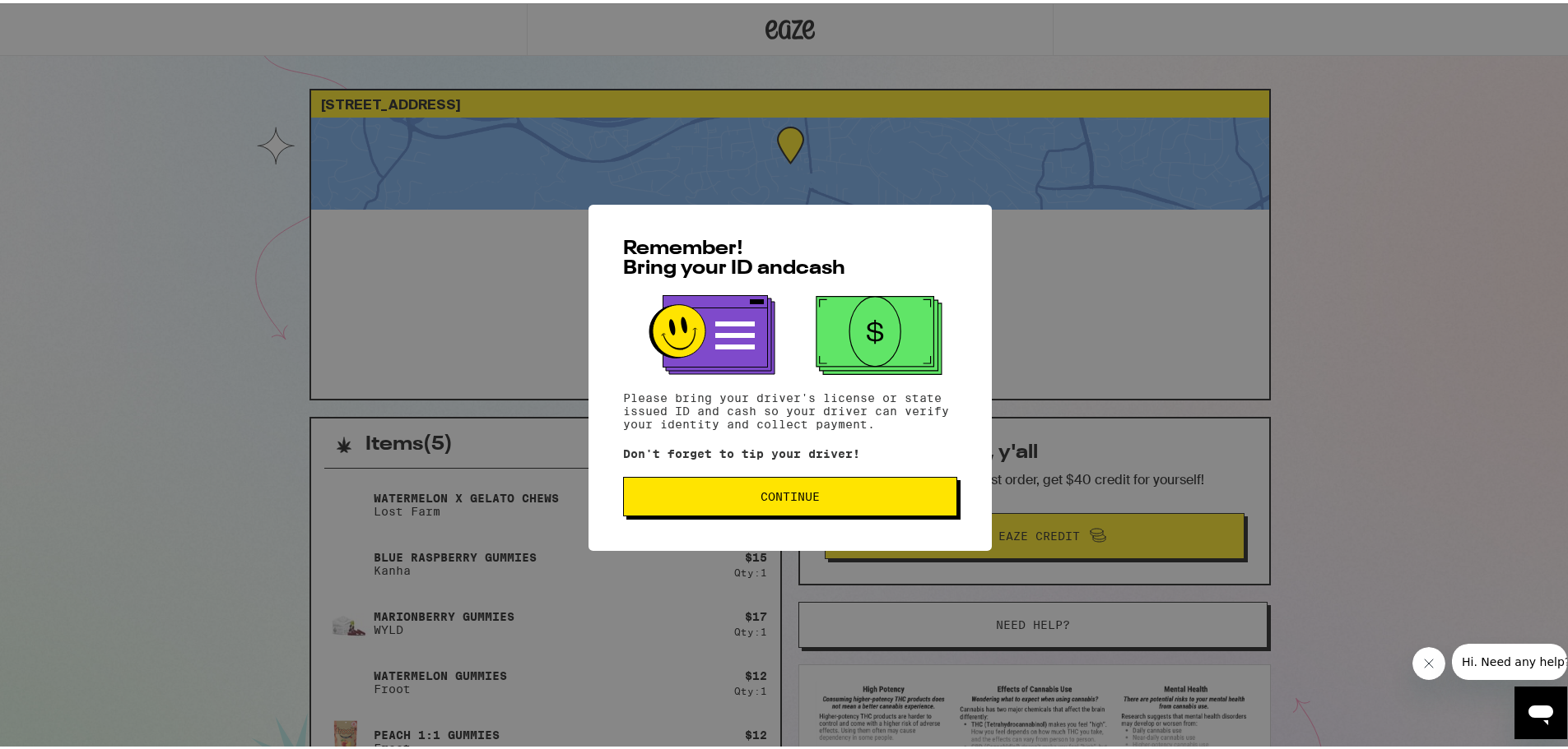
click at [790, 499] on span "Continue" at bounding box center [790, 493] width 59 height 11
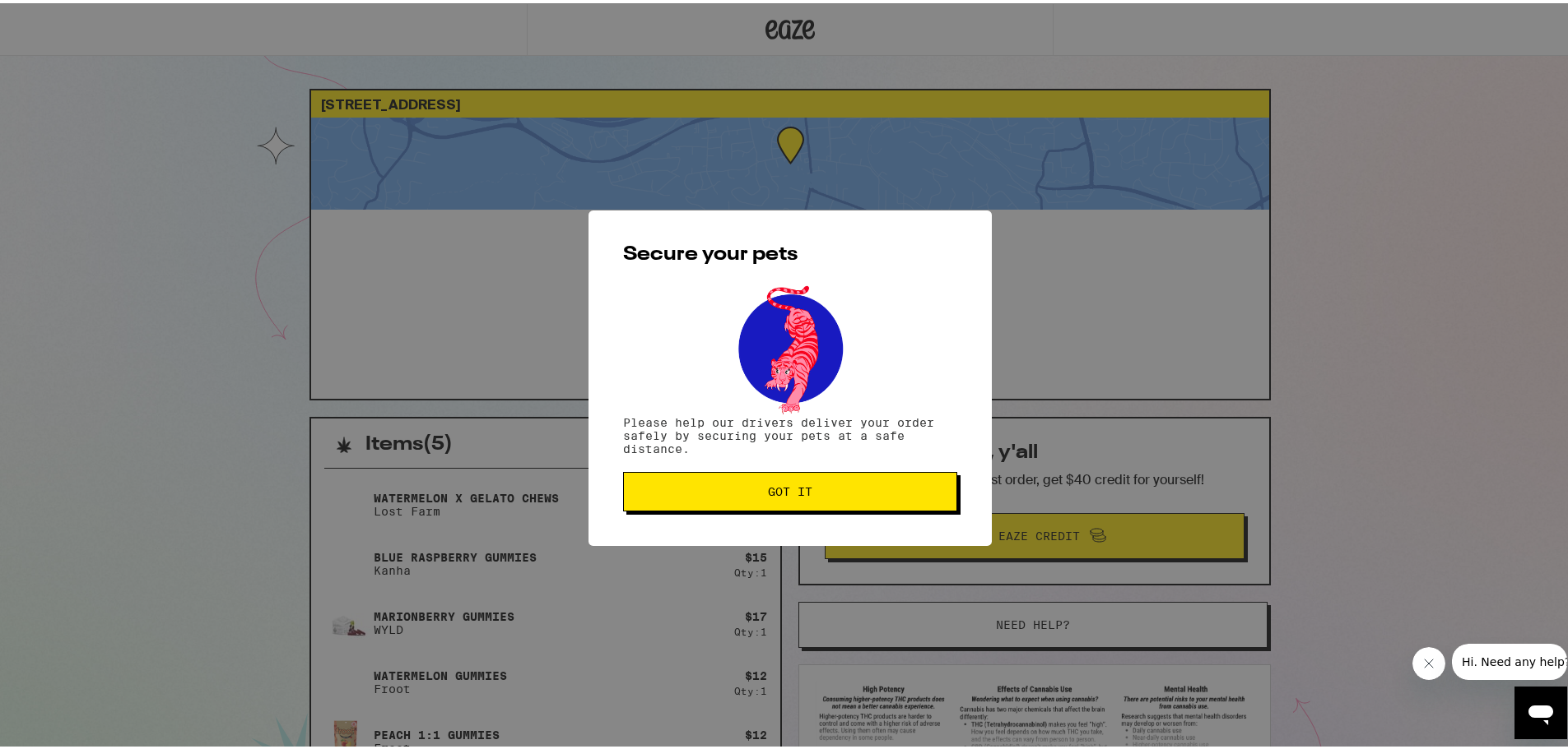
click at [790, 499] on button "Got it" at bounding box center [790, 488] width 334 height 40
